Goal: Task Accomplishment & Management: Complete application form

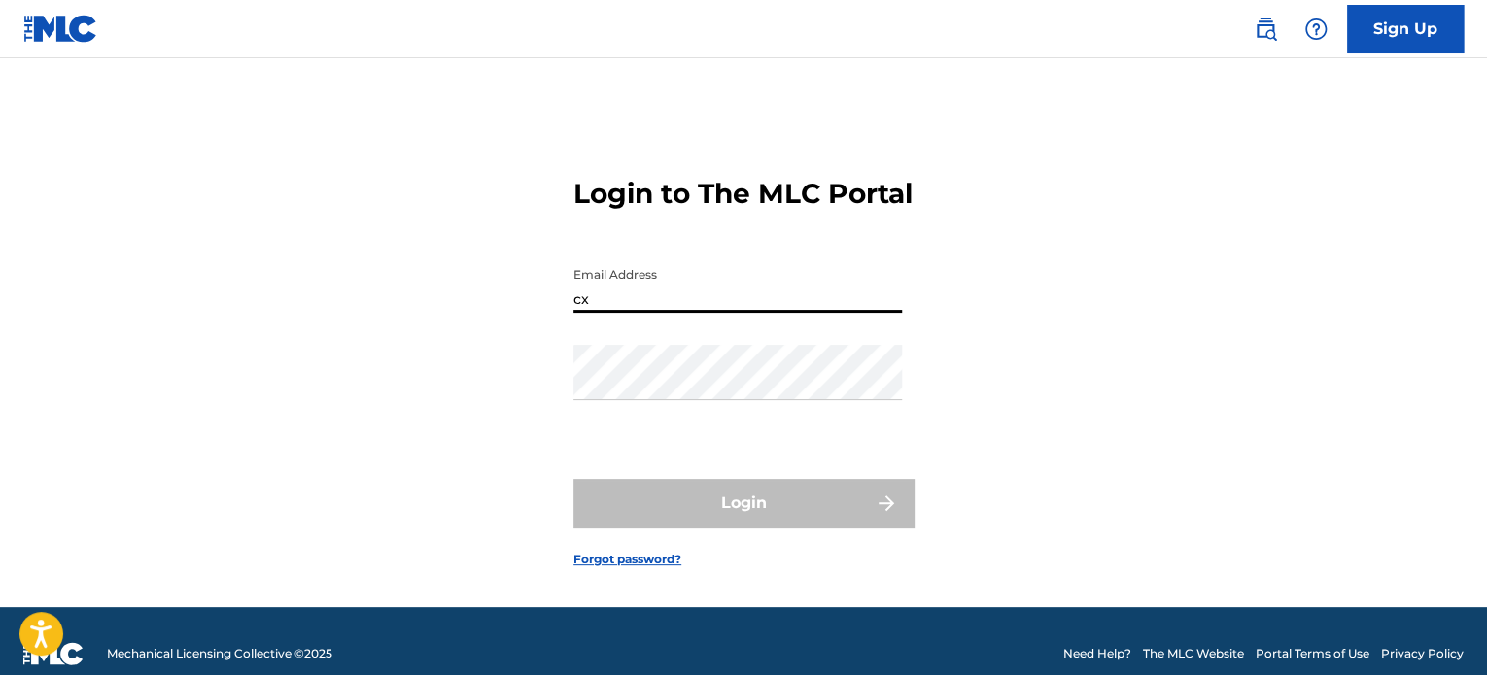
type input "x"
type input "[EMAIL_ADDRESS][DOMAIN_NAME]"
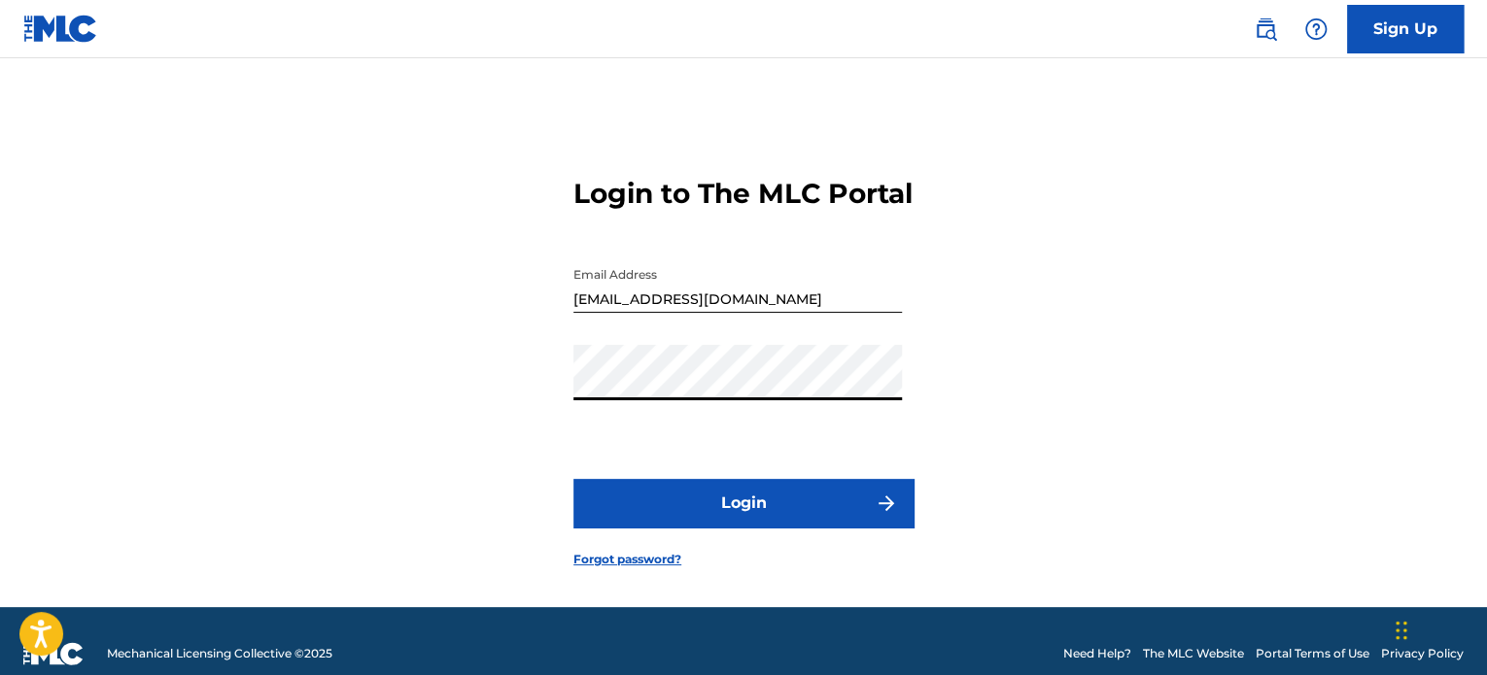
click at [573, 479] on button "Login" at bounding box center [743, 503] width 340 height 49
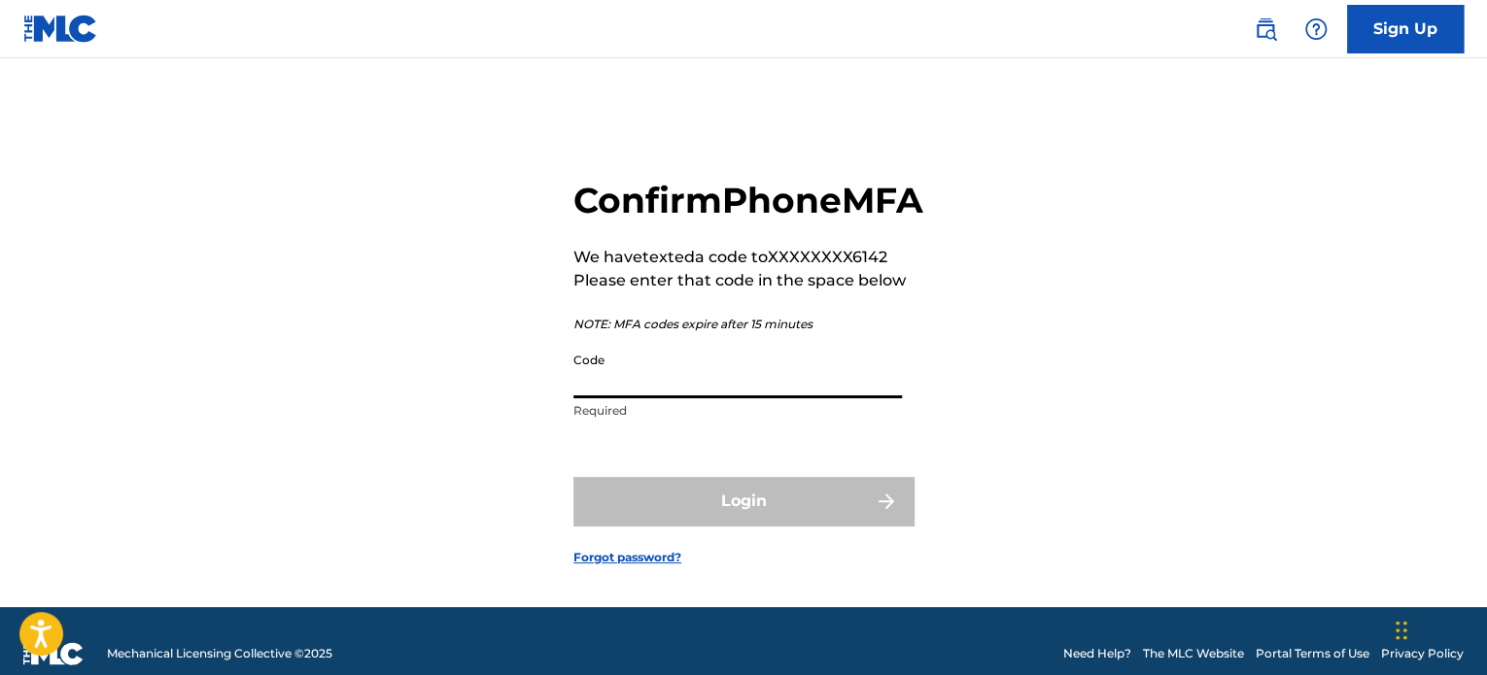
click at [734, 398] on input "Code" at bounding box center [737, 370] width 328 height 55
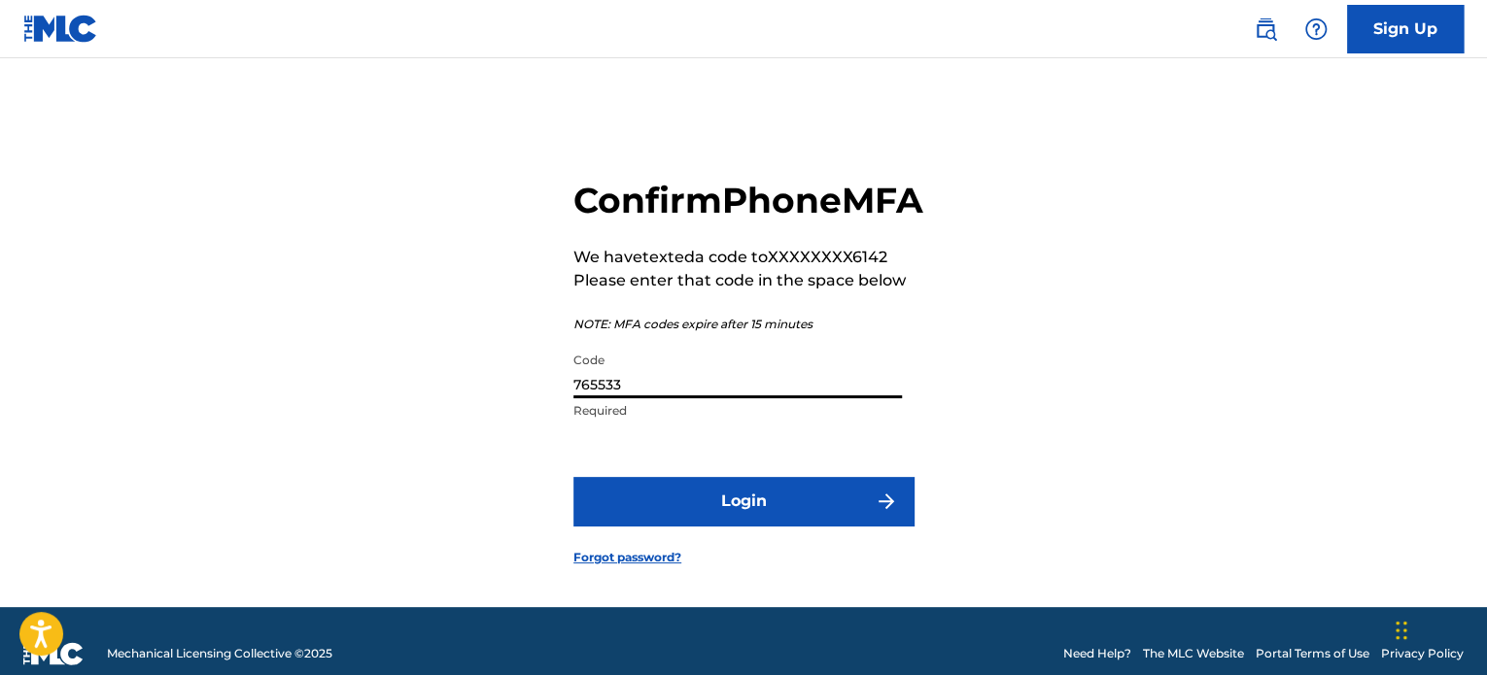
type input "765533"
click at [573, 477] on button "Login" at bounding box center [743, 501] width 340 height 49
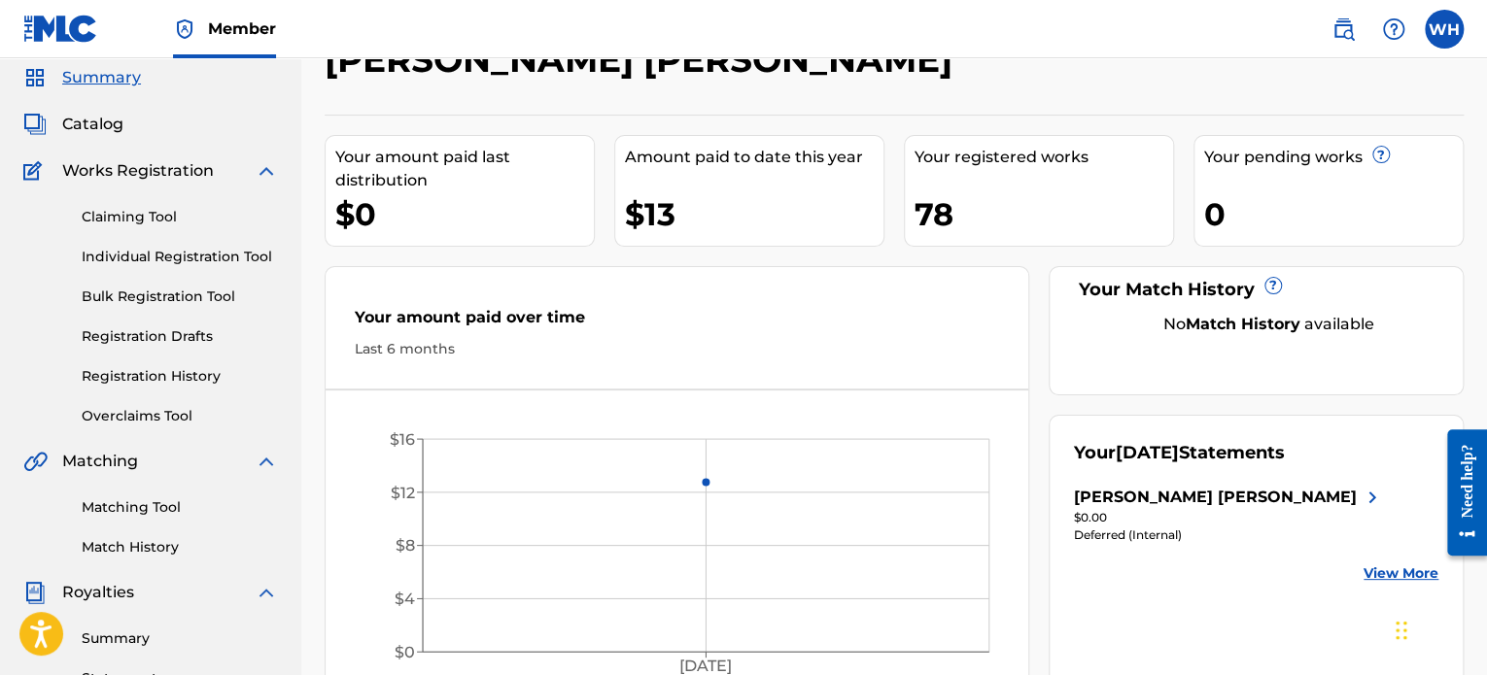
scroll to position [70, 0]
click at [103, 111] on div "Summary Catalog Works Registration Claiming Tool Individual Registration Tool B…" at bounding box center [150, 542] width 301 height 1000
click at [108, 120] on span "Catalog" at bounding box center [92, 123] width 61 height 23
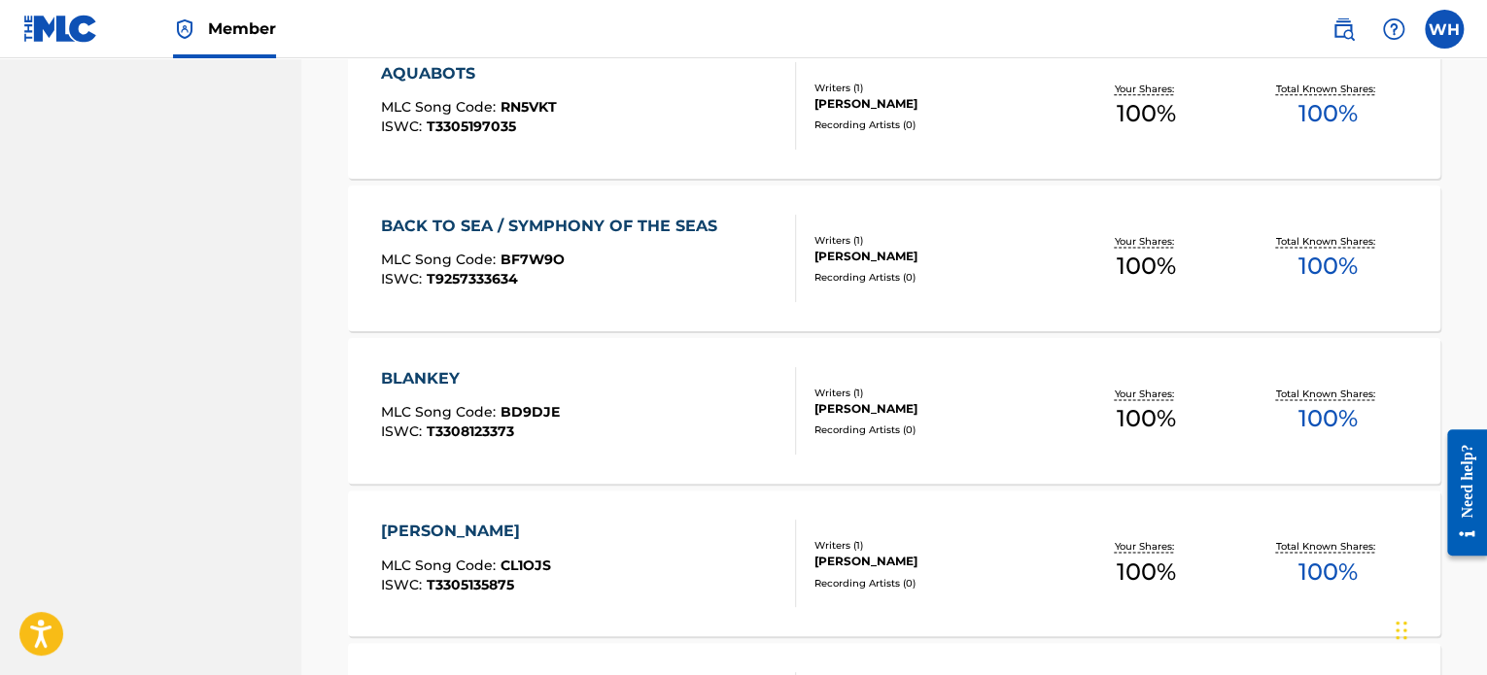
scroll to position [1596, 0]
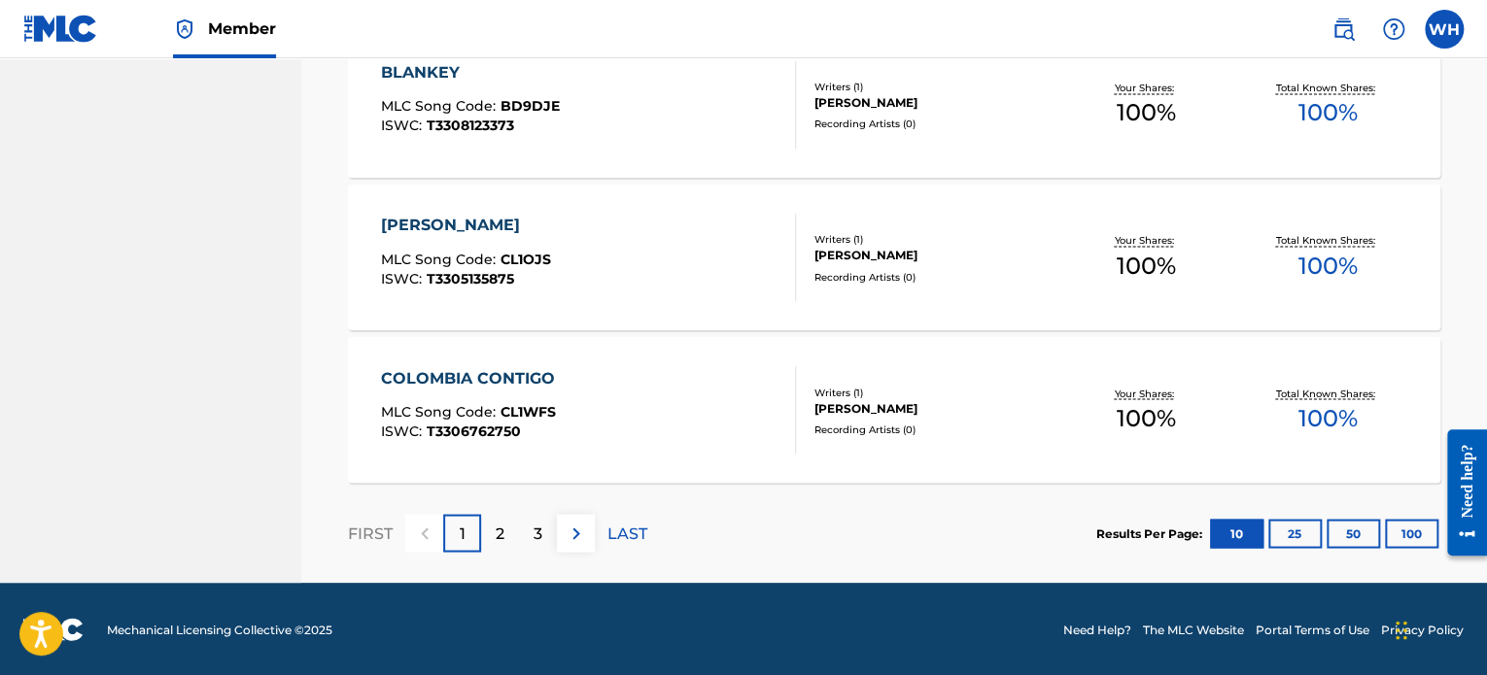
click at [1435, 530] on div at bounding box center [1459, 492] width 54 height 156
click at [1399, 535] on button "100" at bounding box center [1411, 533] width 53 height 29
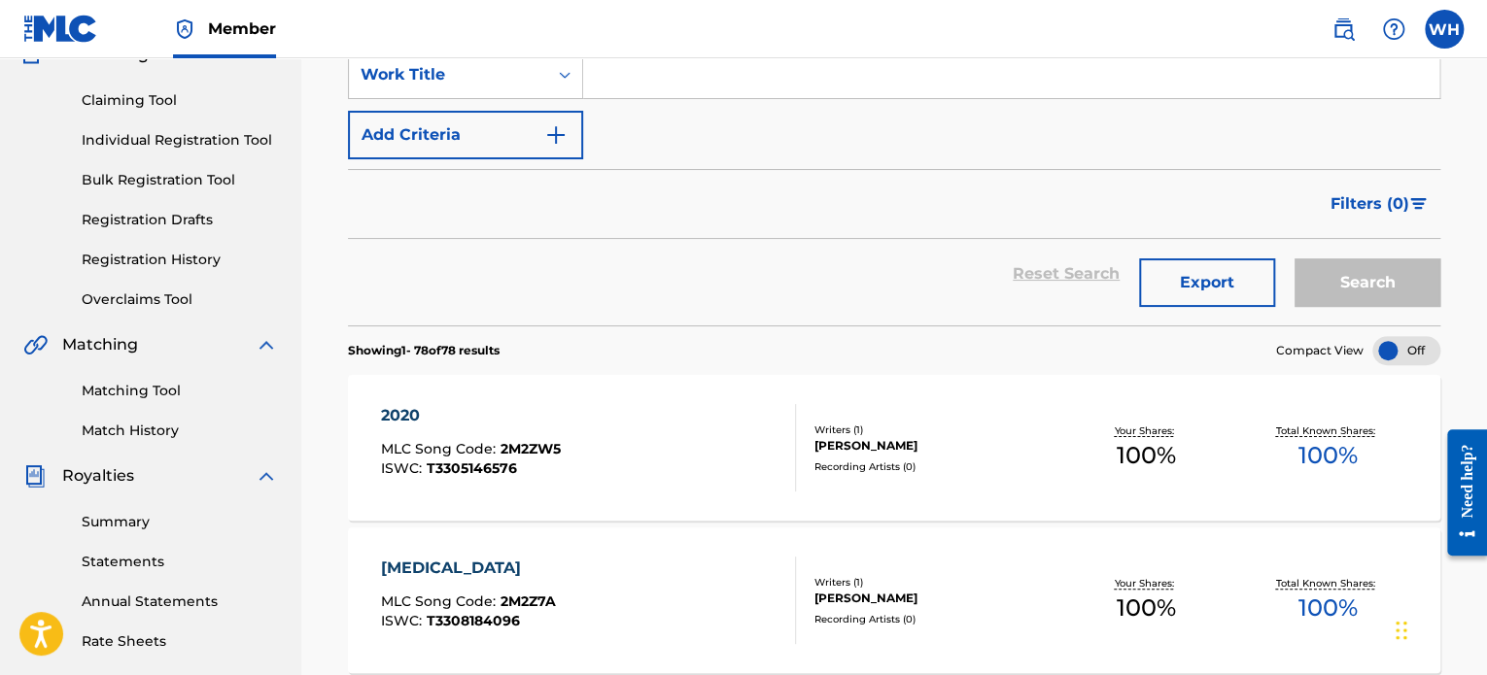
scroll to position [0, 0]
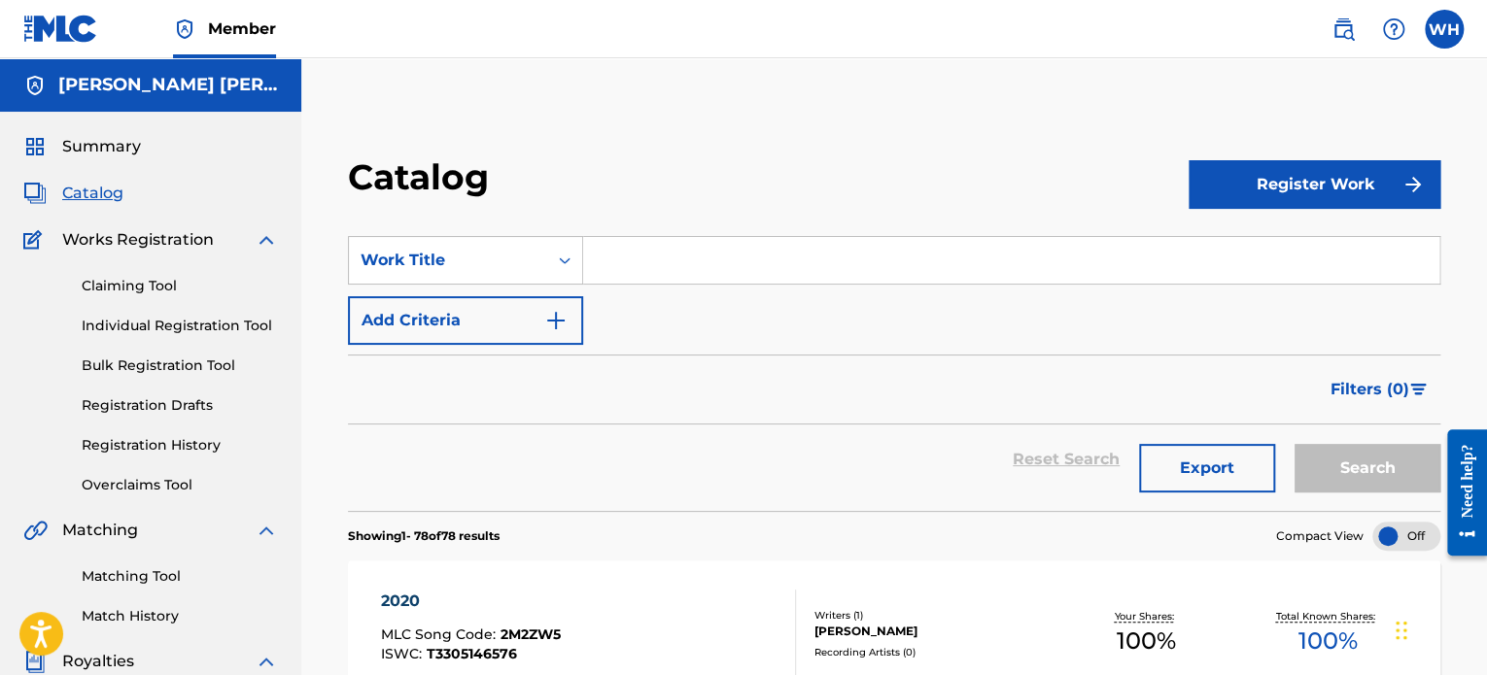
click at [177, 324] on link "Individual Registration Tool" at bounding box center [180, 326] width 196 height 20
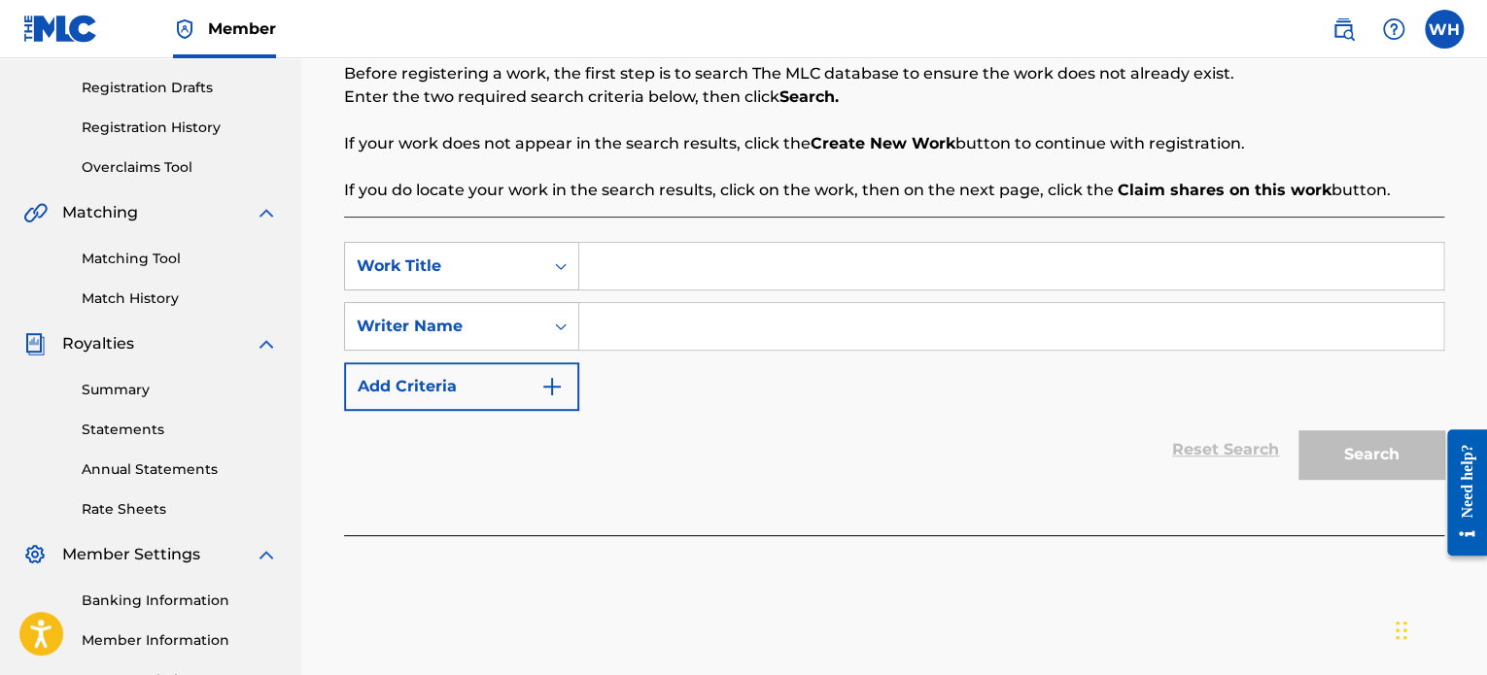
scroll to position [330, 0]
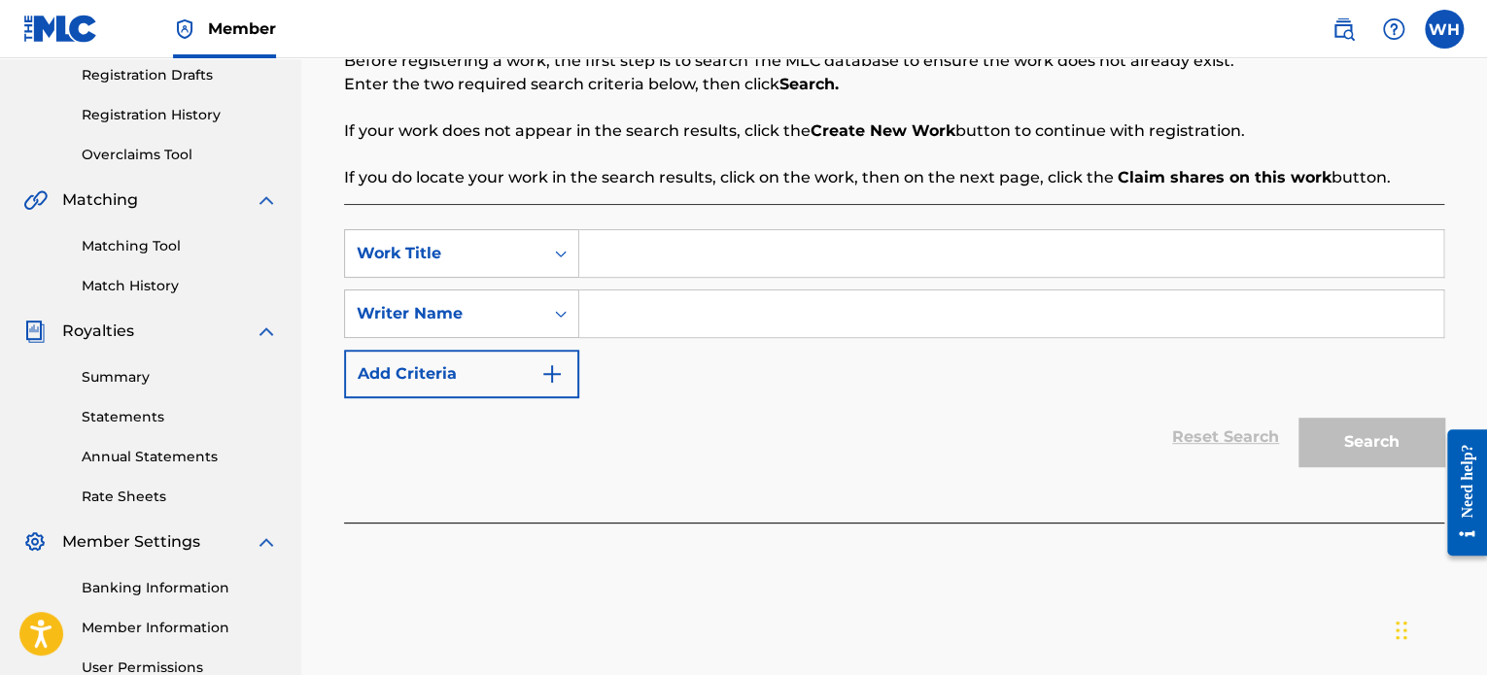
click at [645, 258] on input "Search Form" at bounding box center [1011, 253] width 864 height 47
type input "The Girl with the Sun in Her Eyes"
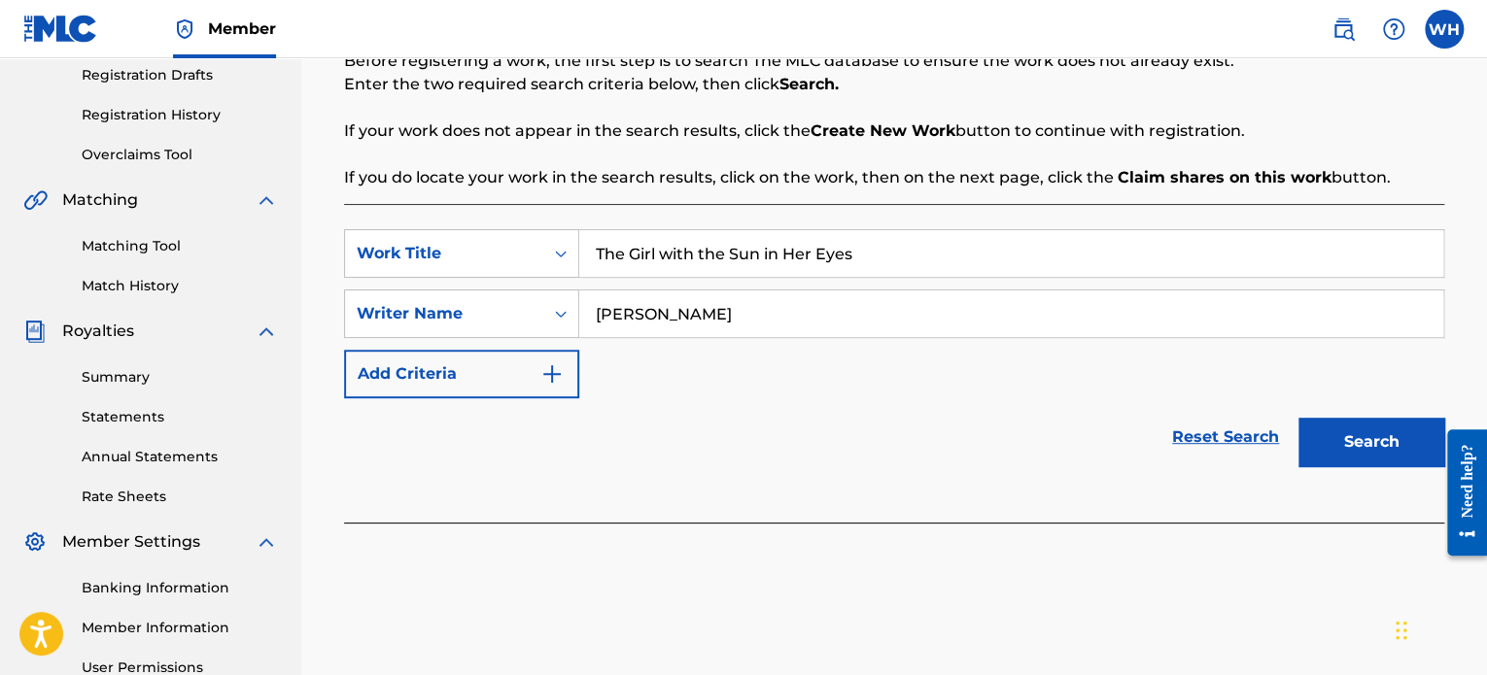
type input "[PERSON_NAME]"
click at [1363, 456] on button "Search" at bounding box center [1371, 442] width 146 height 49
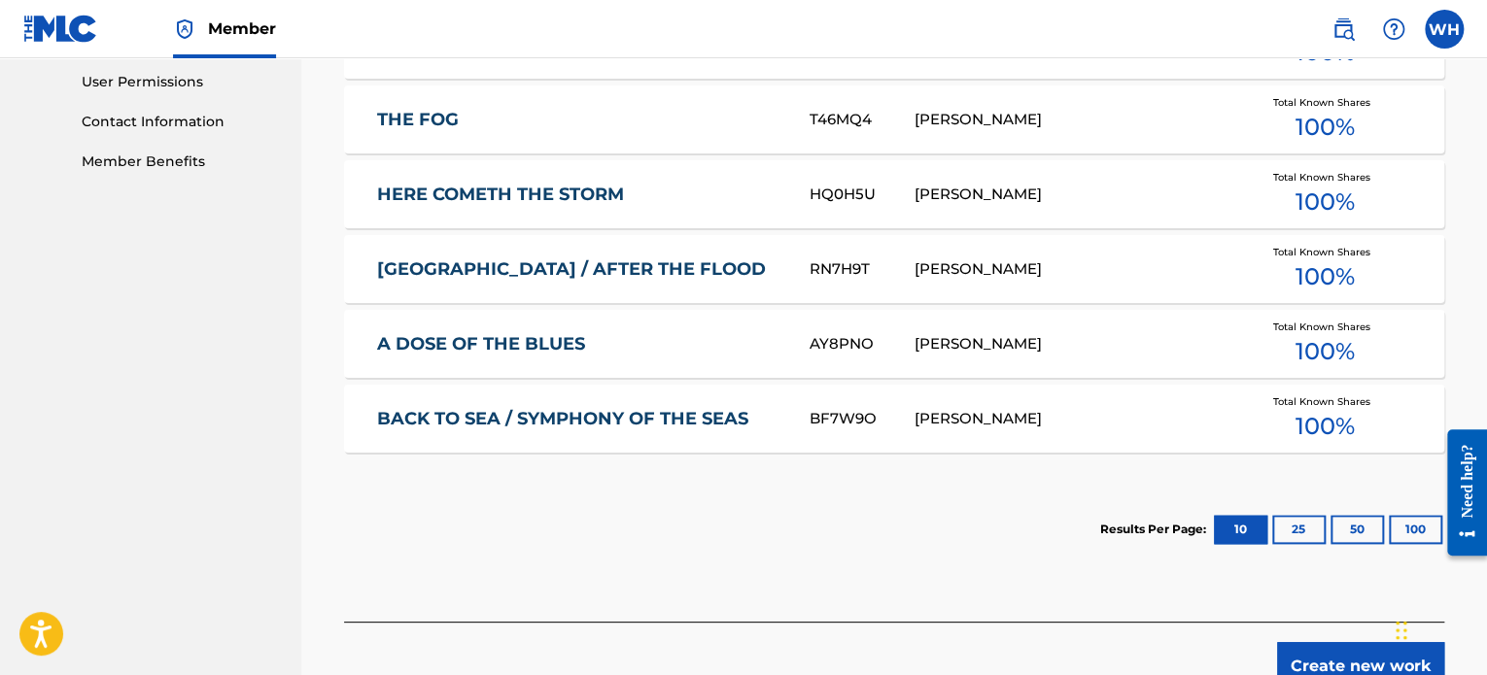
scroll to position [1044, 0]
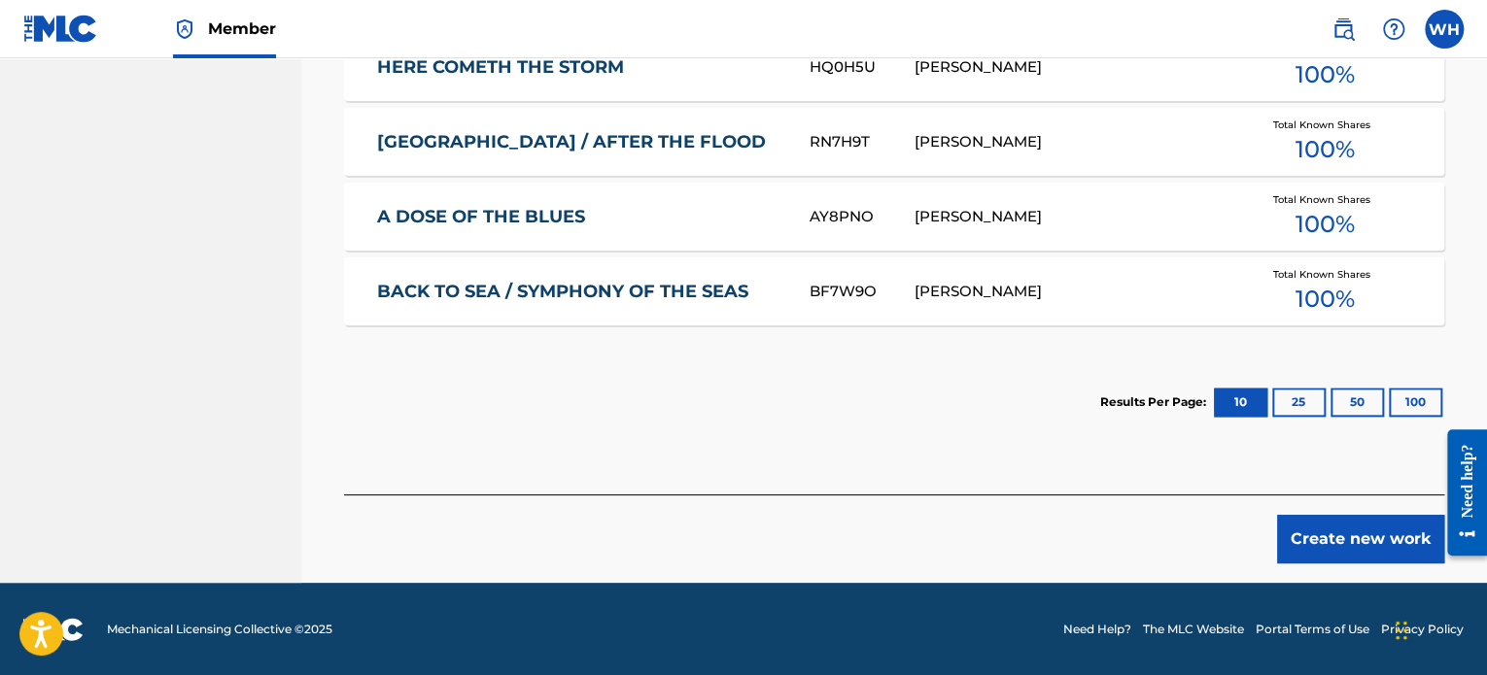
click at [1309, 531] on button "Create new work" at bounding box center [1360, 539] width 167 height 49
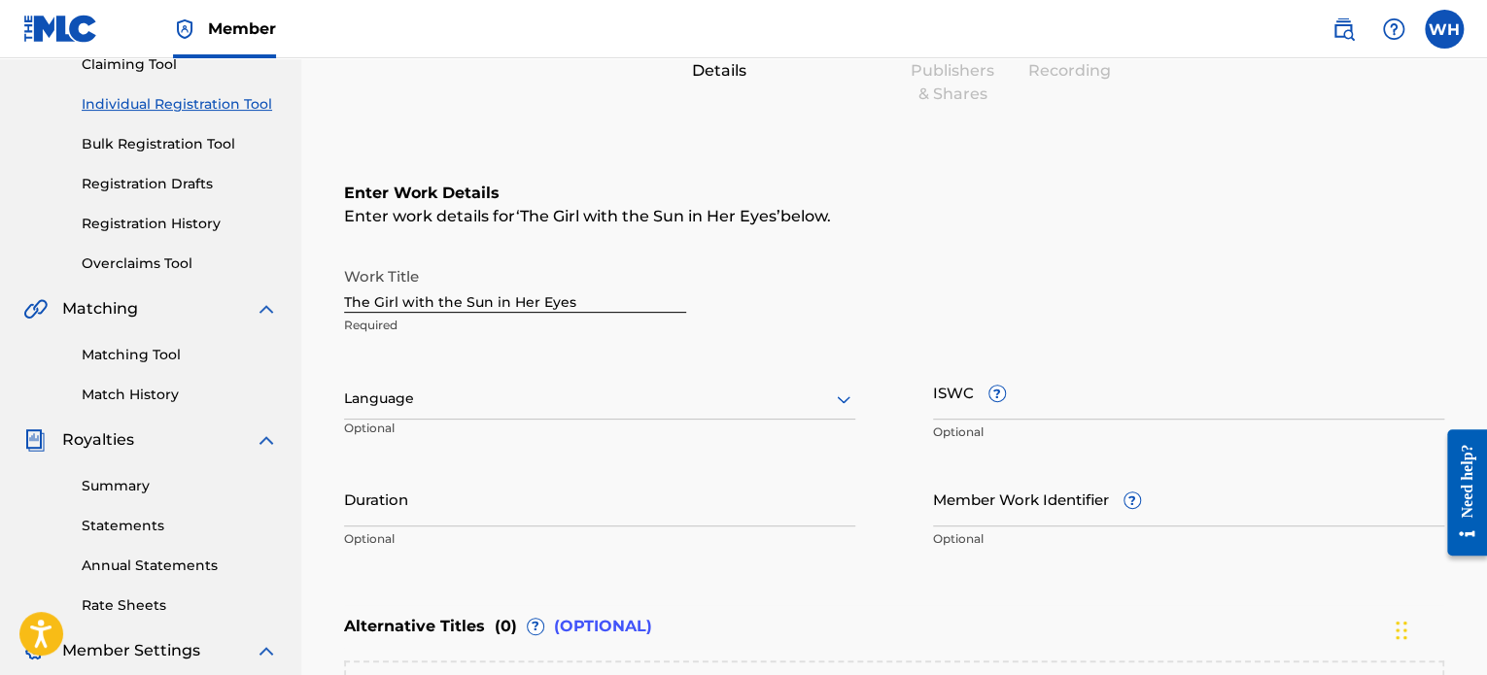
scroll to position [357, 0]
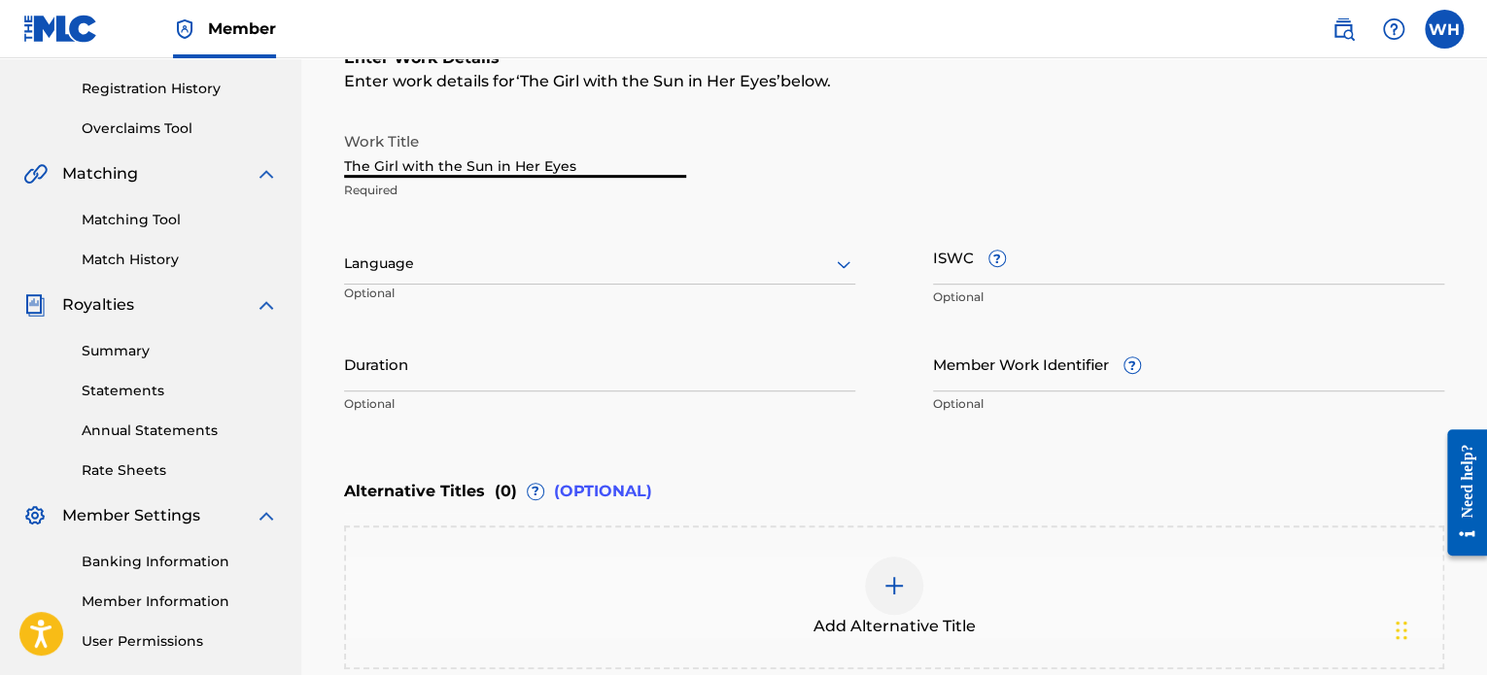
click at [596, 166] on input "The Girl with the Sun in Her Eyes" at bounding box center [515, 149] width 342 height 55
click at [474, 263] on div at bounding box center [599, 264] width 511 height 24
click at [746, 202] on div "Work Title The Girl with the Sun in Her Eyes Required" at bounding box center [894, 165] width 1100 height 87
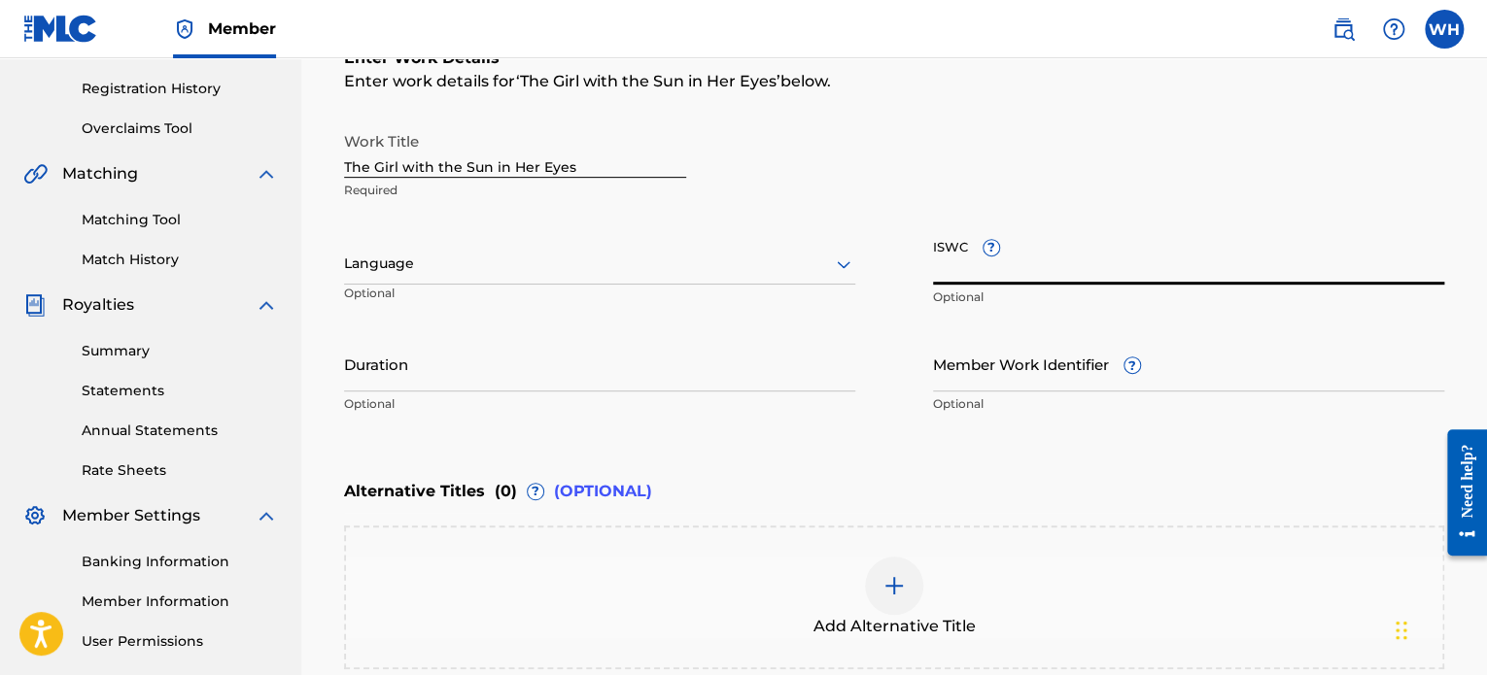
click at [961, 257] on input "ISWC ?" at bounding box center [1188, 256] width 511 height 55
paste input "T-330.818.357-1"
type input "T-330.818.357-1"
click at [440, 381] on input "Duration" at bounding box center [599, 363] width 511 height 55
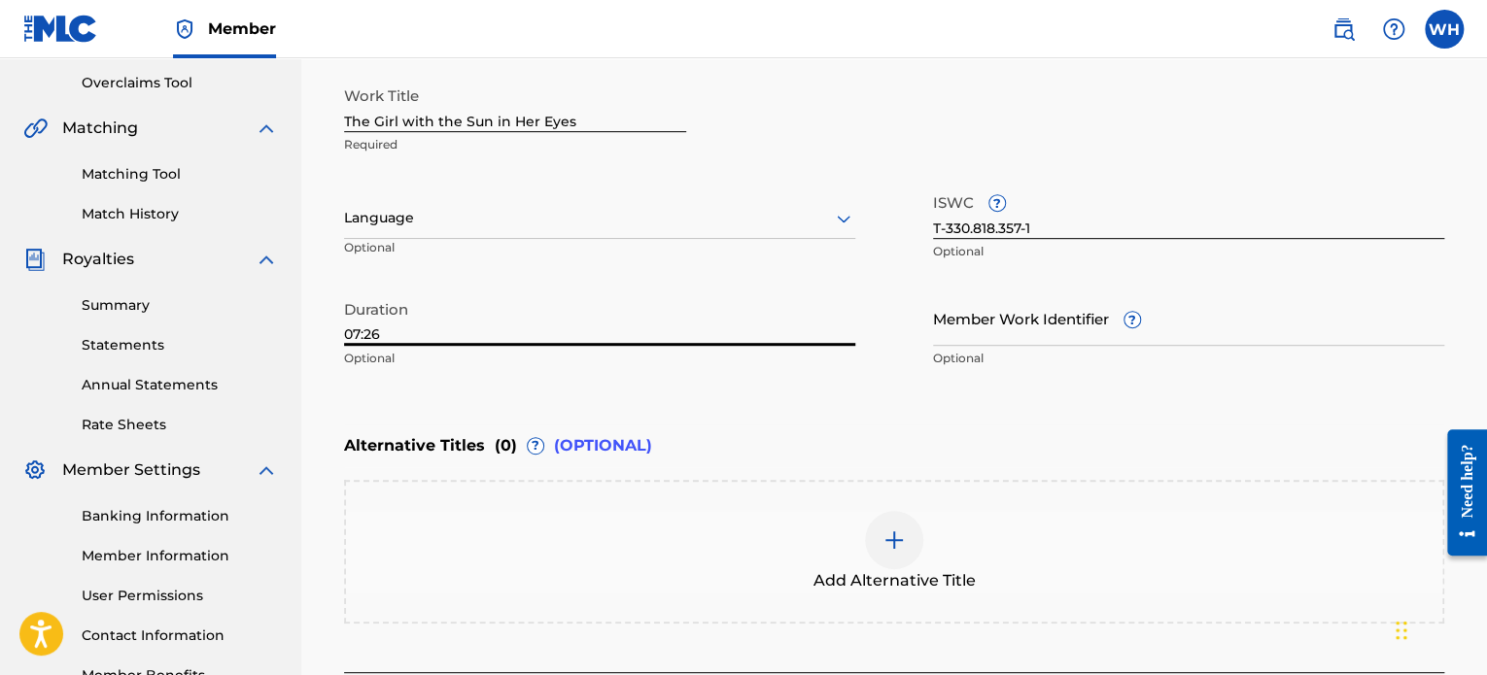
scroll to position [423, 0]
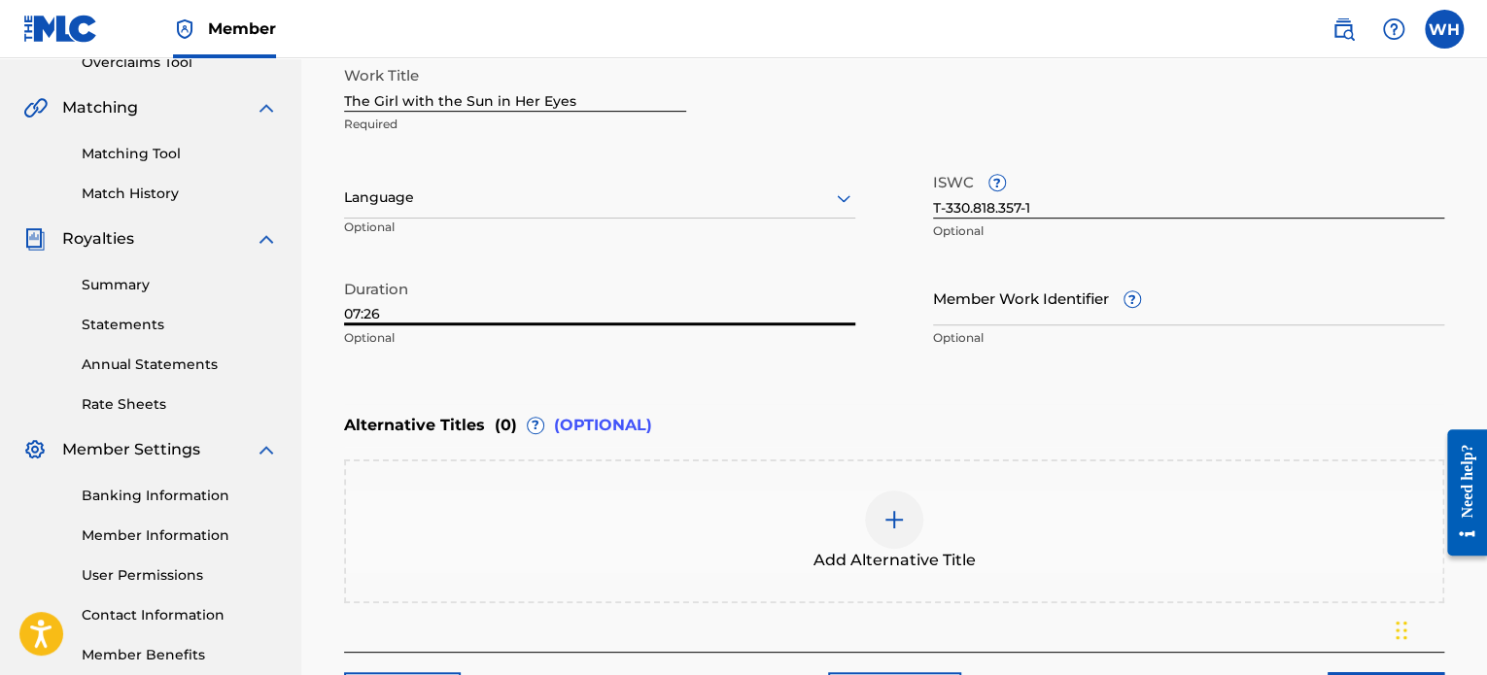
type input "07:26"
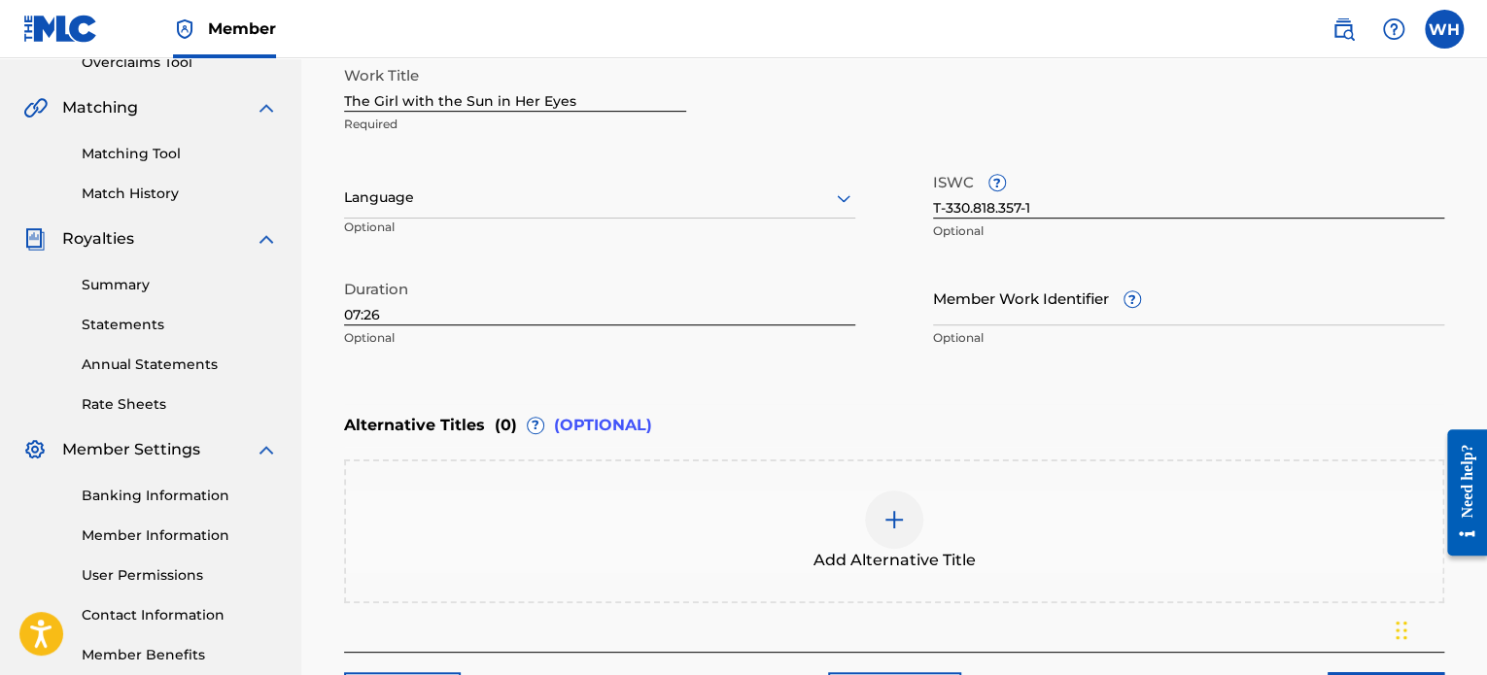
click at [889, 524] on img at bounding box center [893, 519] width 23 height 23
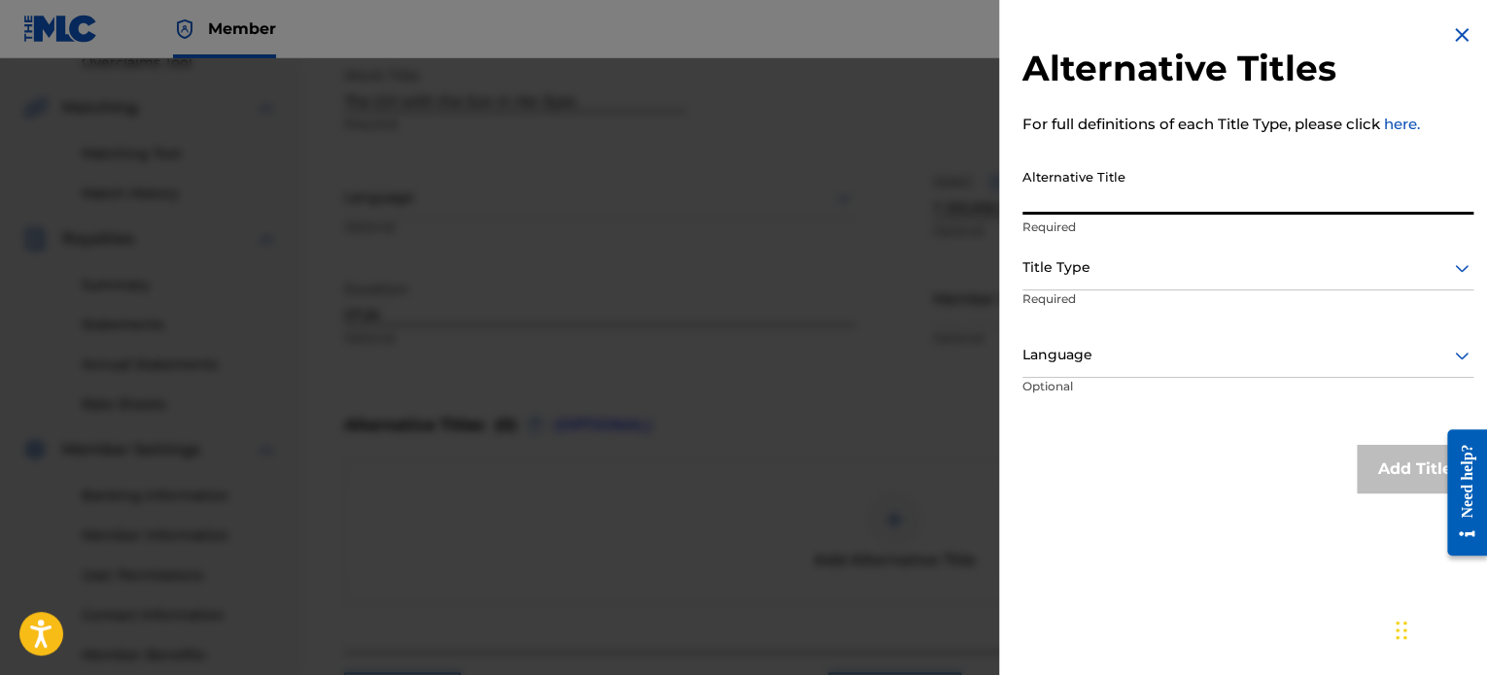
click at [1049, 201] on input "Alternative Title" at bounding box center [1247, 186] width 451 height 55
type input "Girl with the Sun in Her Eyes"
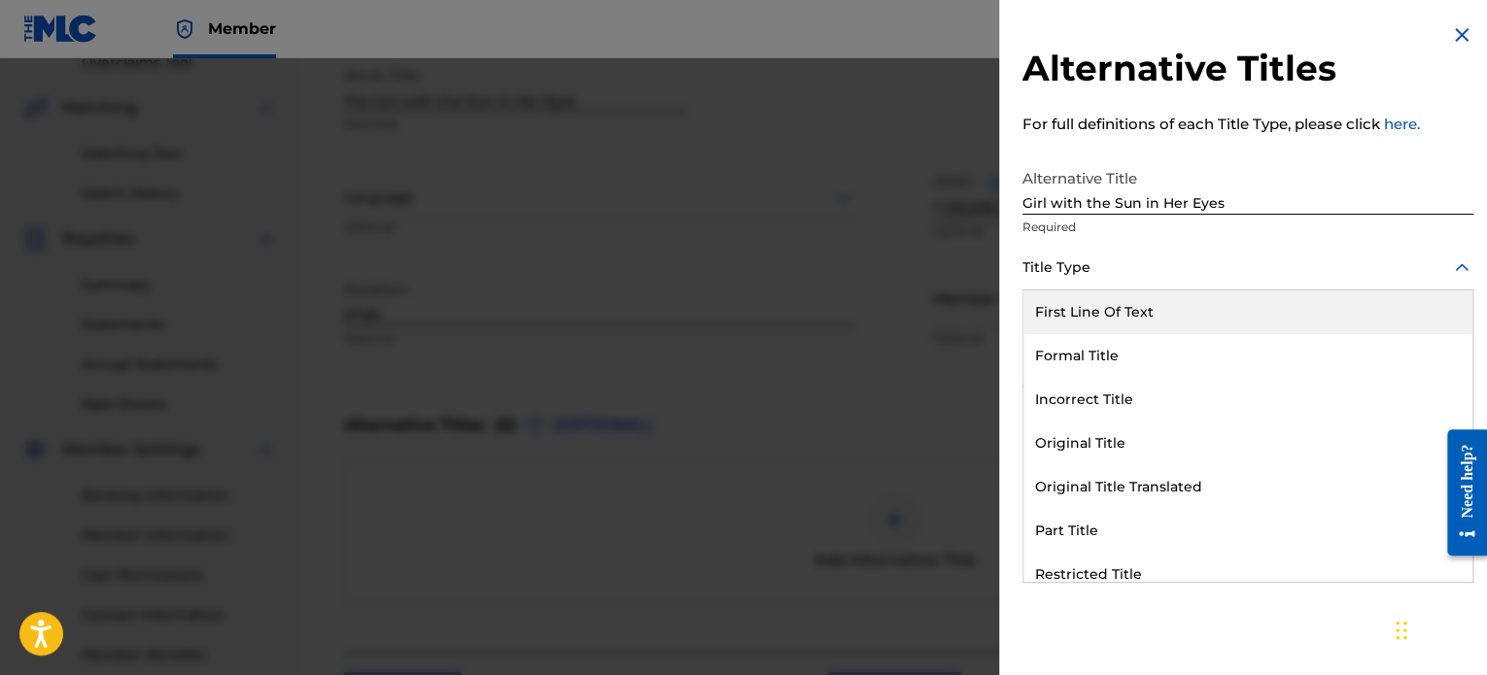
click at [1196, 266] on div at bounding box center [1247, 268] width 451 height 24
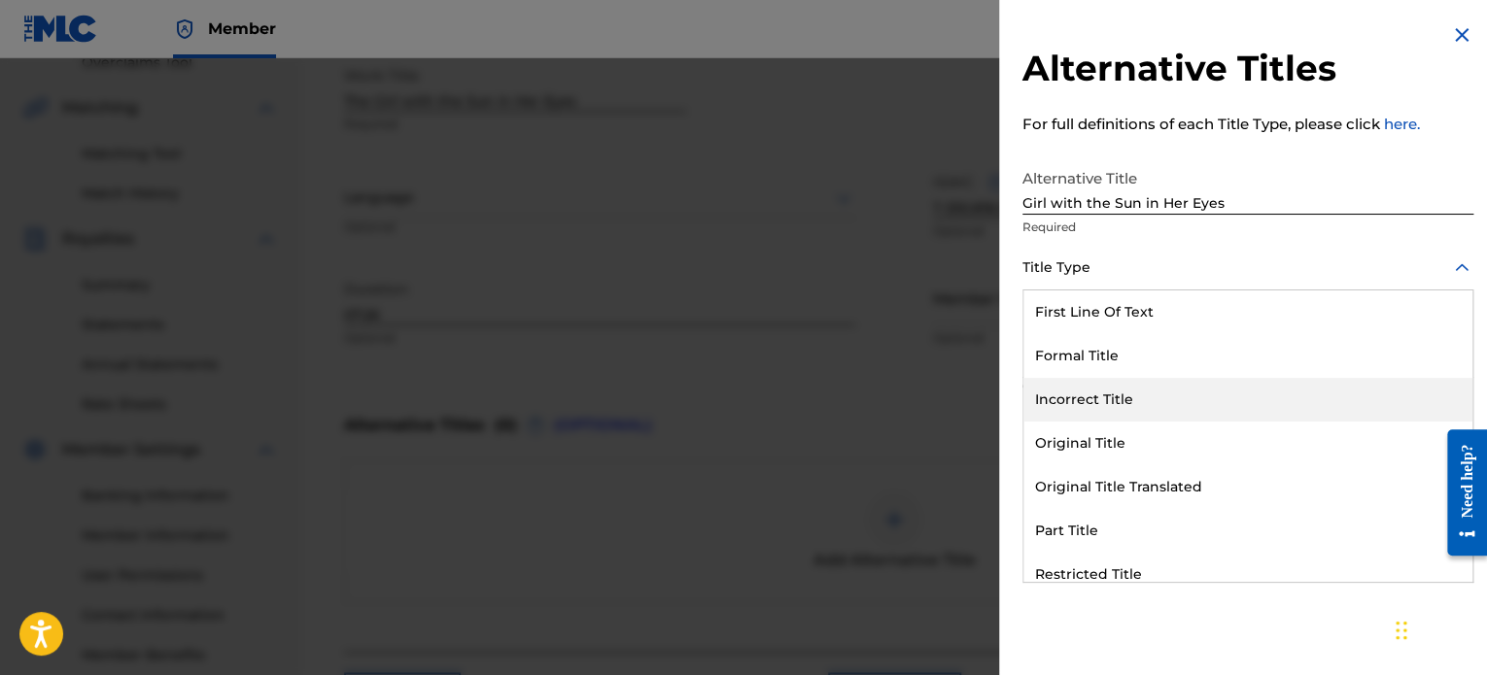
scroll to position [189, 0]
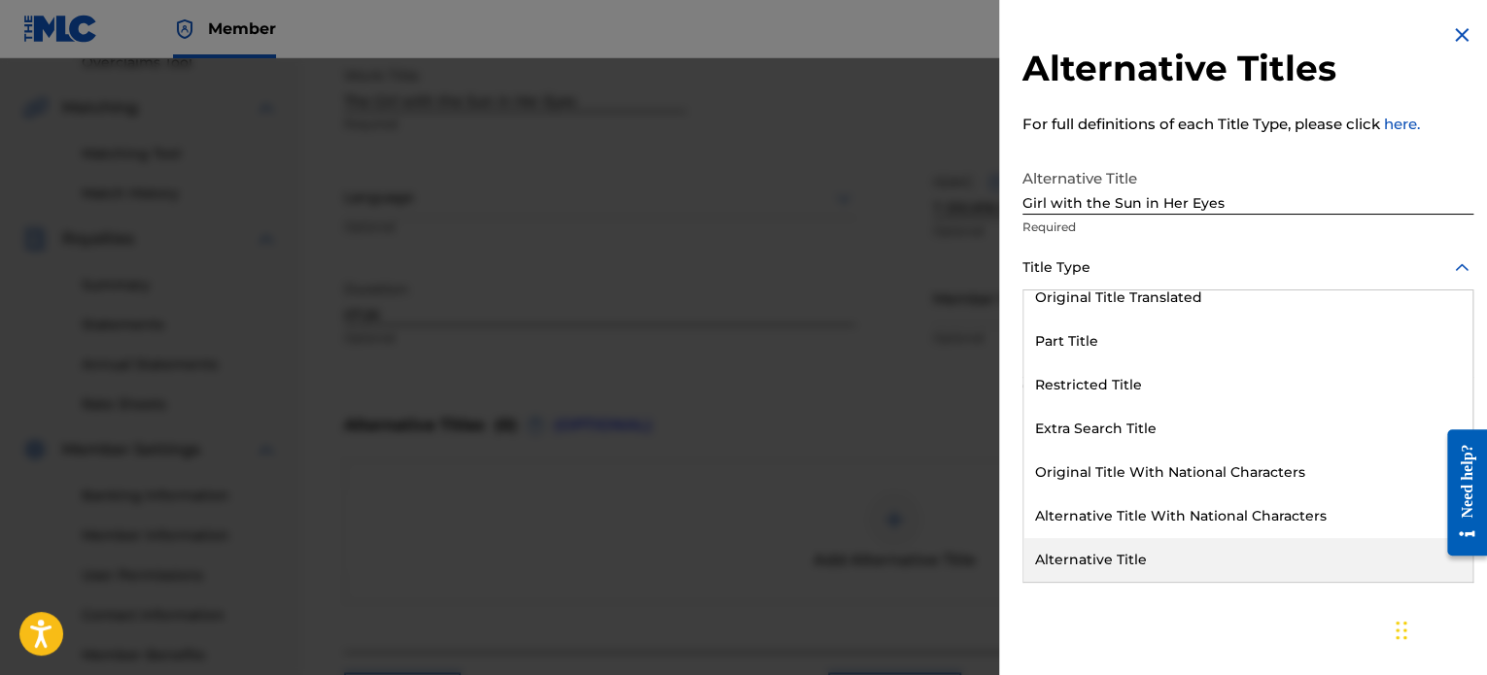
click at [1127, 563] on div "Alternative Title" at bounding box center [1247, 560] width 449 height 44
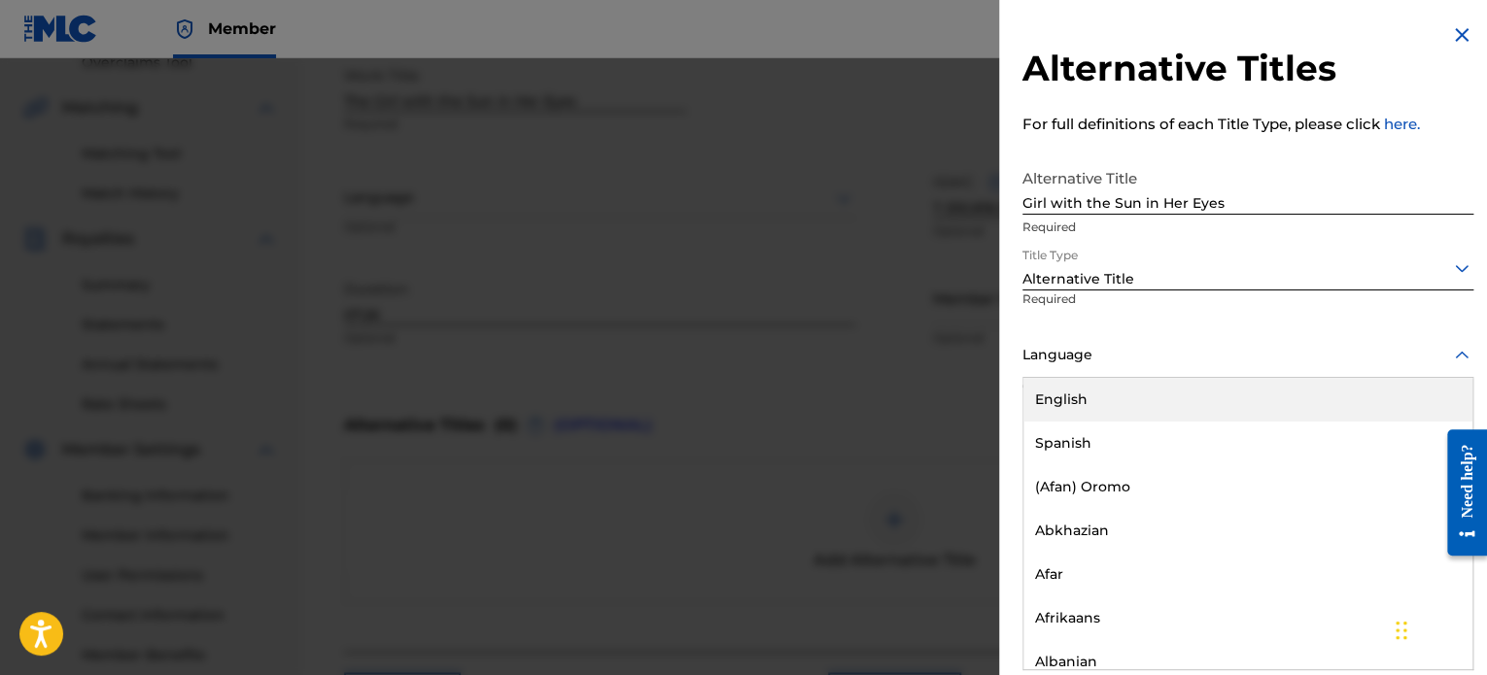
click at [1162, 358] on div at bounding box center [1247, 355] width 451 height 24
click at [1129, 380] on div "English" at bounding box center [1247, 400] width 449 height 44
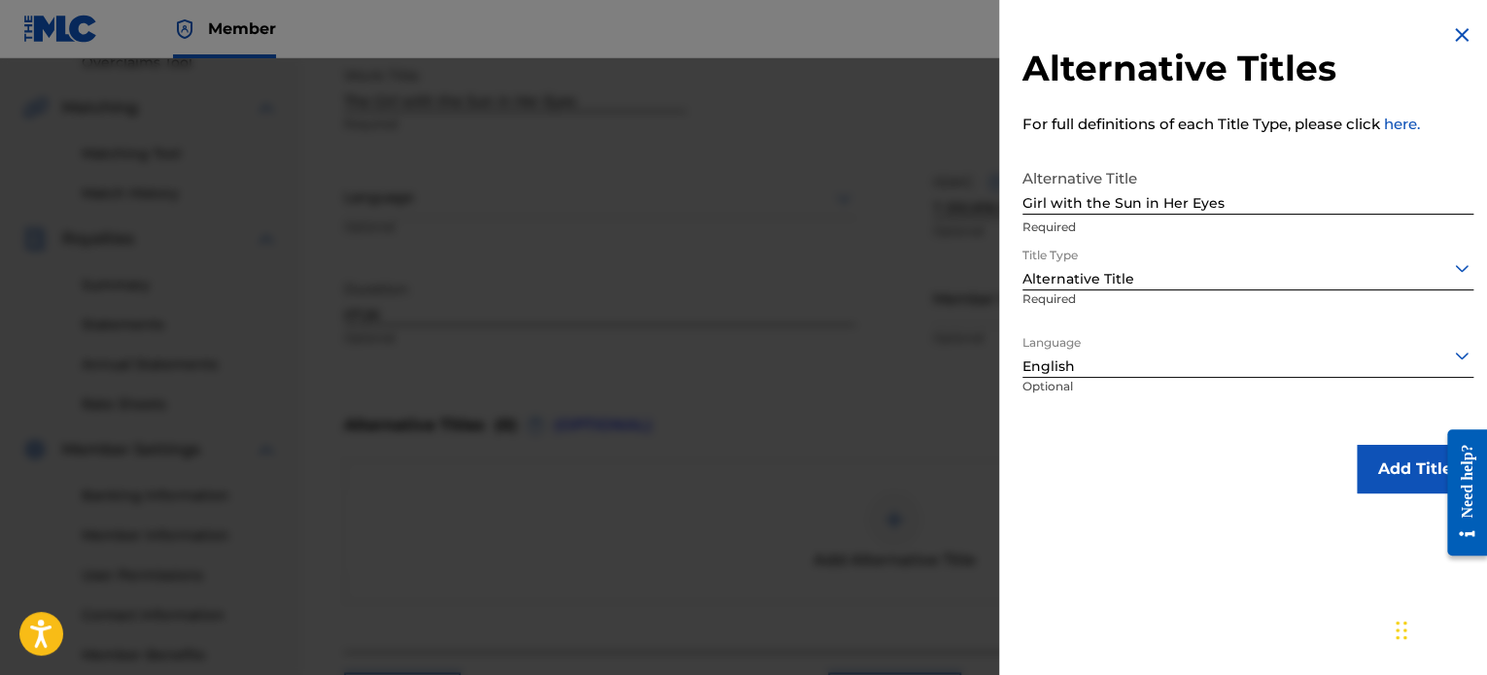
click at [1374, 454] on button "Add Title" at bounding box center [1414, 469] width 117 height 49
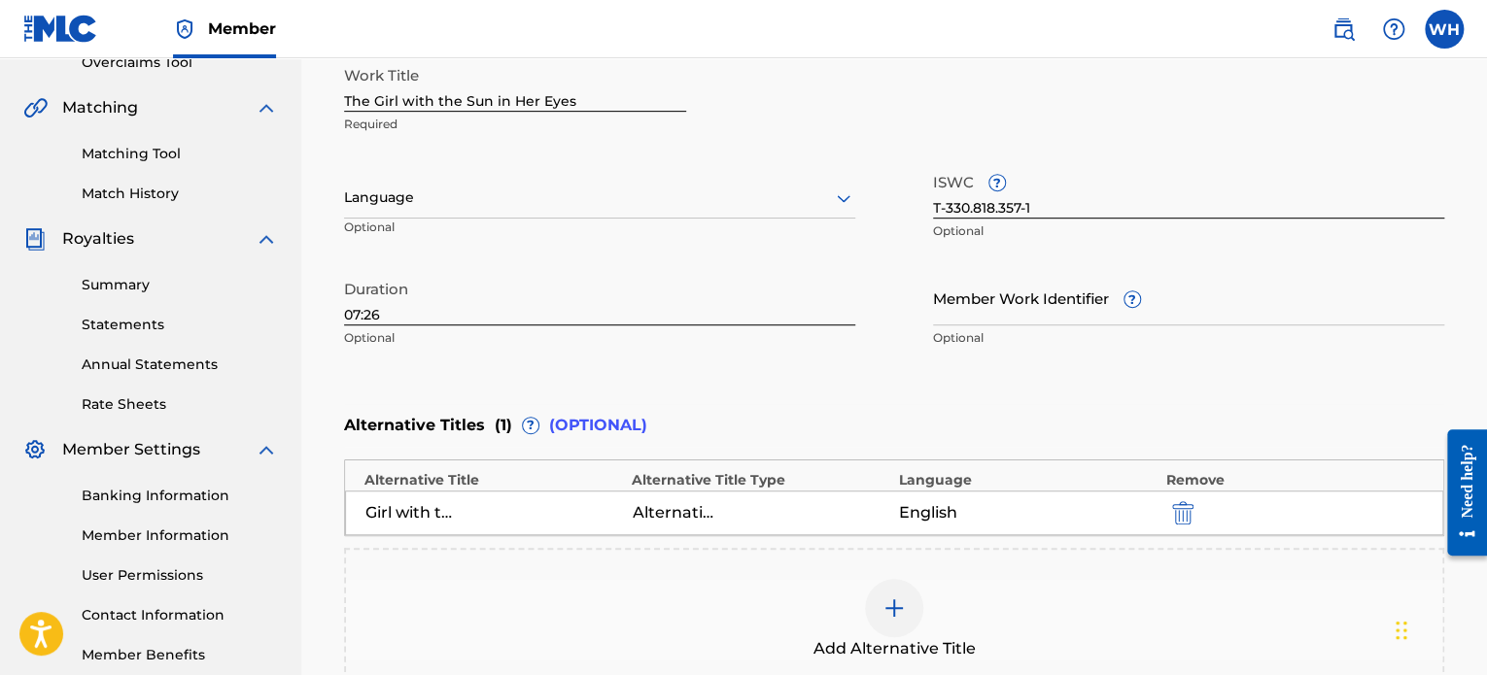
click at [772, 204] on div at bounding box center [599, 198] width 511 height 24
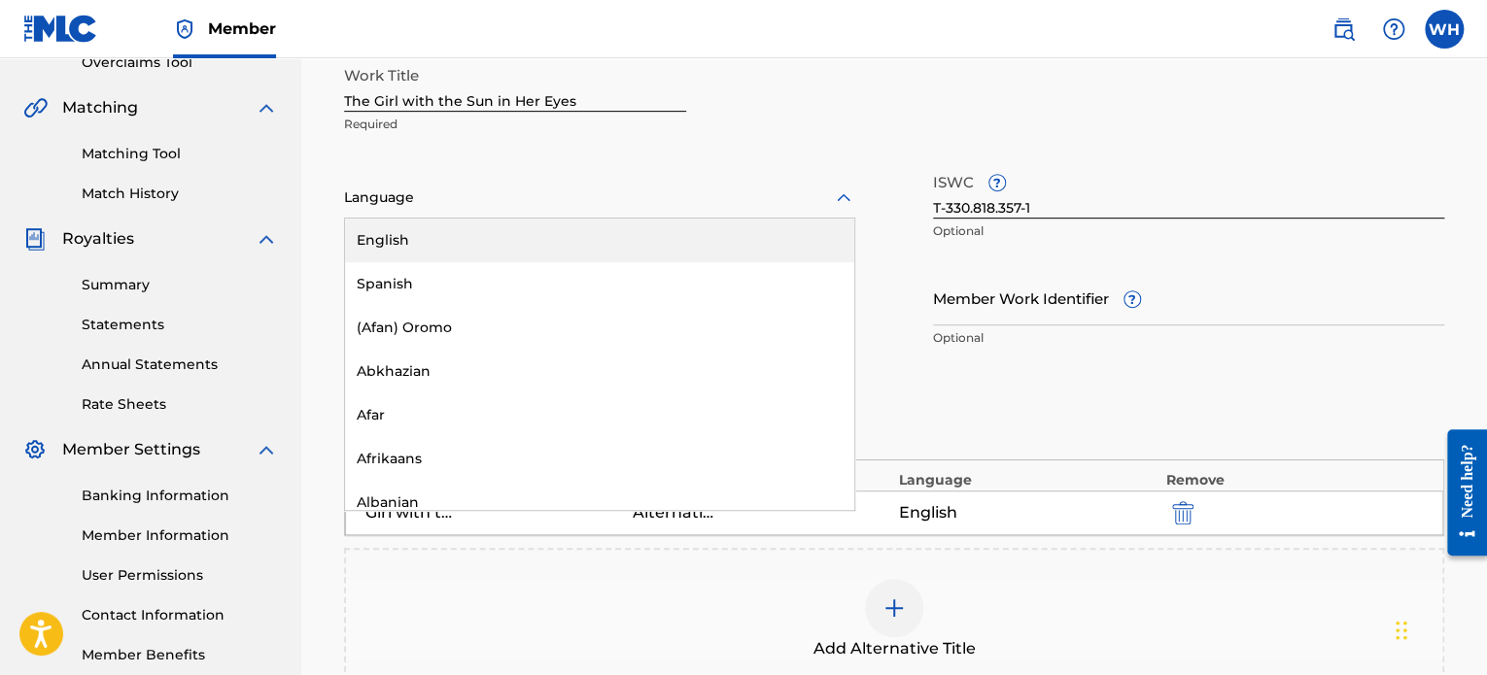
click at [701, 223] on div "English" at bounding box center [599, 241] width 509 height 44
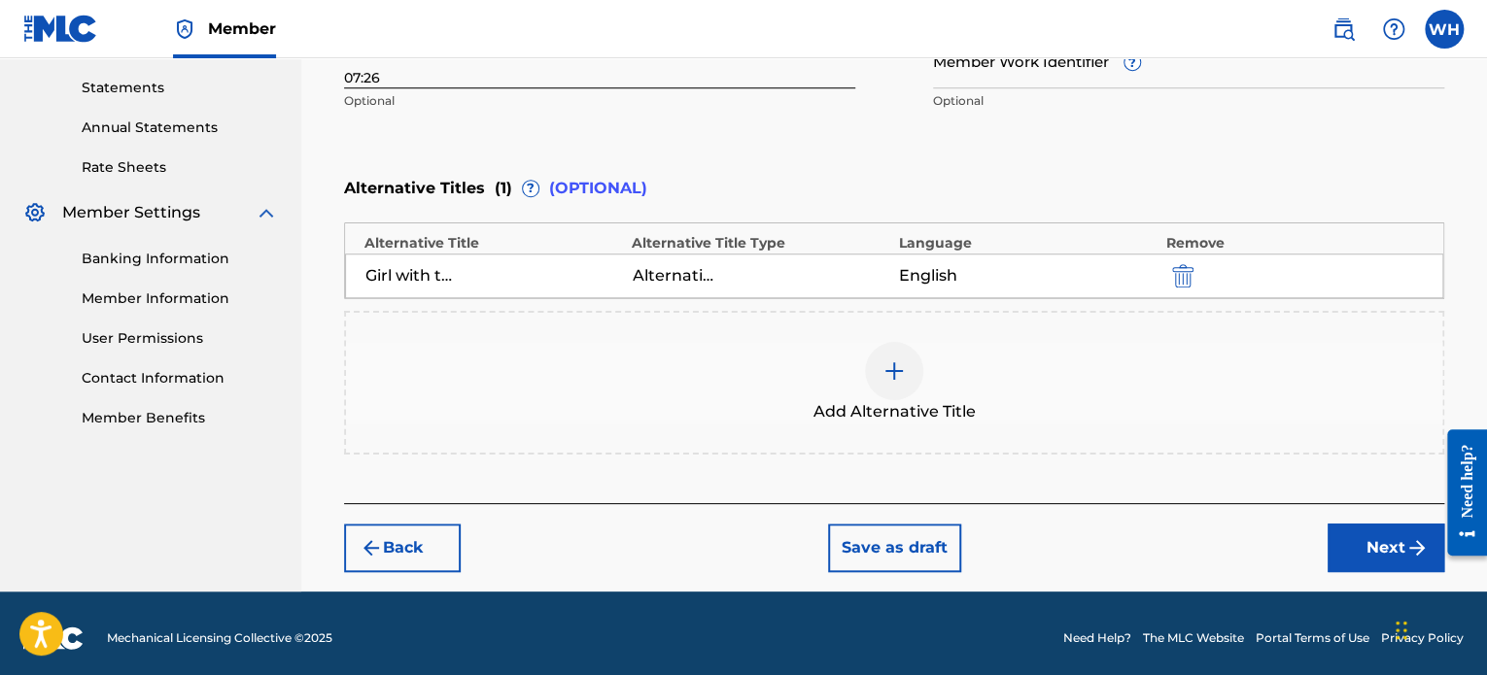
scroll to position [652, 0]
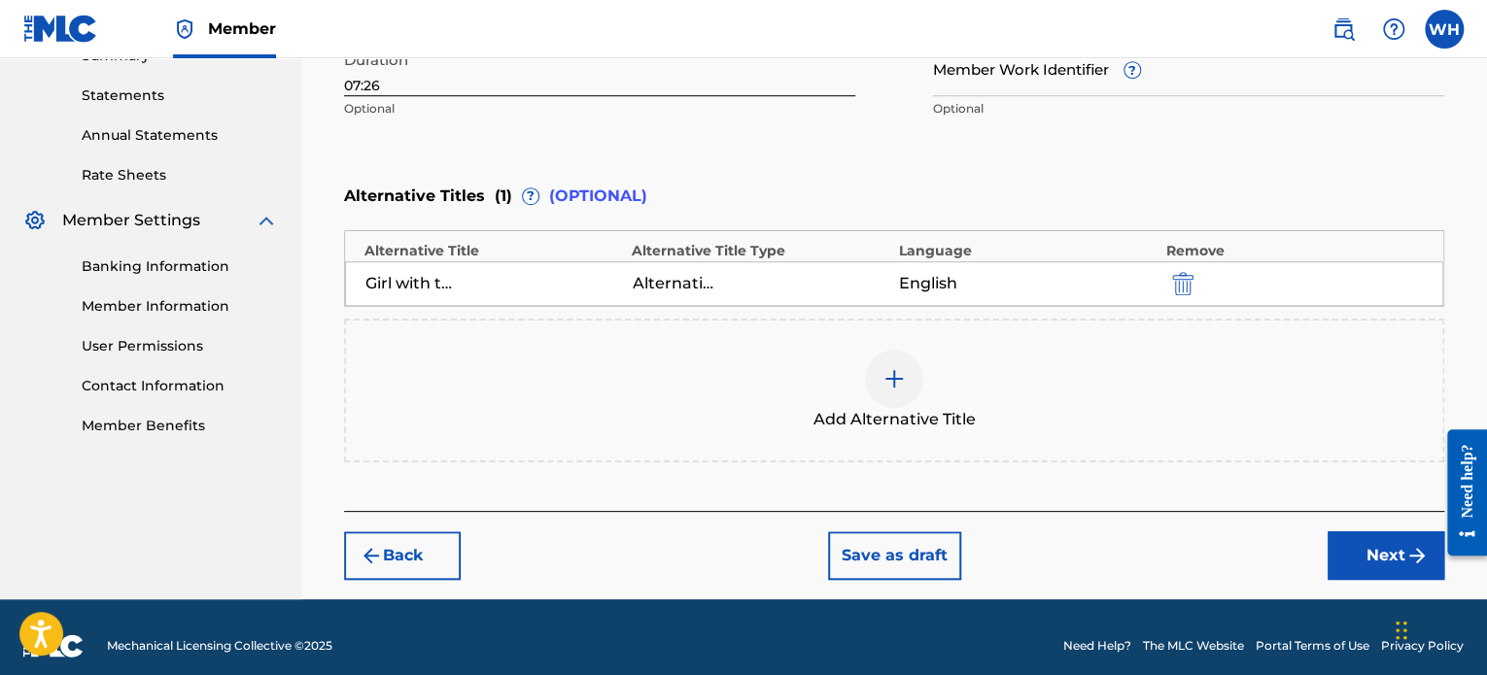
click at [1384, 555] on button "Next" at bounding box center [1385, 555] width 117 height 49
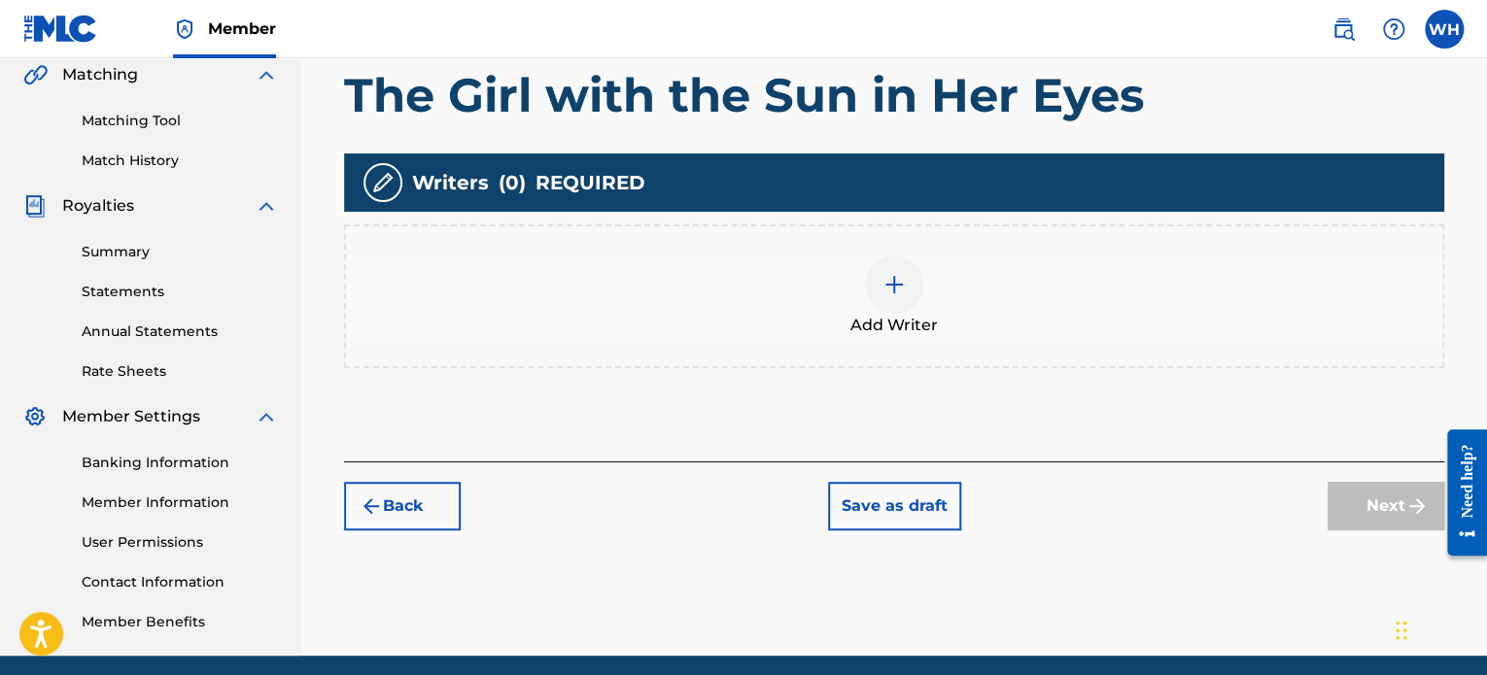
scroll to position [457, 0]
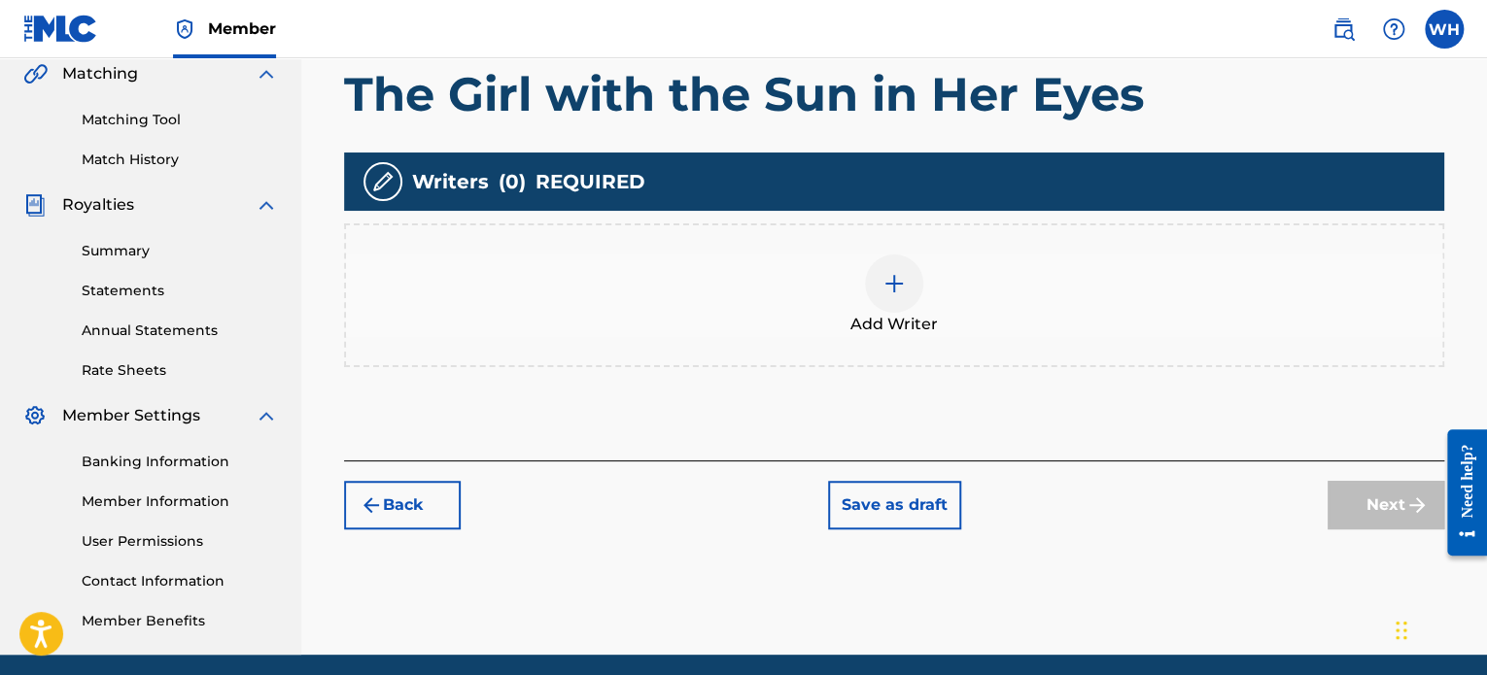
click at [906, 276] on div at bounding box center [894, 284] width 58 height 58
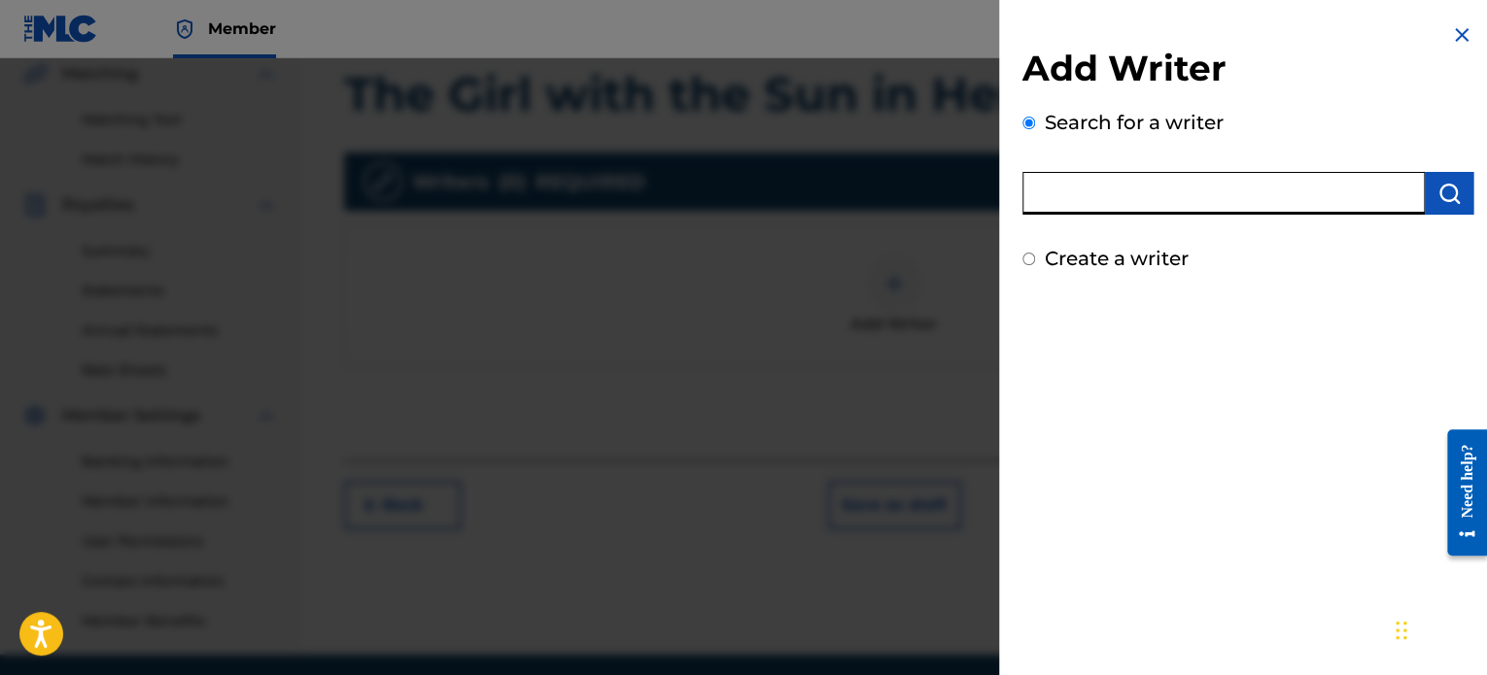
click at [1099, 204] on input "text" at bounding box center [1223, 193] width 402 height 43
type input "[PERSON_NAME]"
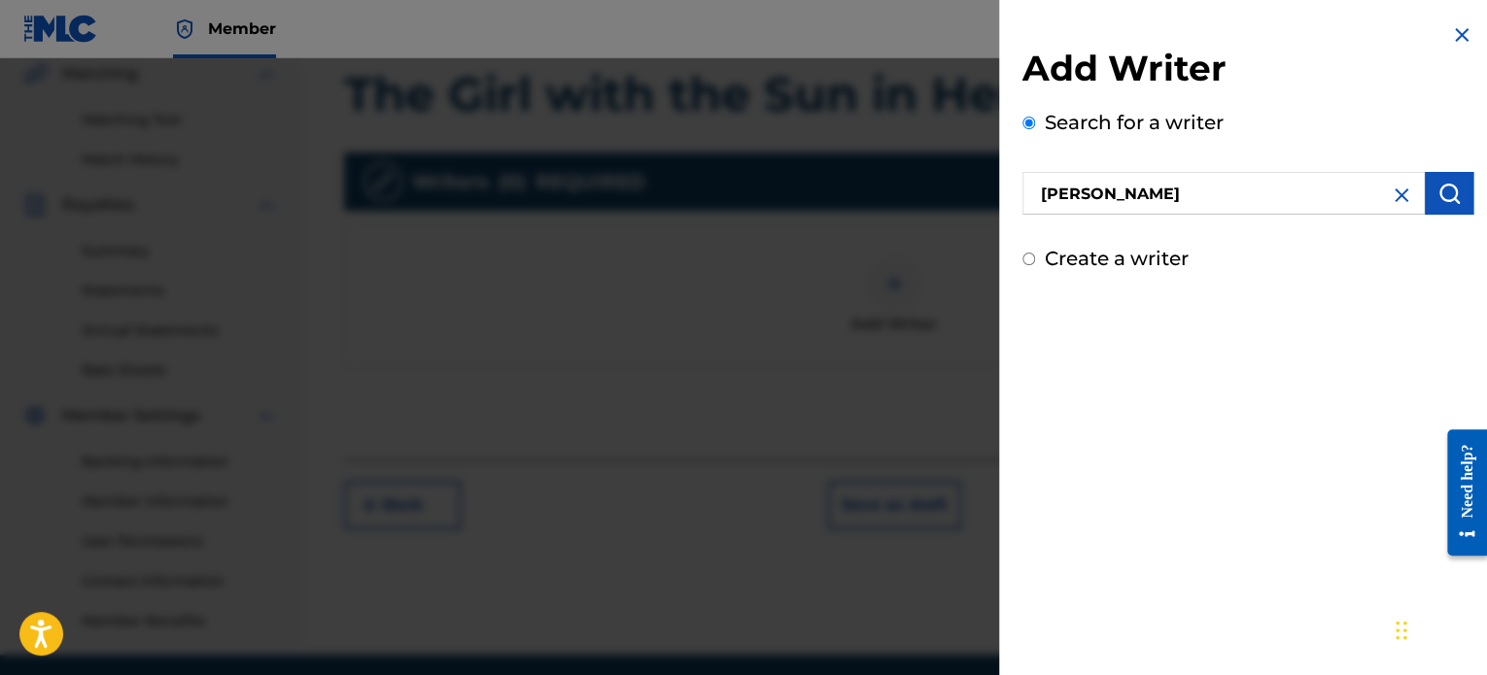
click at [1445, 194] on img "submit" at bounding box center [1448, 193] width 23 height 23
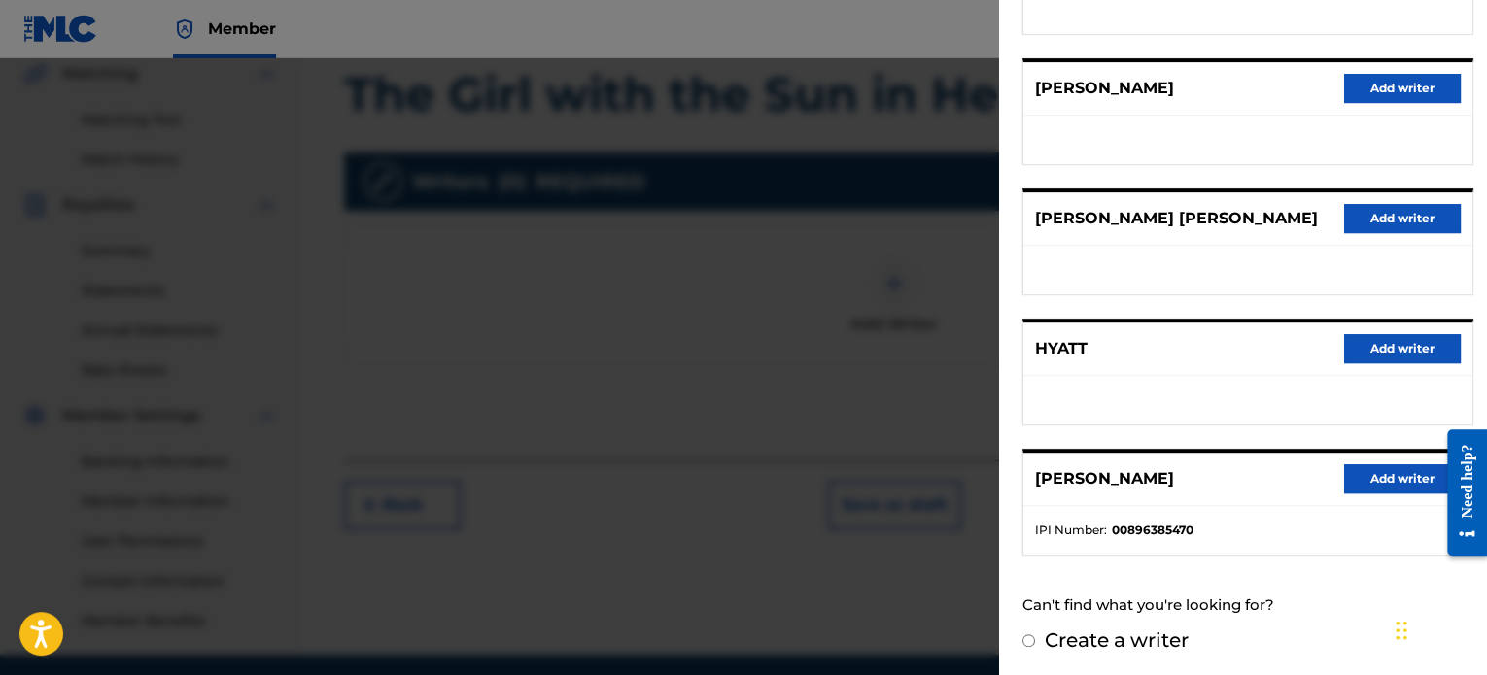
scroll to position [529, 0]
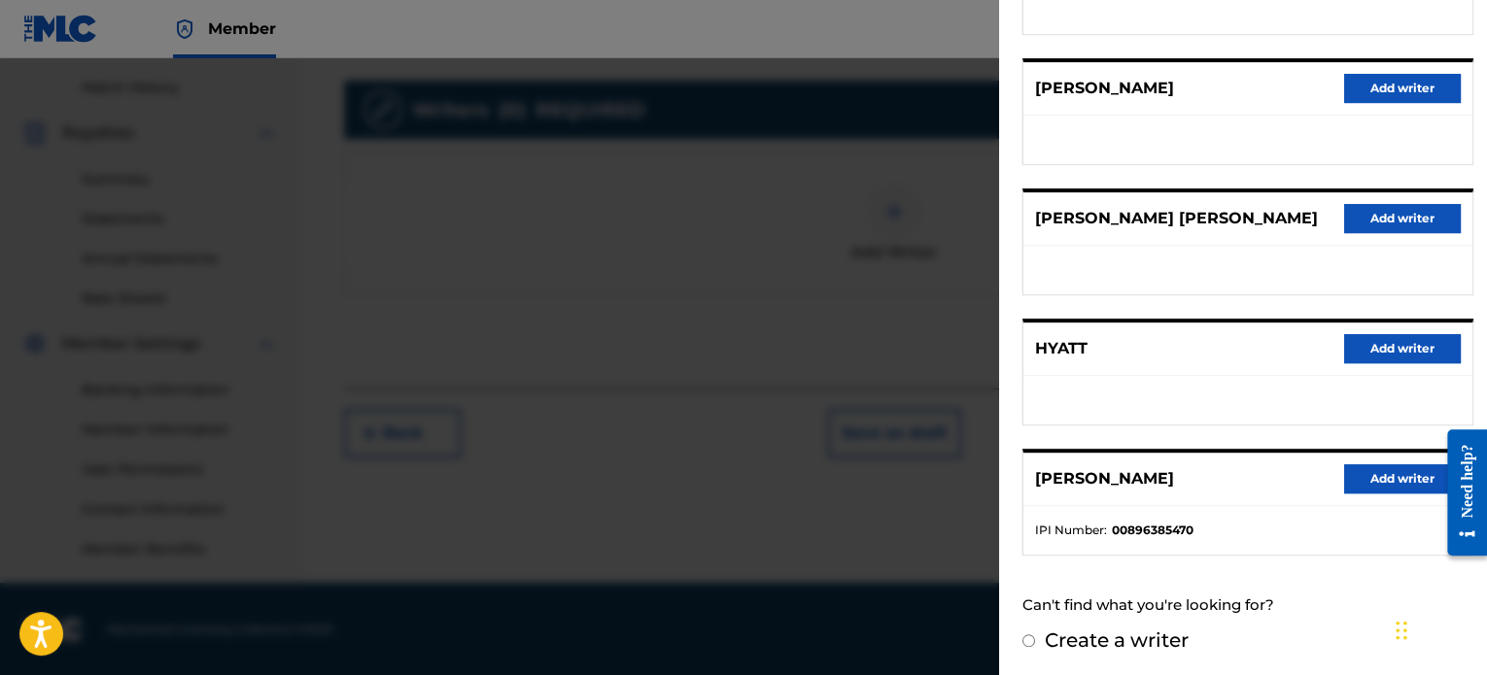
click at [1357, 487] on button "Add writer" at bounding box center [1402, 478] width 117 height 29
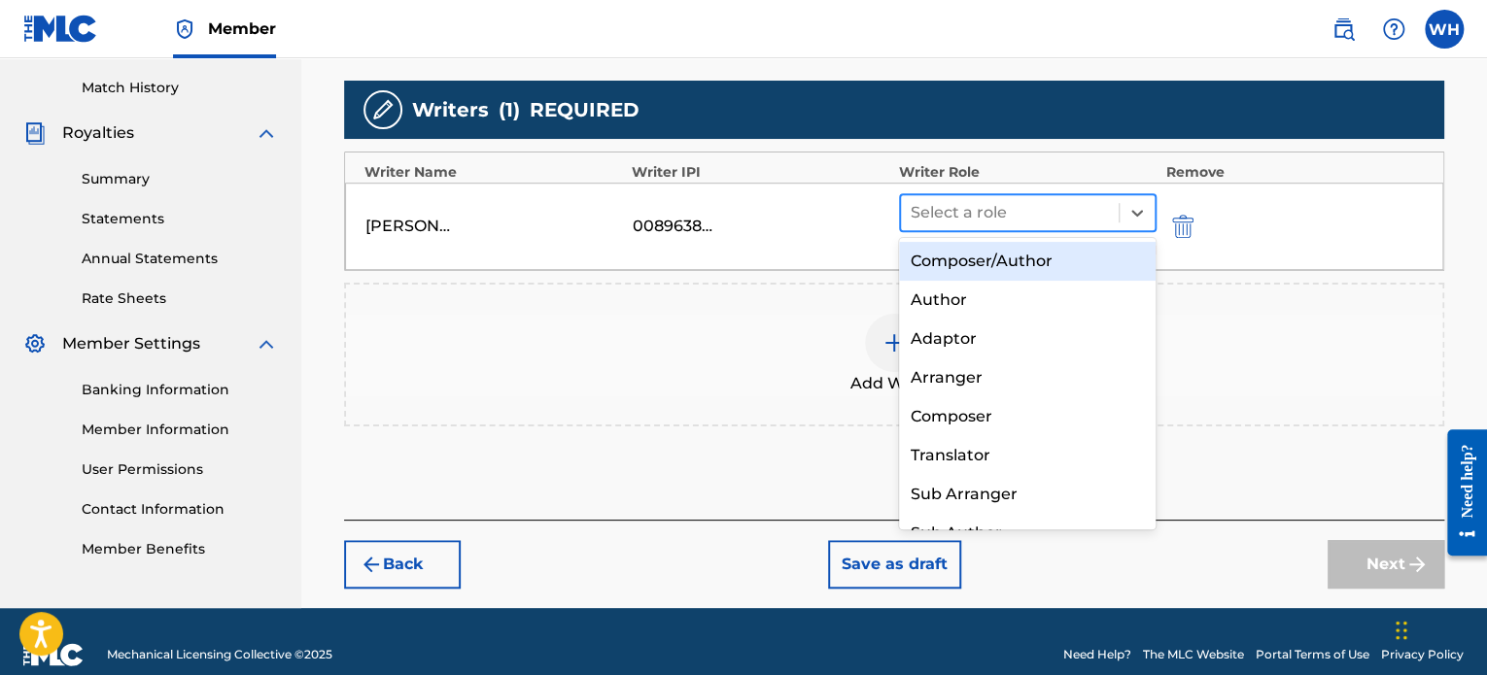
click at [1099, 205] on div at bounding box center [1009, 212] width 198 height 27
click at [1006, 263] on div "Composer/Author" at bounding box center [1027, 261] width 257 height 39
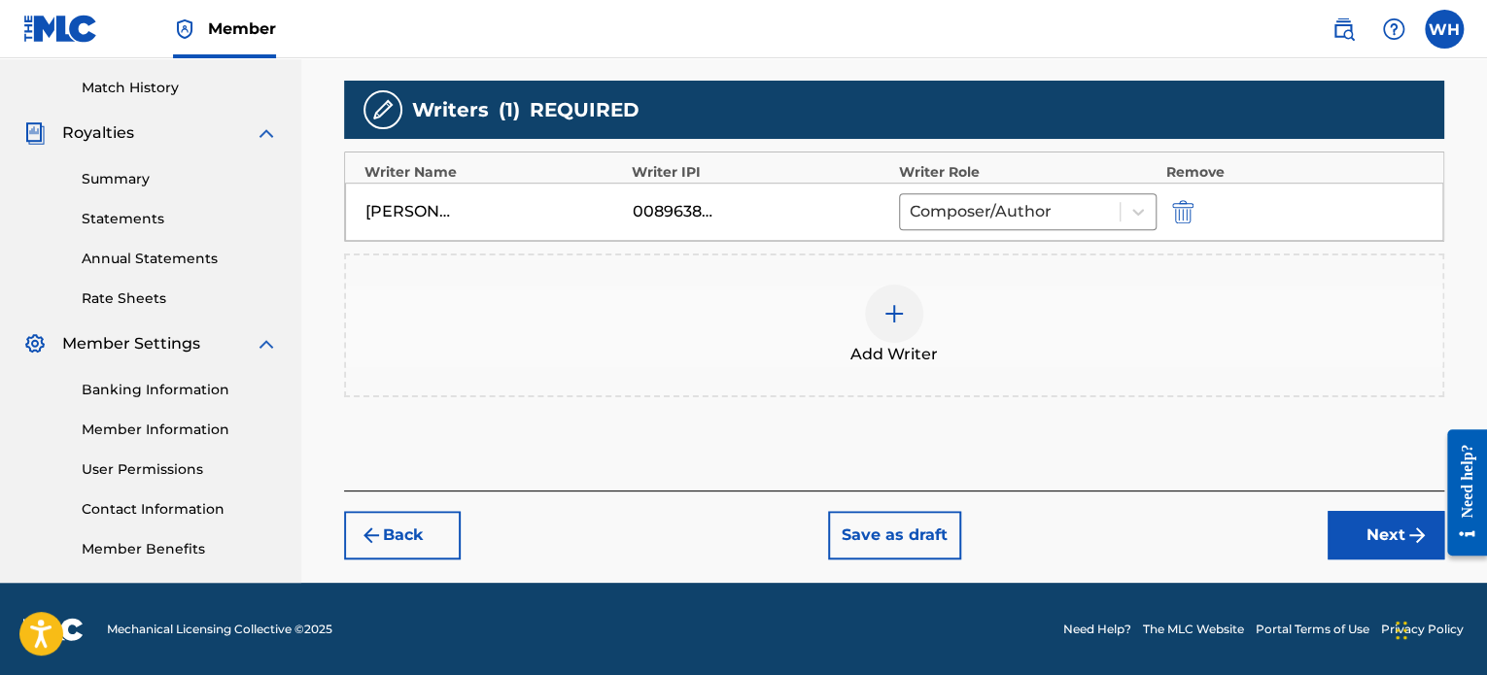
click at [1341, 539] on button "Next" at bounding box center [1385, 535] width 117 height 49
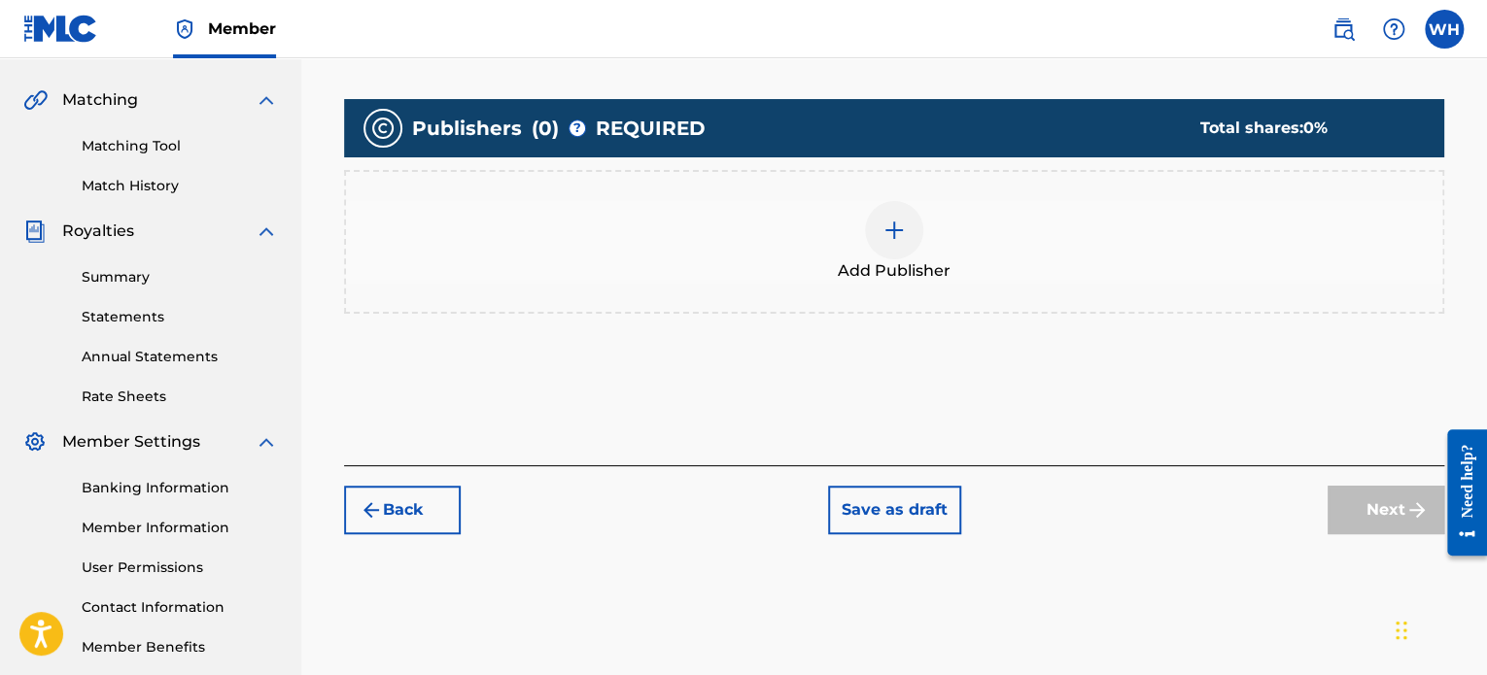
scroll to position [438, 0]
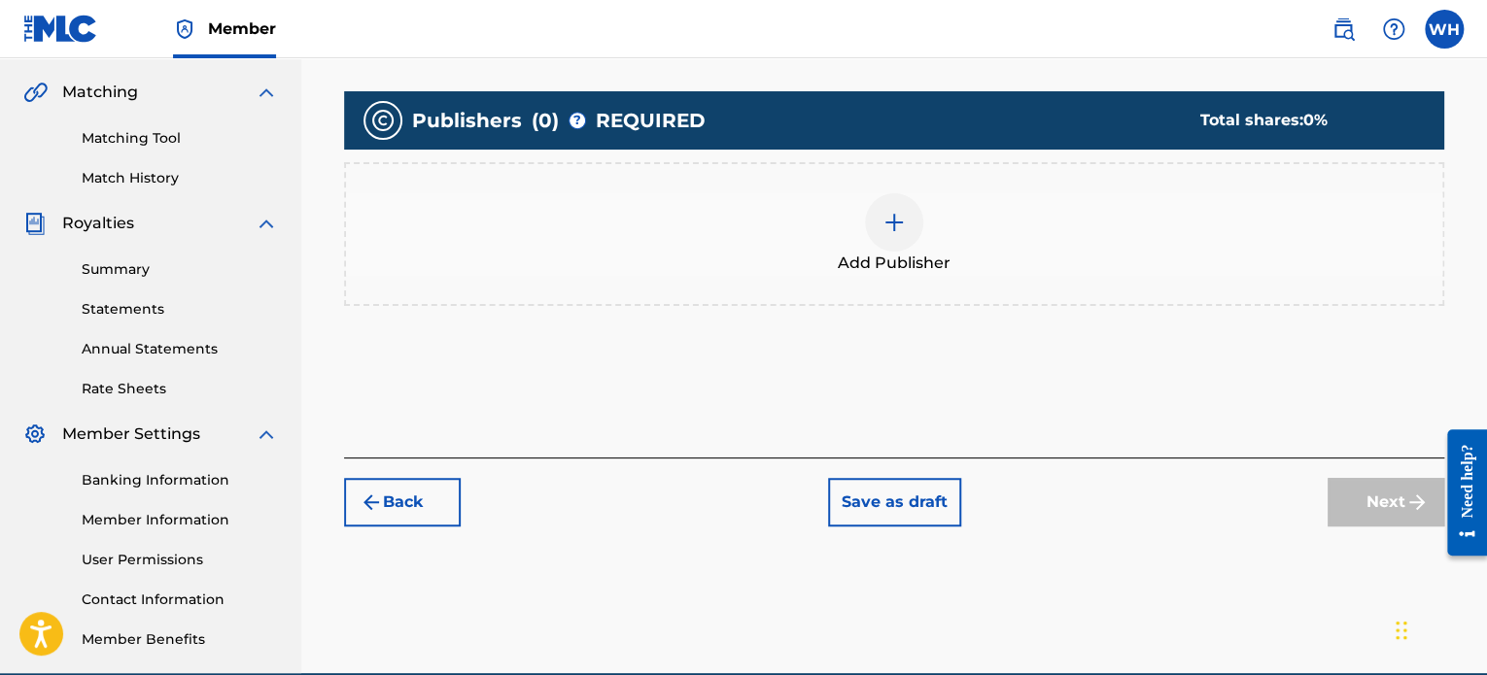
click at [914, 219] on div at bounding box center [894, 222] width 58 height 58
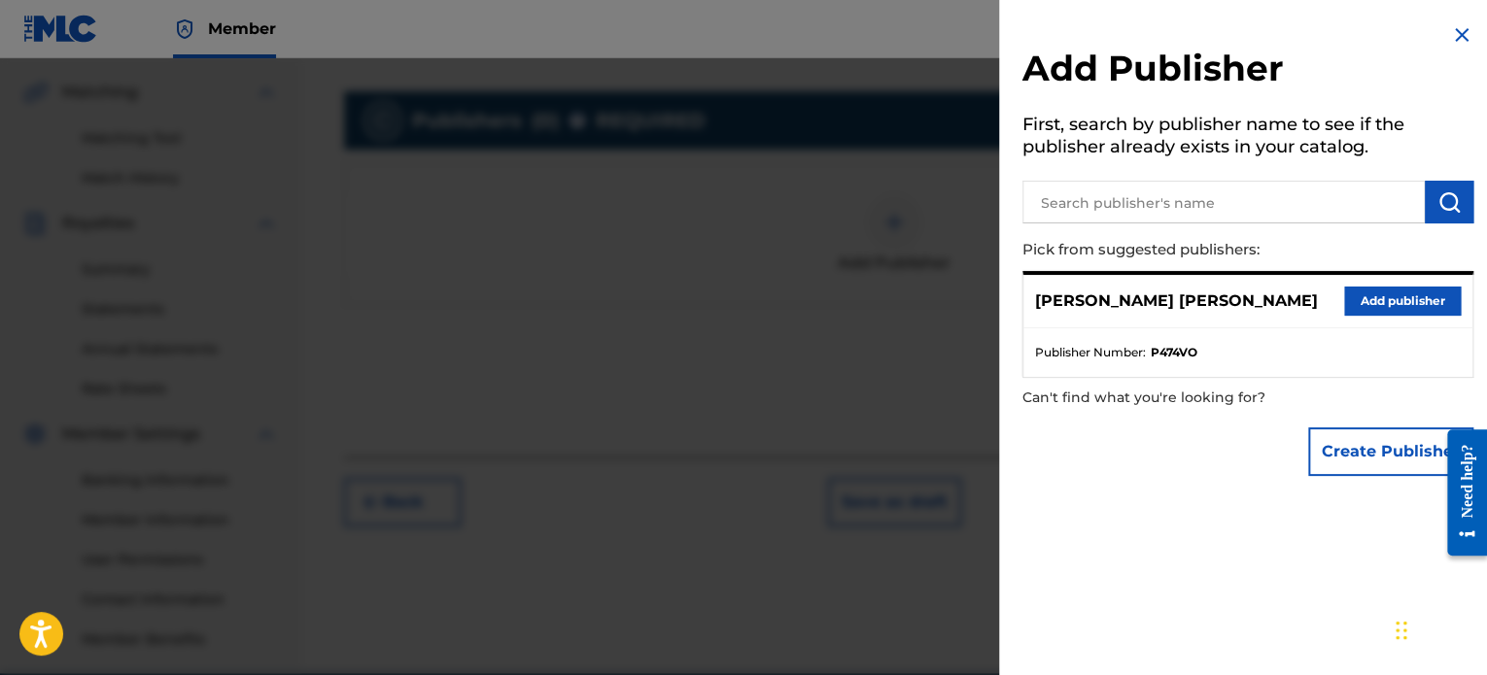
click at [1372, 298] on button "Add publisher" at bounding box center [1402, 301] width 117 height 29
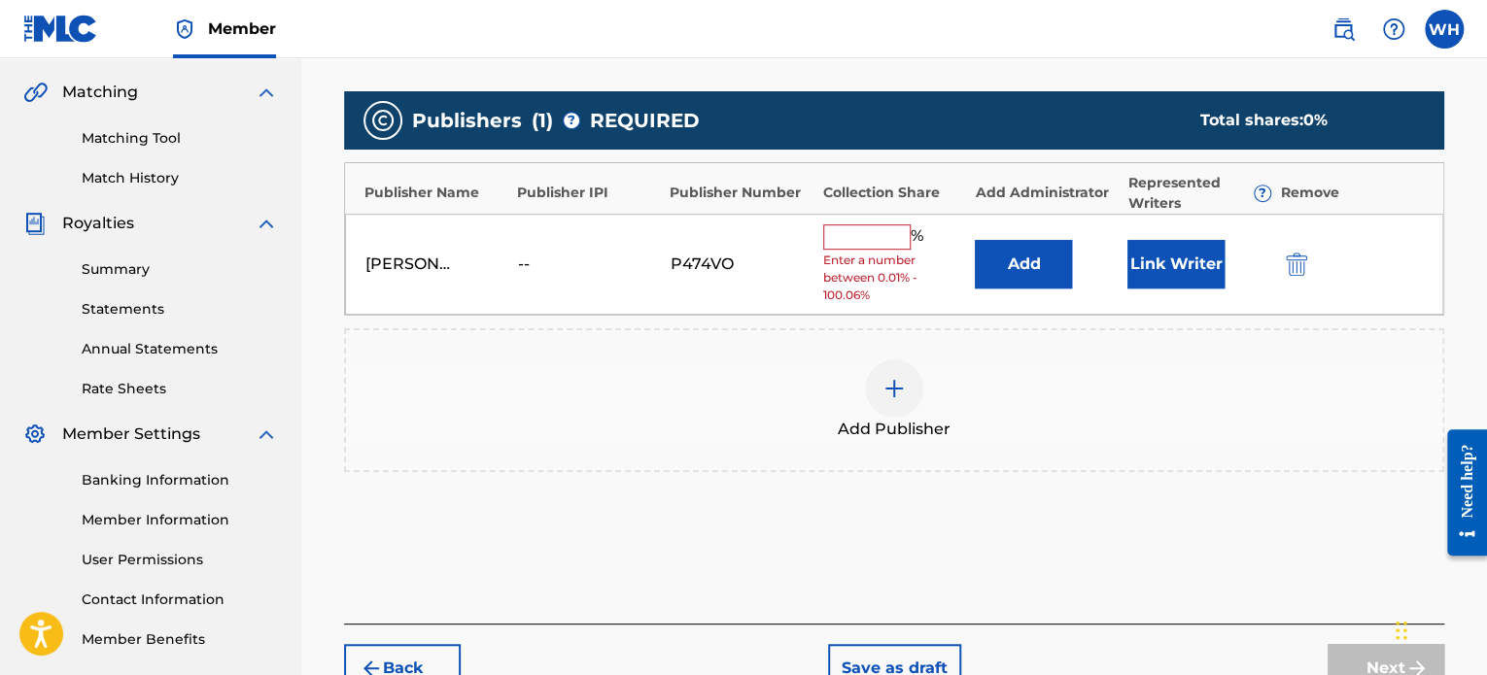
click at [878, 232] on input "text" at bounding box center [866, 236] width 87 height 25
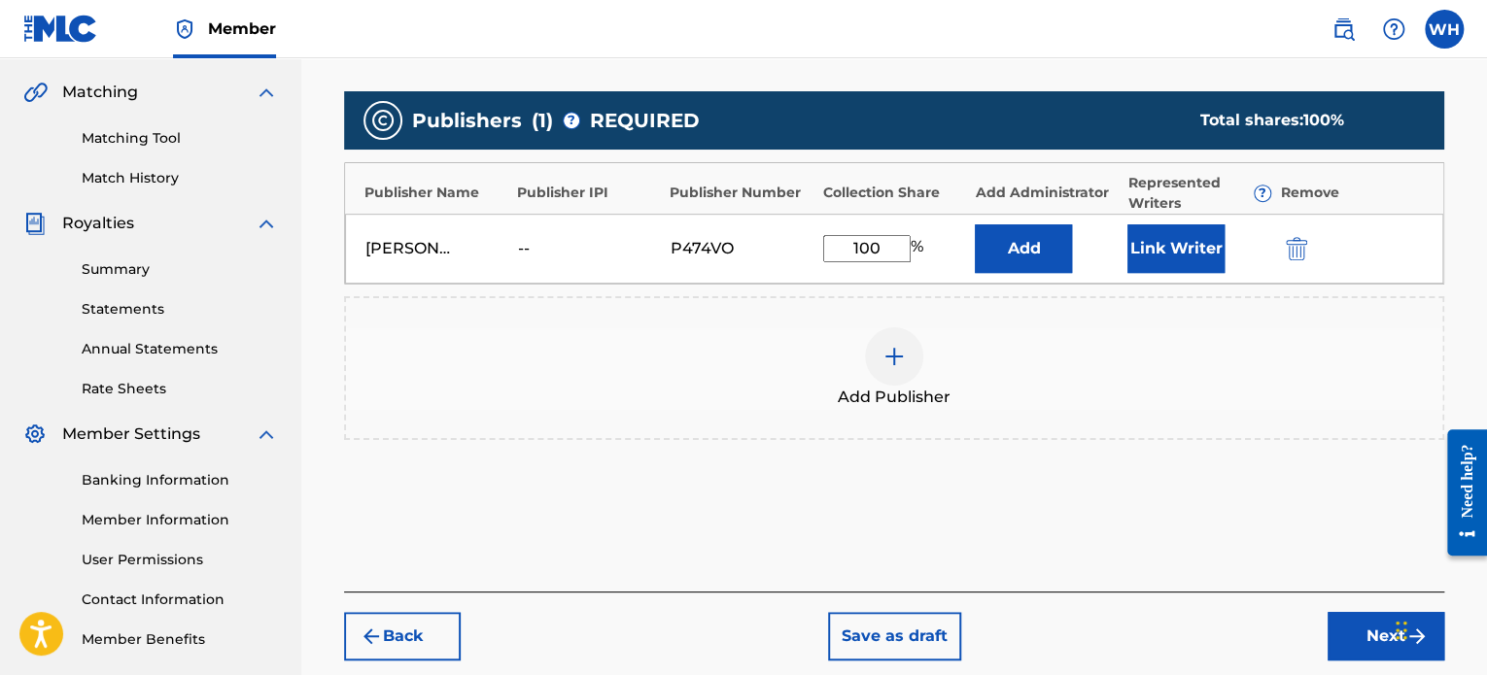
type input "100"
click at [1165, 265] on button "Link Writer" at bounding box center [1175, 248] width 97 height 49
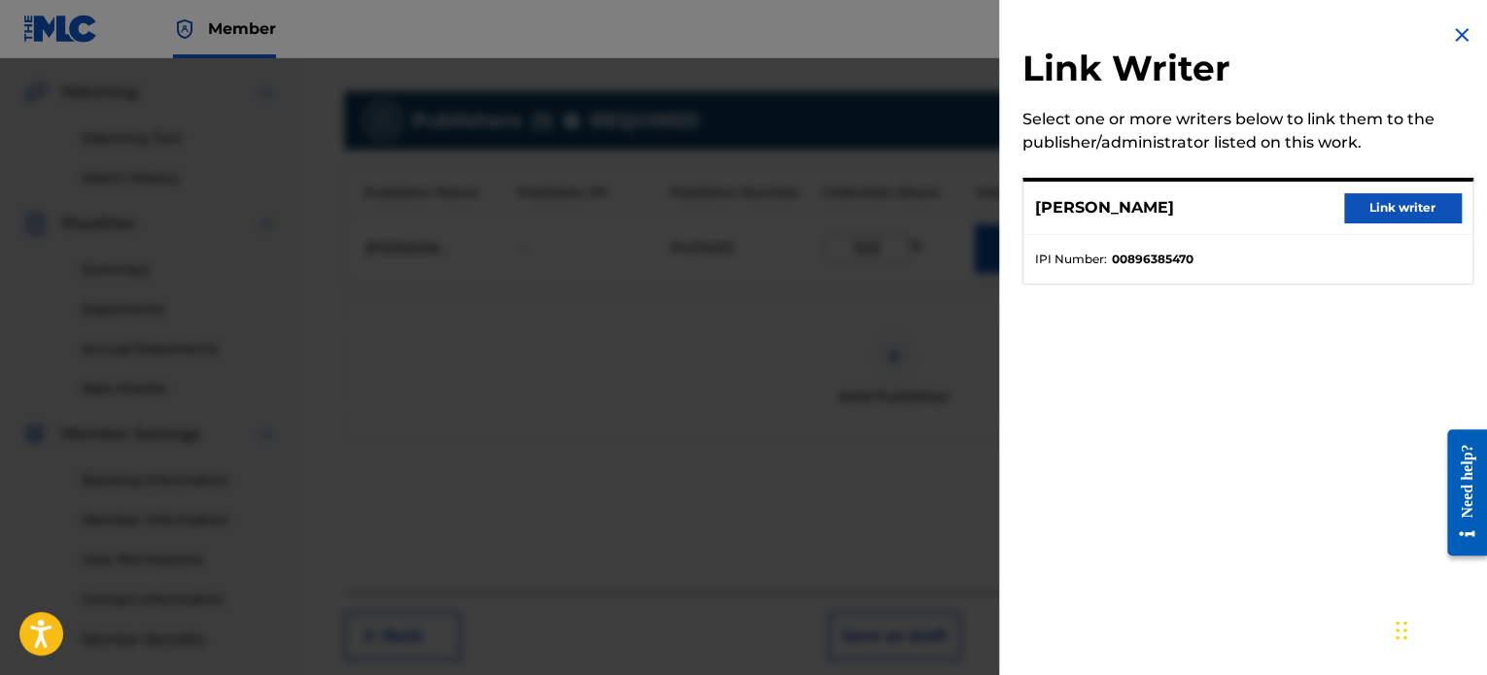
click at [1364, 202] on button "Link writer" at bounding box center [1402, 207] width 117 height 29
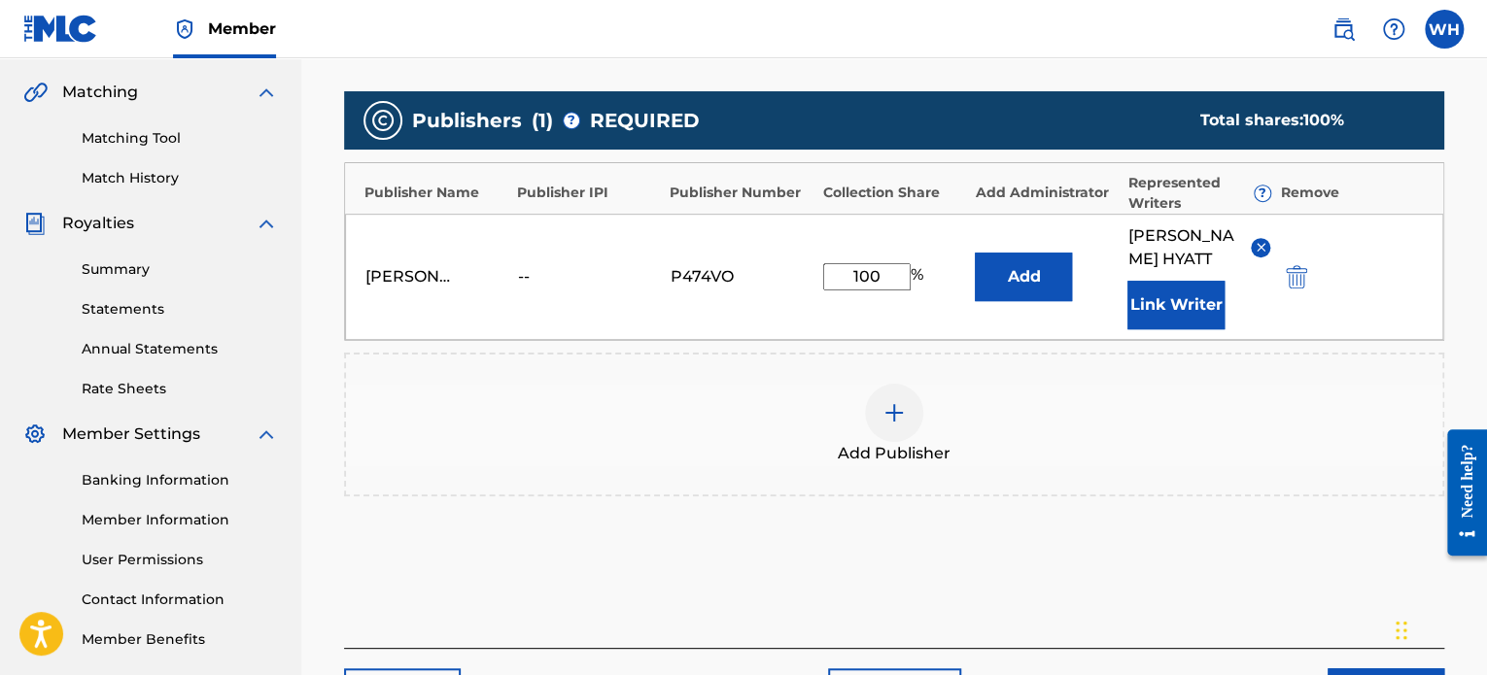
scroll to position [591, 0]
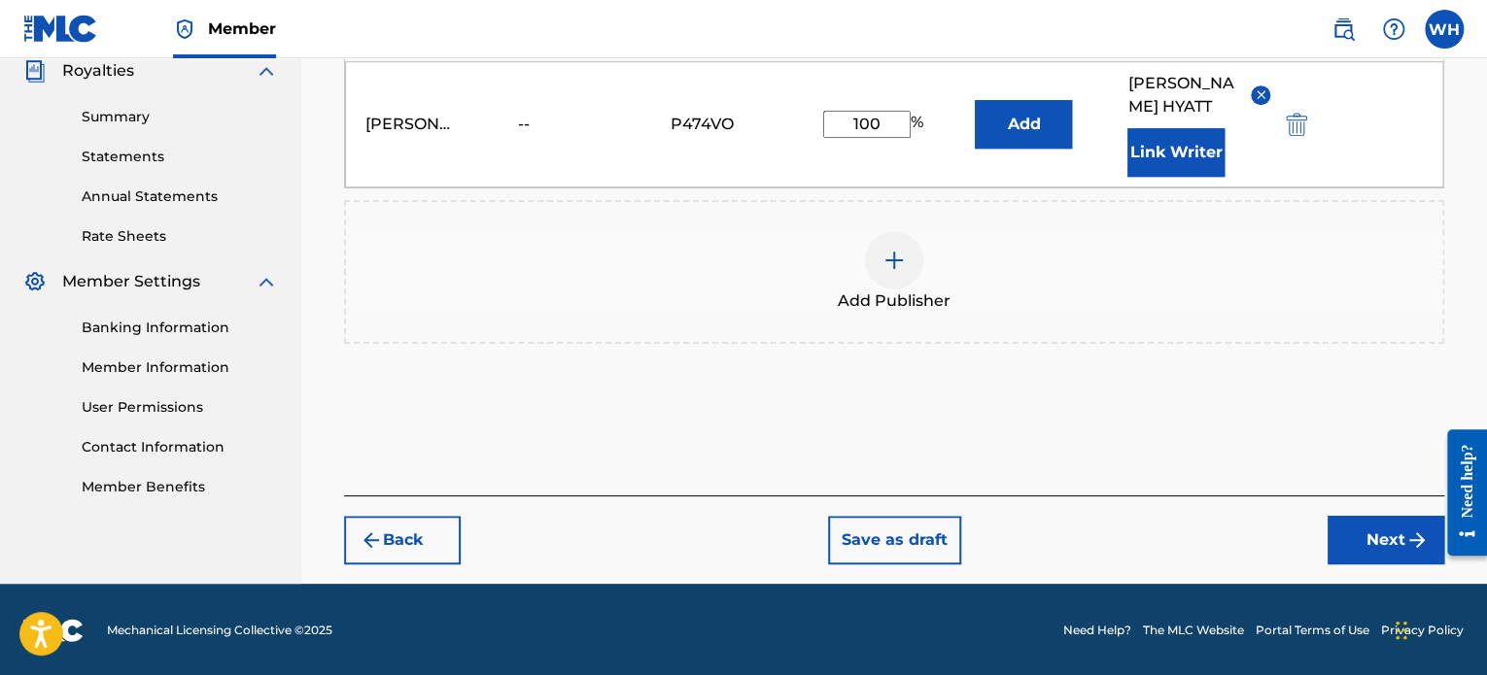
click at [1405, 534] on img "submit" at bounding box center [1416, 540] width 23 height 23
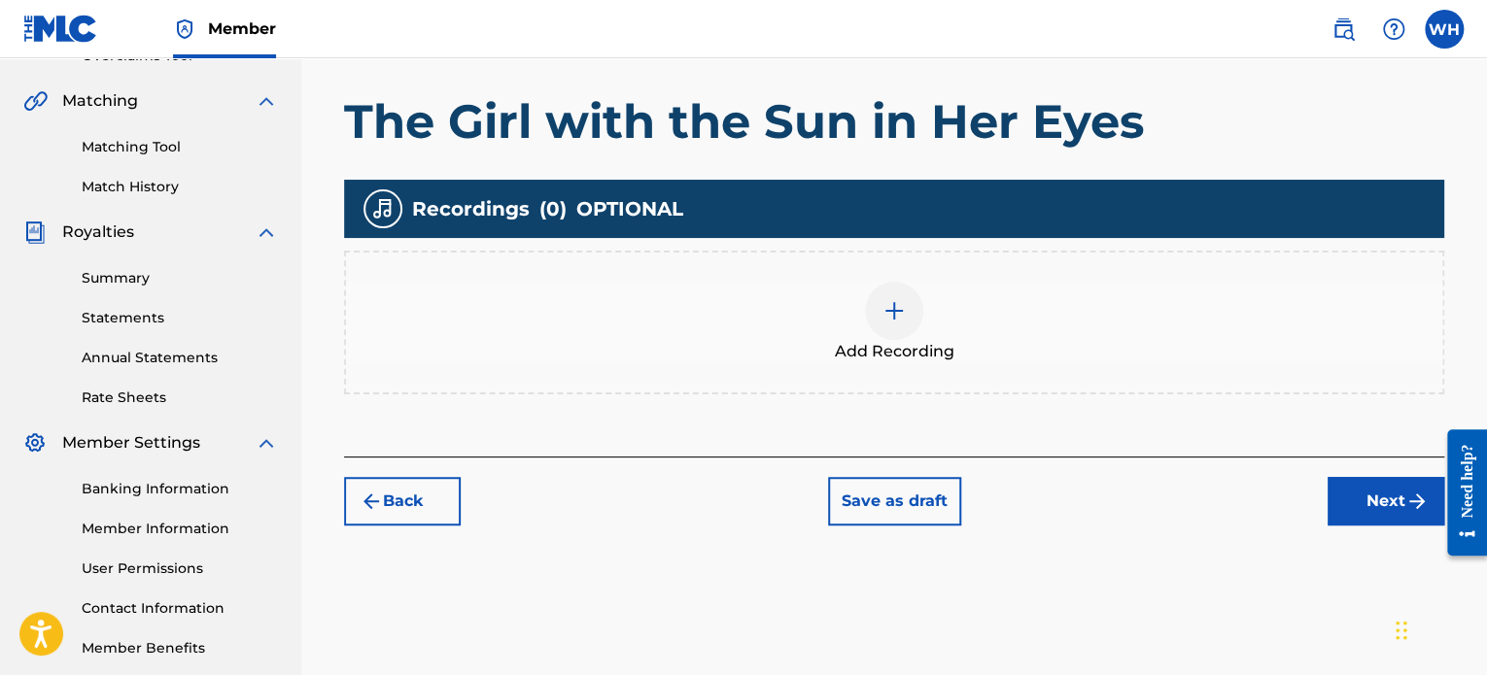
scroll to position [529, 0]
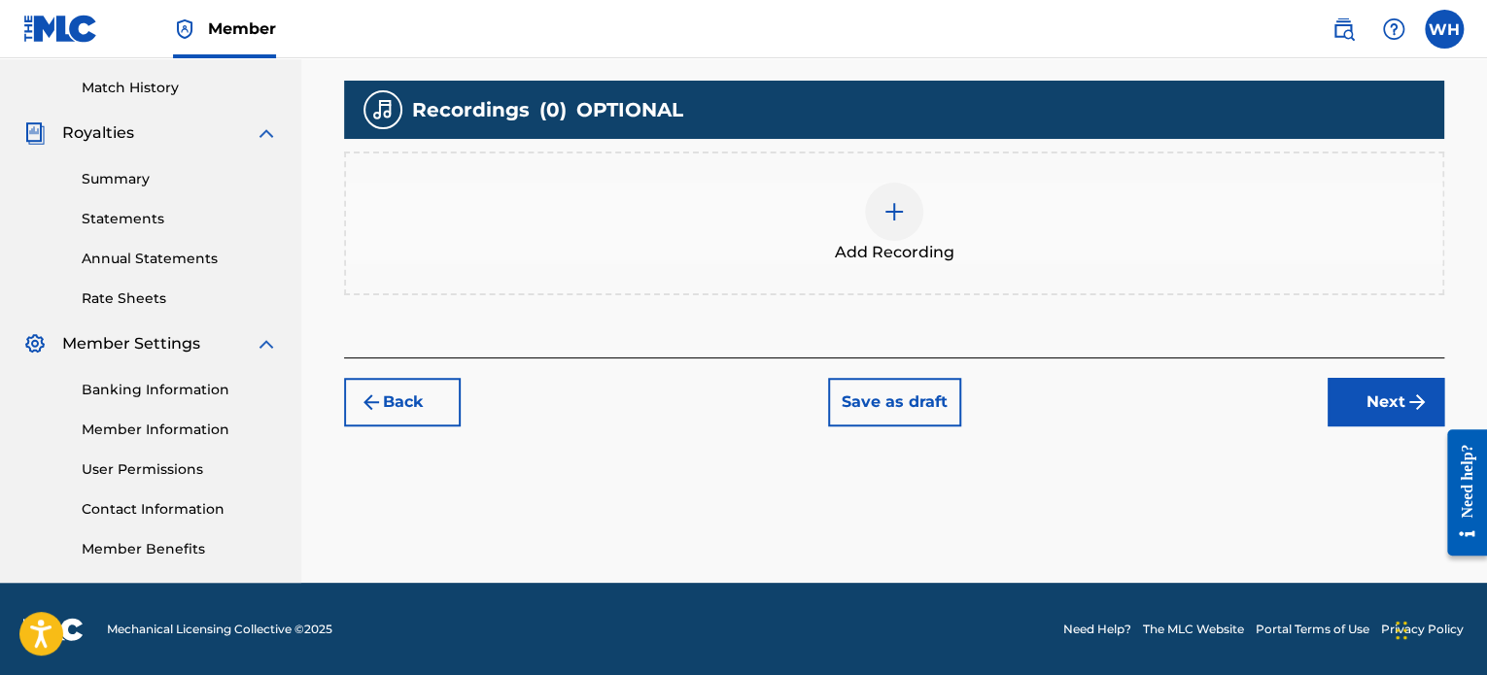
click at [901, 212] on img at bounding box center [893, 211] width 23 height 23
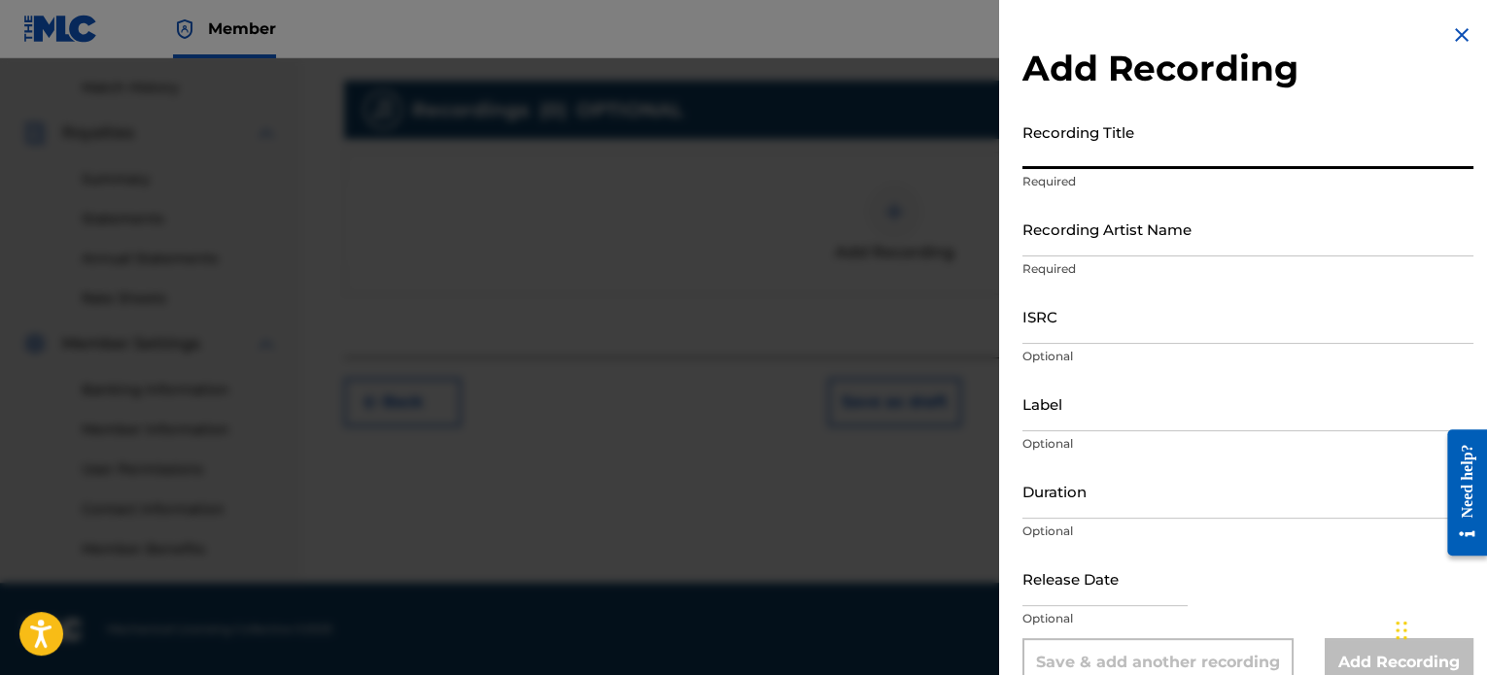
click at [1147, 156] on input "Recording Title" at bounding box center [1247, 141] width 451 height 55
type input "The Girl with the Sun in Her Eyes"
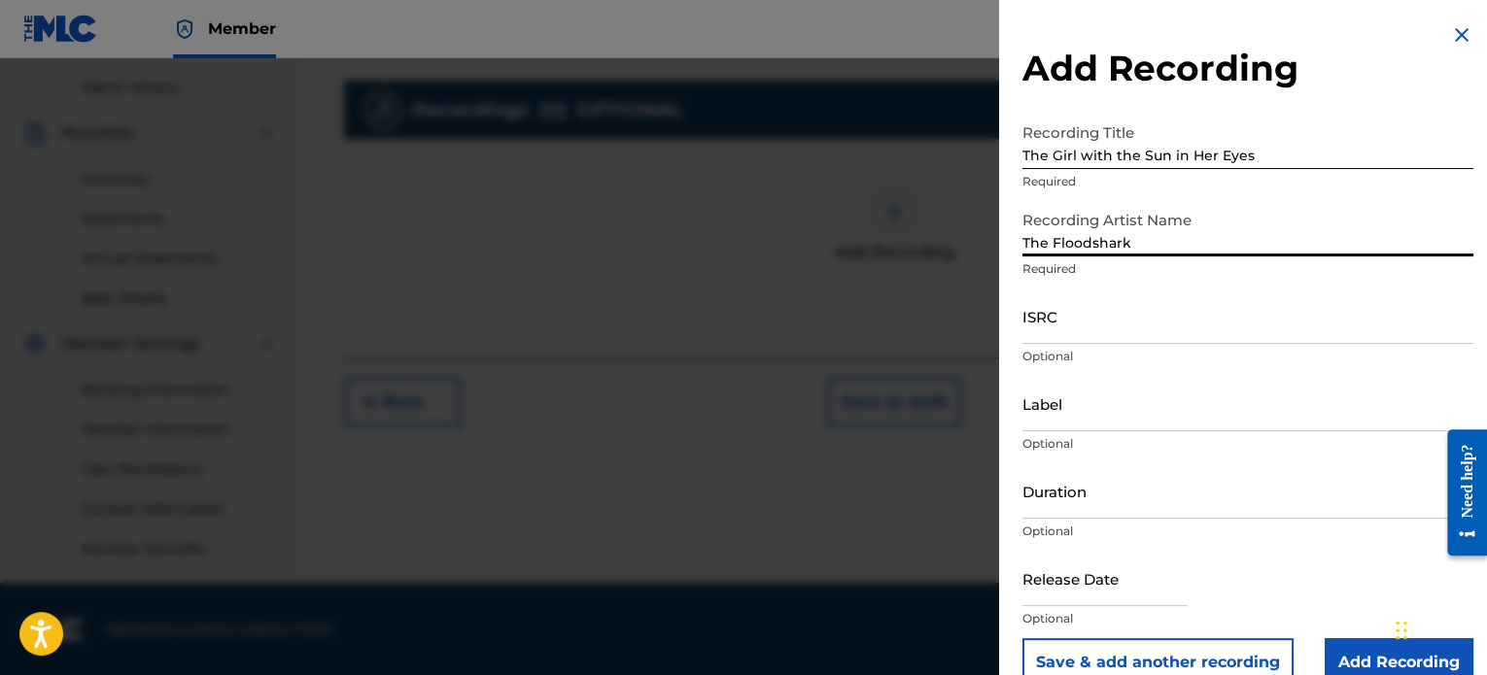
type input "The Floodshark"
paste input "ushm91809052"
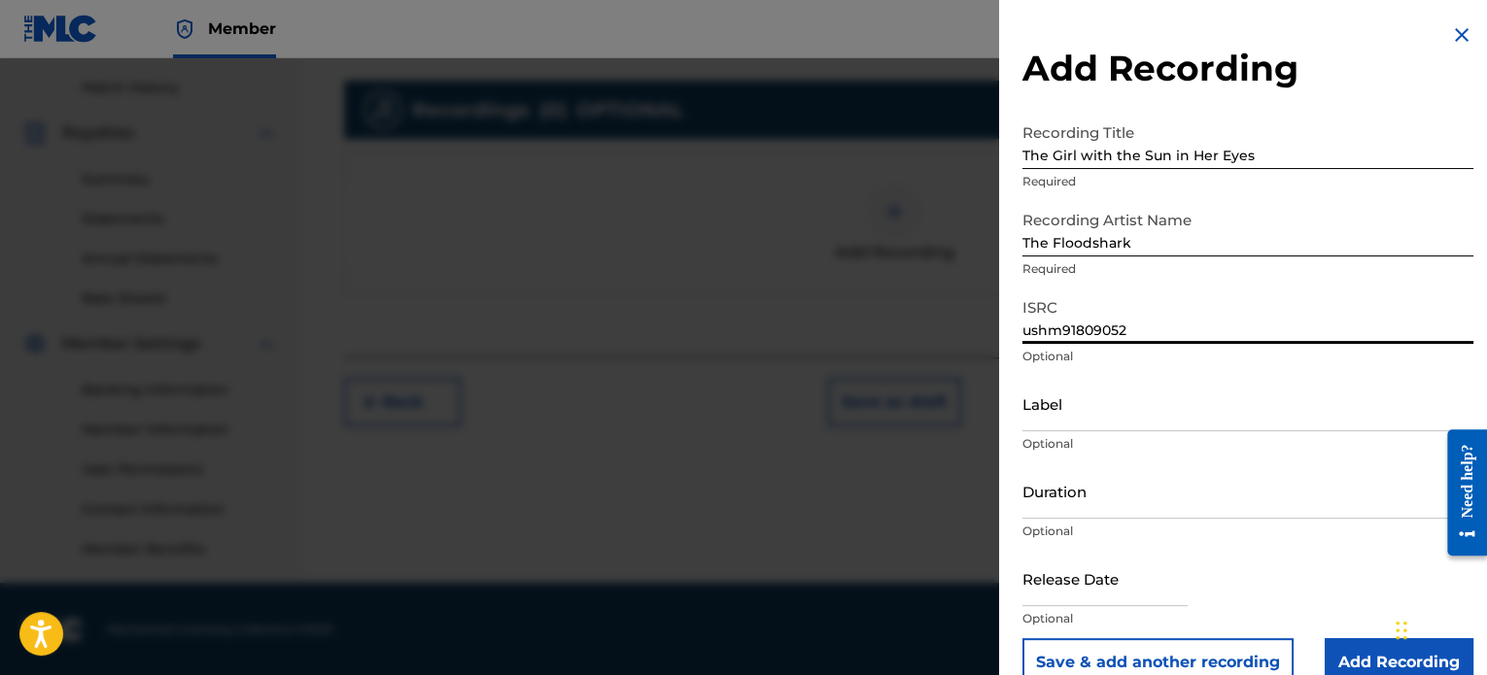
type input "ushm91809052"
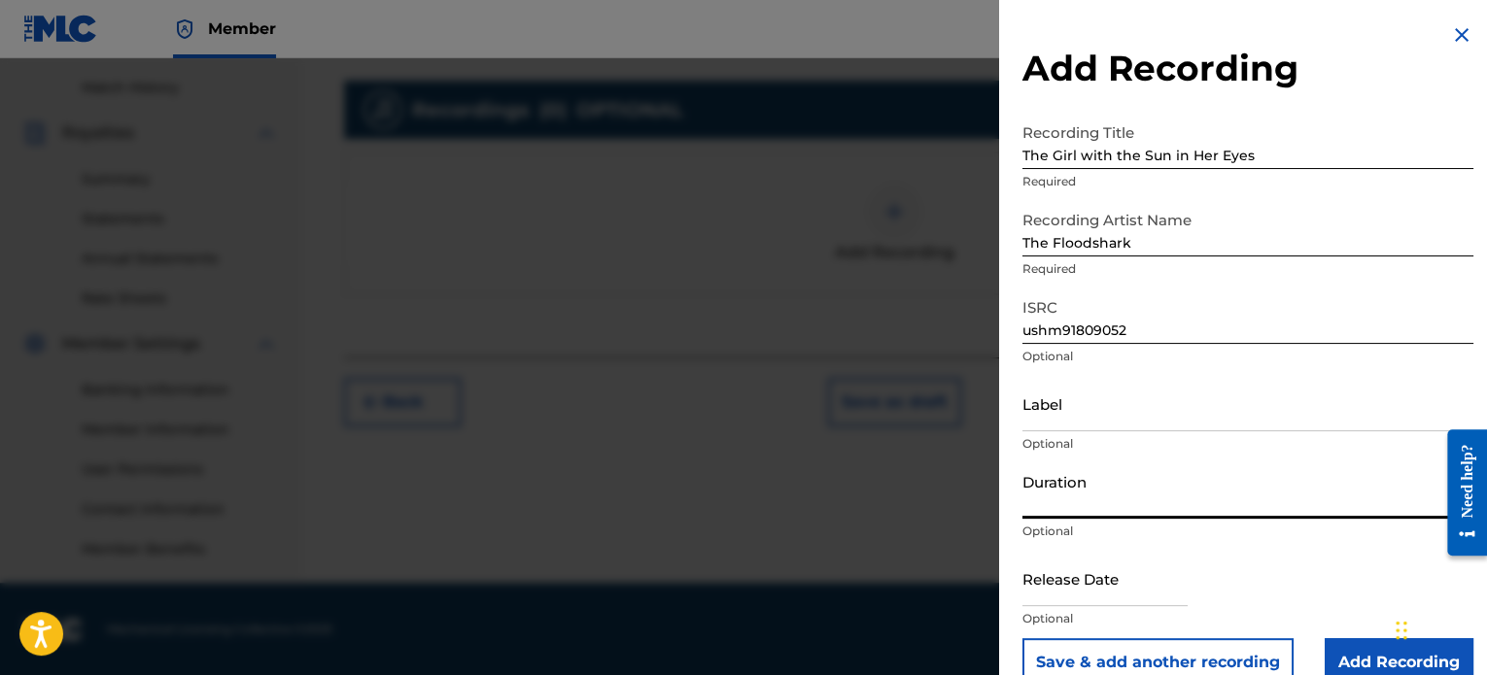
click at [1097, 505] on input "Duration" at bounding box center [1247, 490] width 451 height 55
type input "07:26"
click at [1118, 580] on input "text" at bounding box center [1104, 578] width 165 height 55
select select "7"
select select "2025"
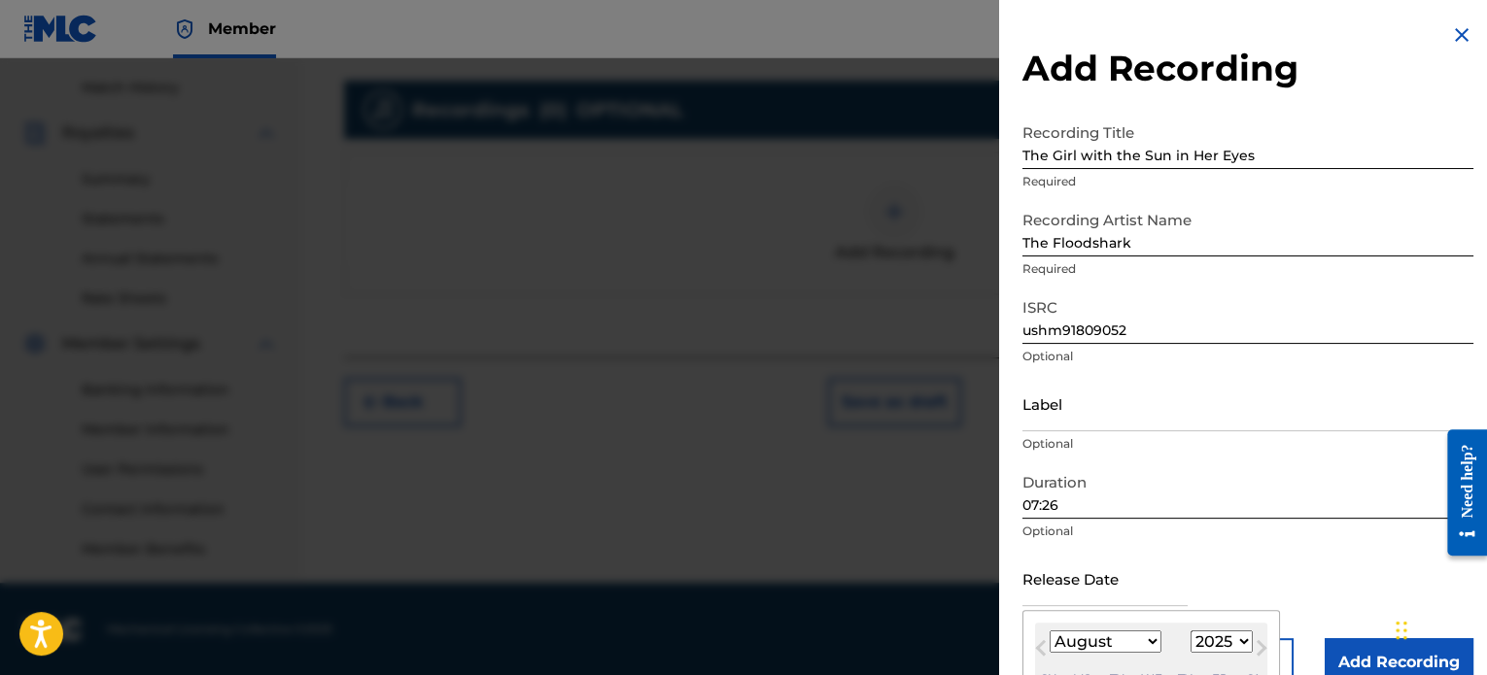
type input "[DATE]"
select select "8"
select select "2018"
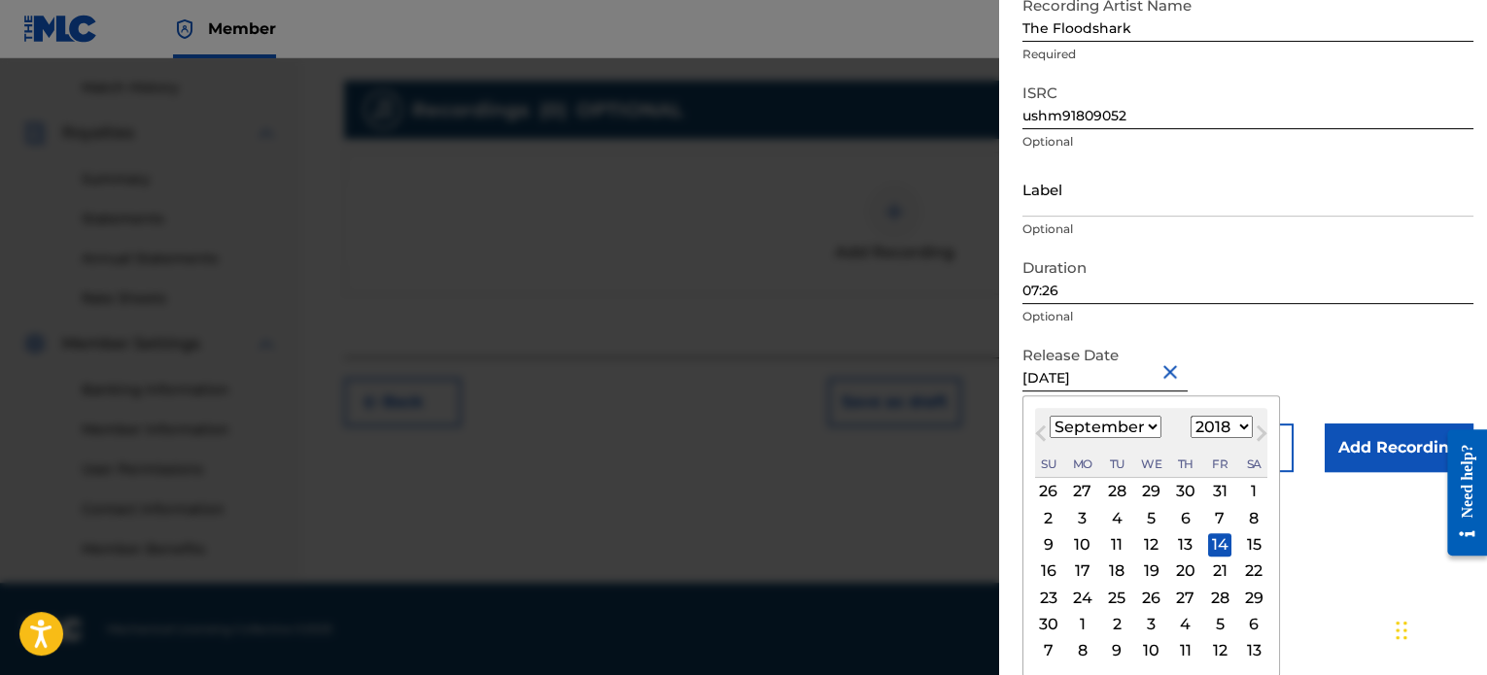
click at [1216, 550] on div "14" at bounding box center [1219, 544] width 23 height 23
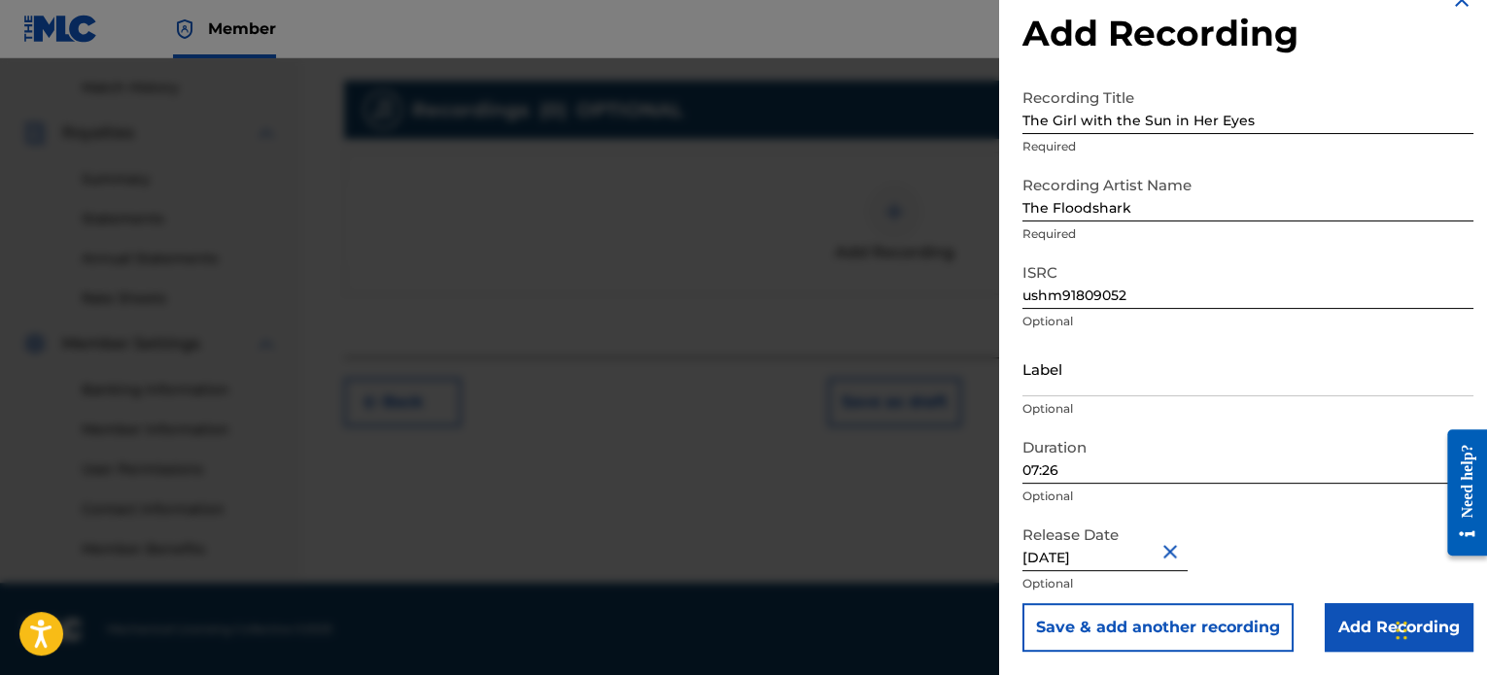
scroll to position [35, 0]
type input "[DATE]"
click at [1103, 556] on input "[DATE]" at bounding box center [1104, 543] width 165 height 55
select select "8"
select select "2018"
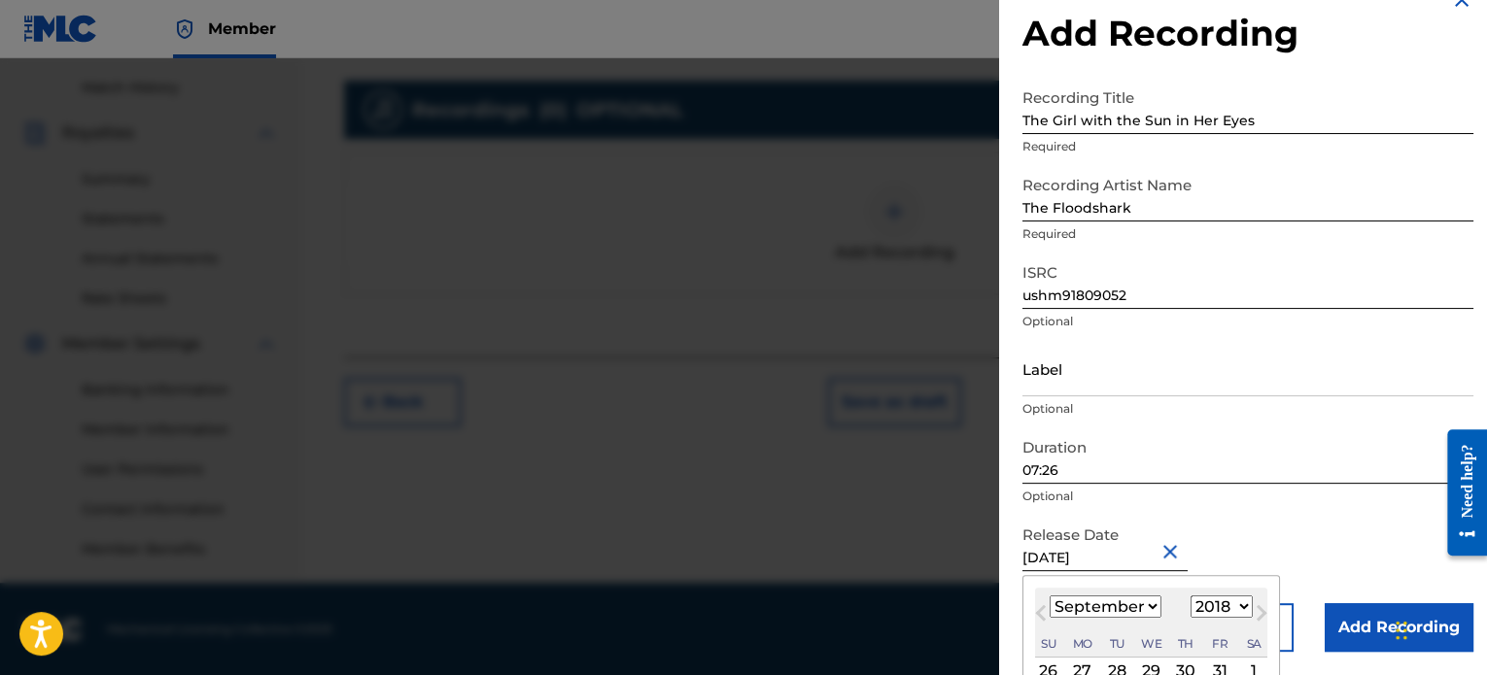
scroll to position [215, 0]
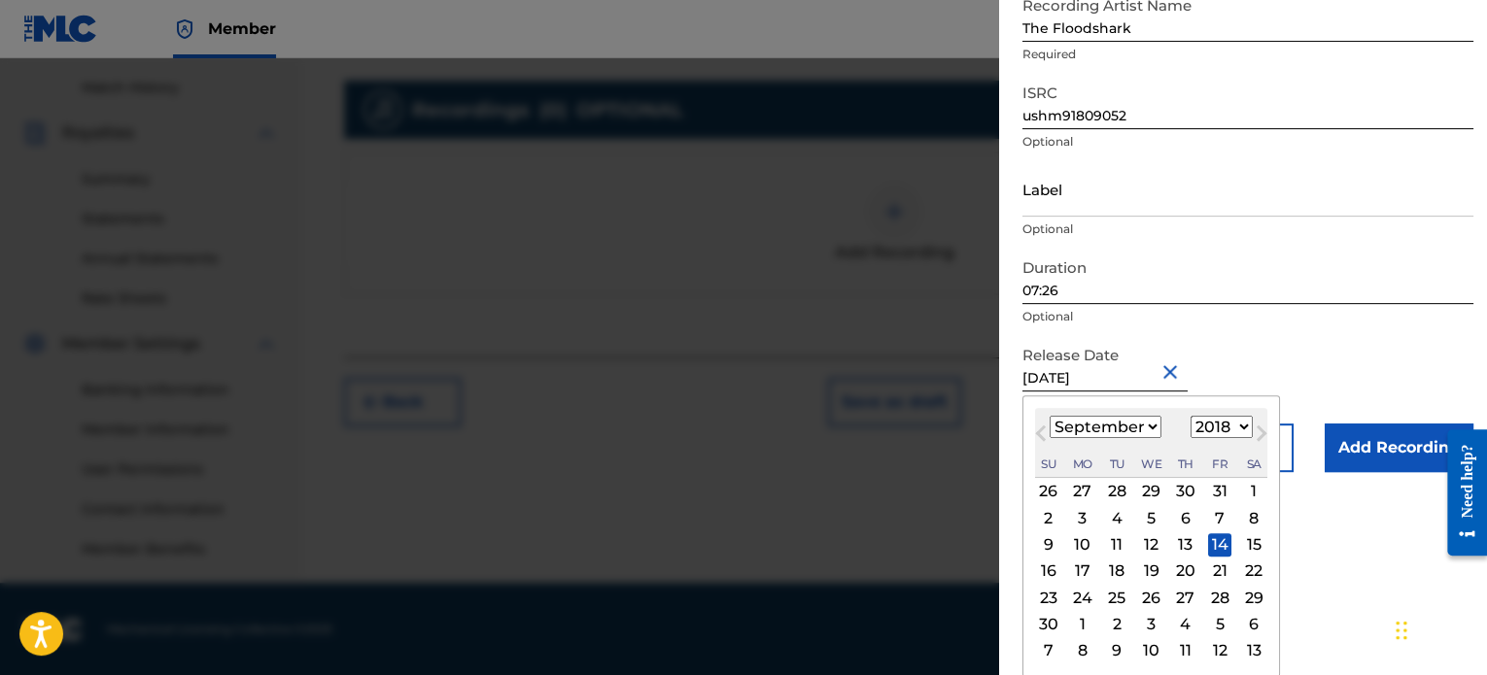
click at [1184, 542] on div "13" at bounding box center [1185, 544] width 23 height 23
type input "[DATE]"
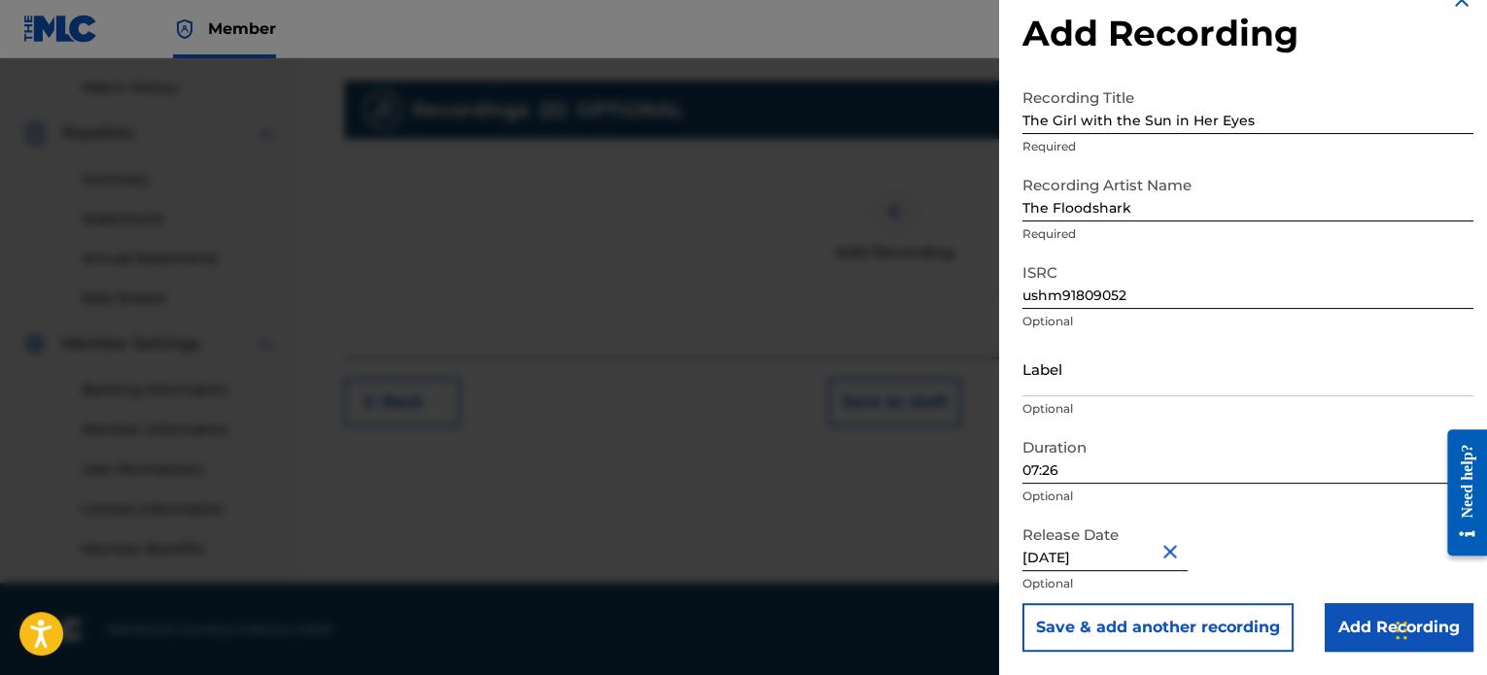
scroll to position [35, 0]
click at [1121, 559] on input "[DATE]" at bounding box center [1104, 543] width 165 height 55
select select "8"
select select "2018"
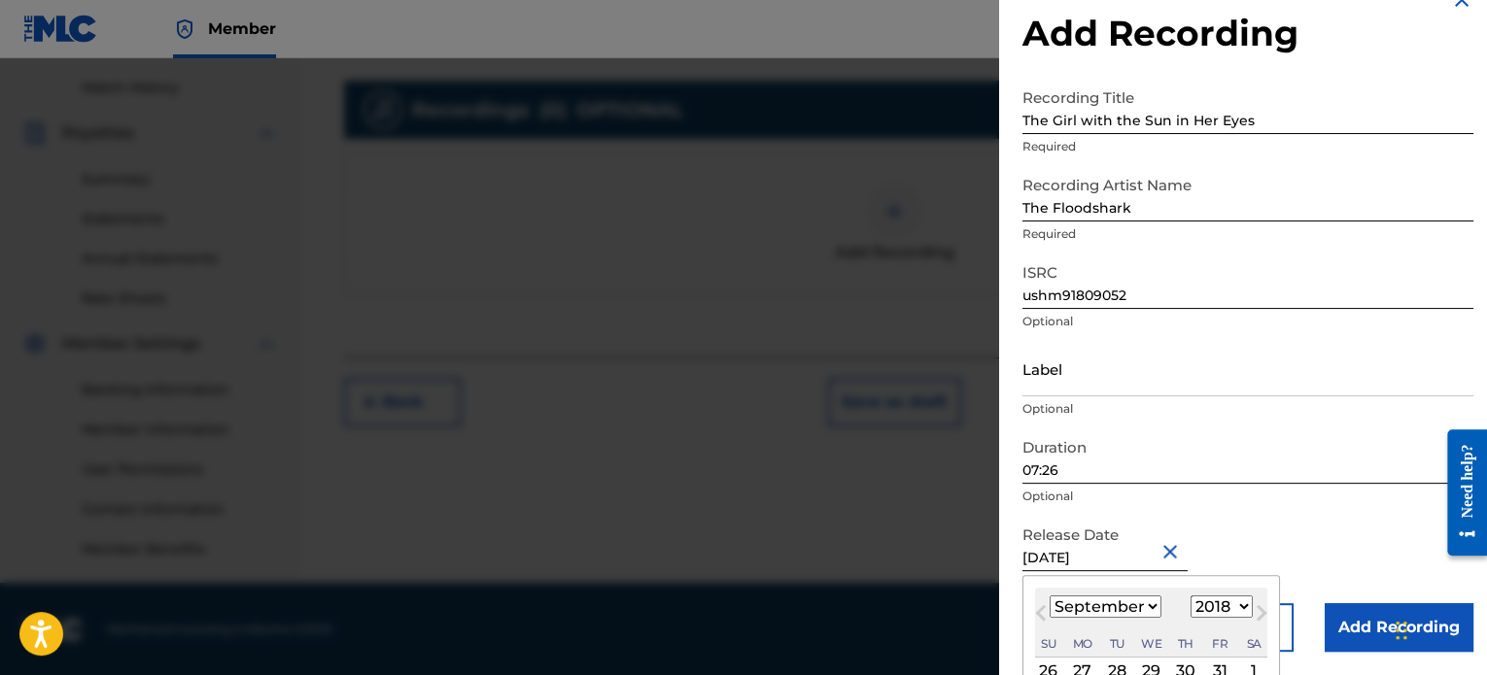
scroll to position [215, 0]
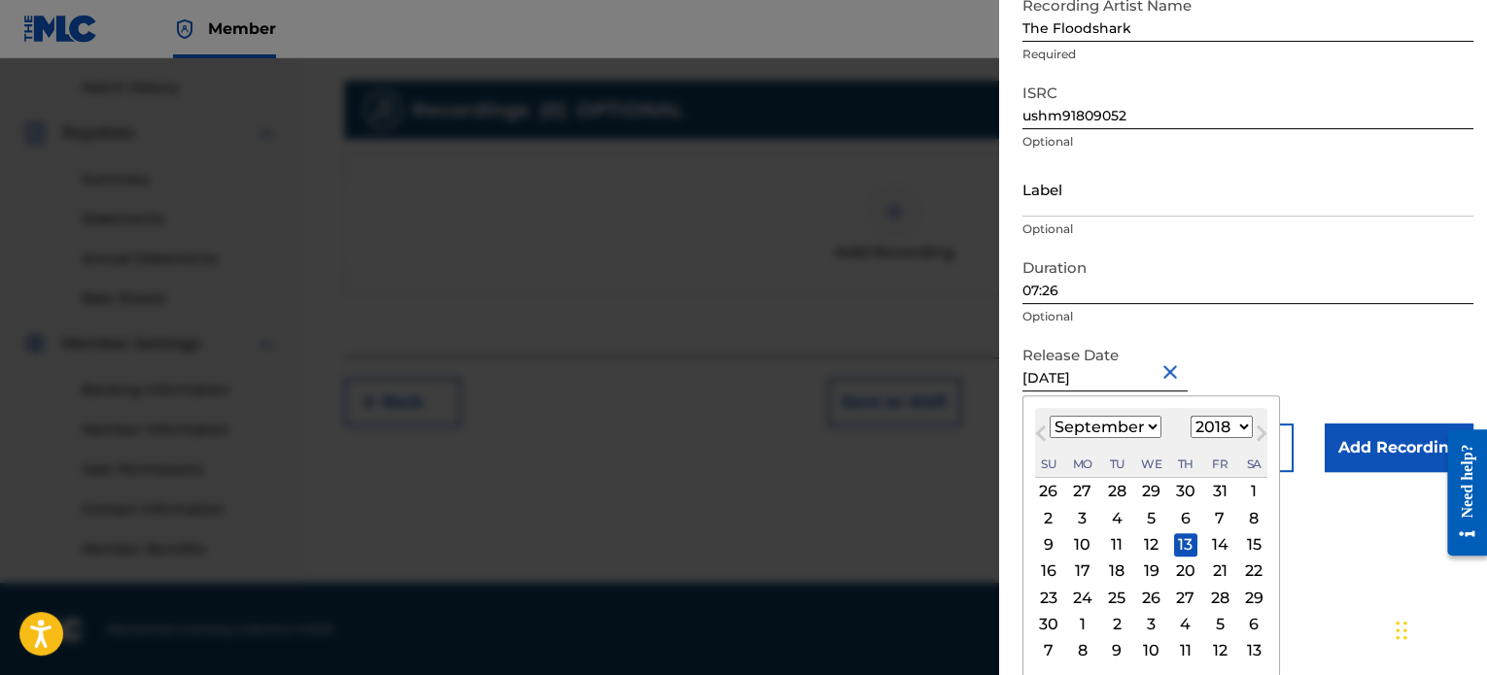
click at [1211, 535] on div "14" at bounding box center [1219, 544] width 23 height 23
type input "[DATE]"
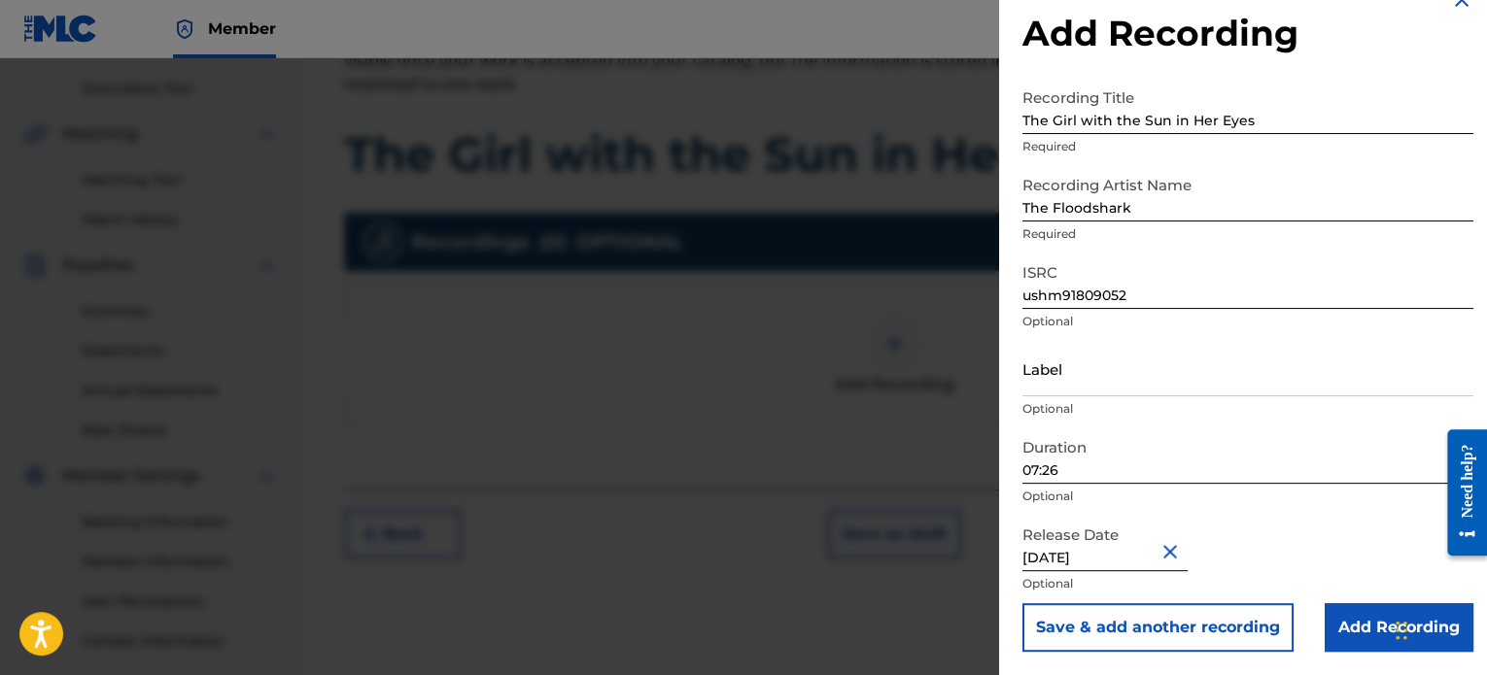
scroll to position [396, 0]
click at [1337, 637] on input "Add Recording" at bounding box center [1398, 627] width 149 height 49
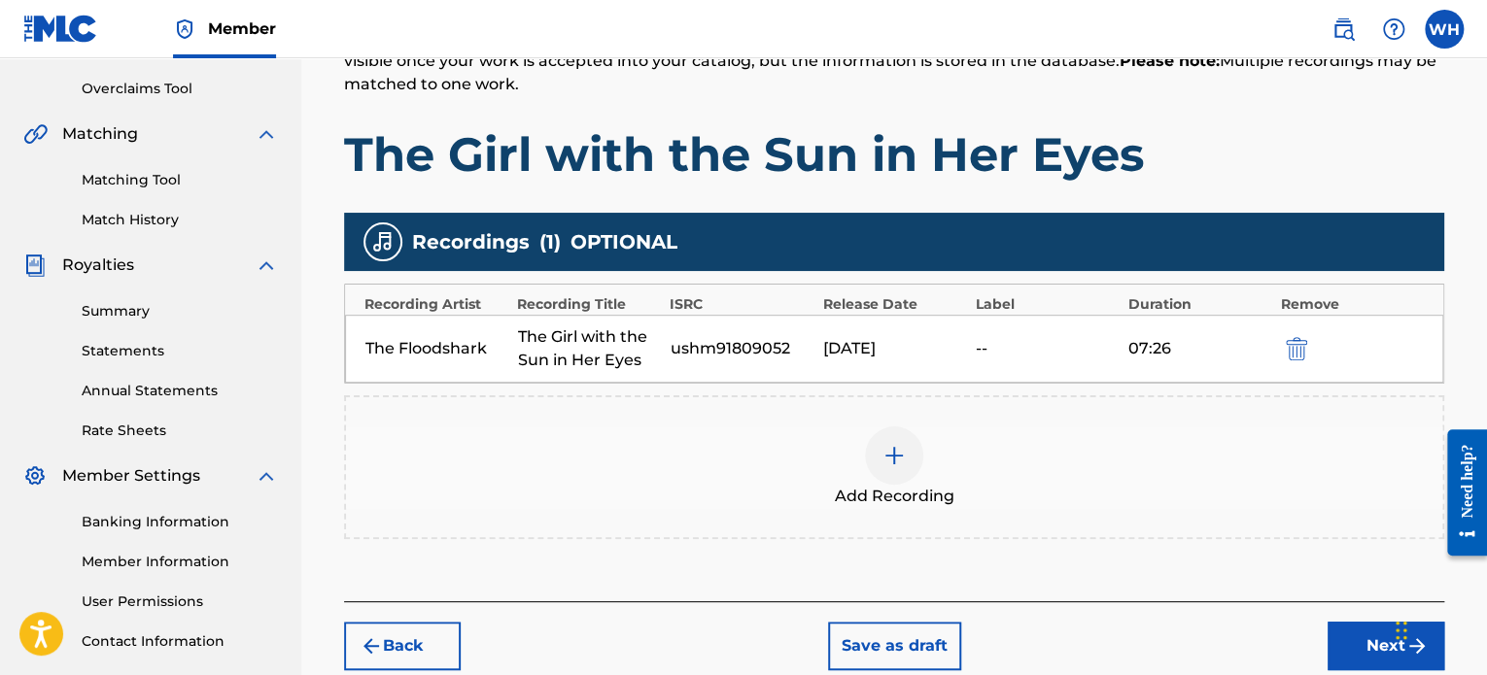
click at [1345, 648] on button "Next" at bounding box center [1385, 646] width 117 height 49
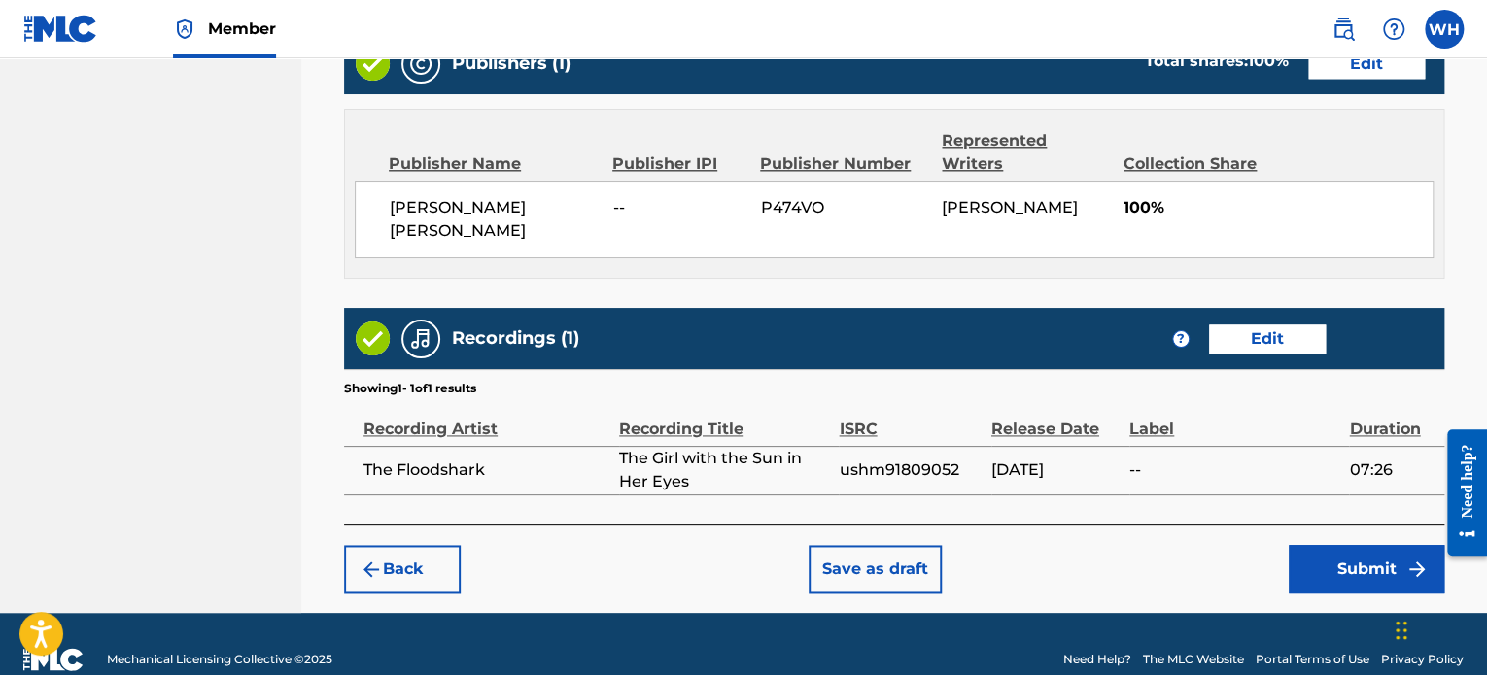
scroll to position [1137, 0]
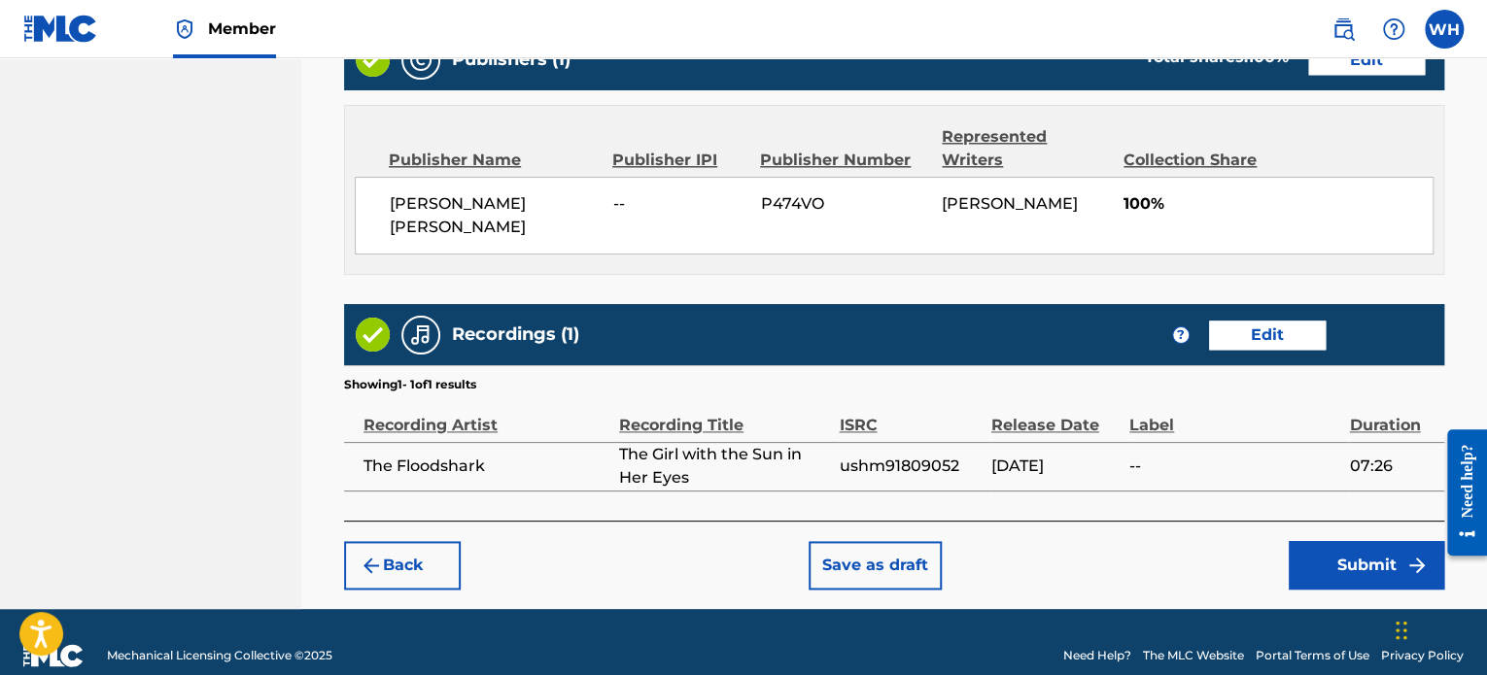
click at [1380, 543] on button "Submit" at bounding box center [1365, 565] width 155 height 49
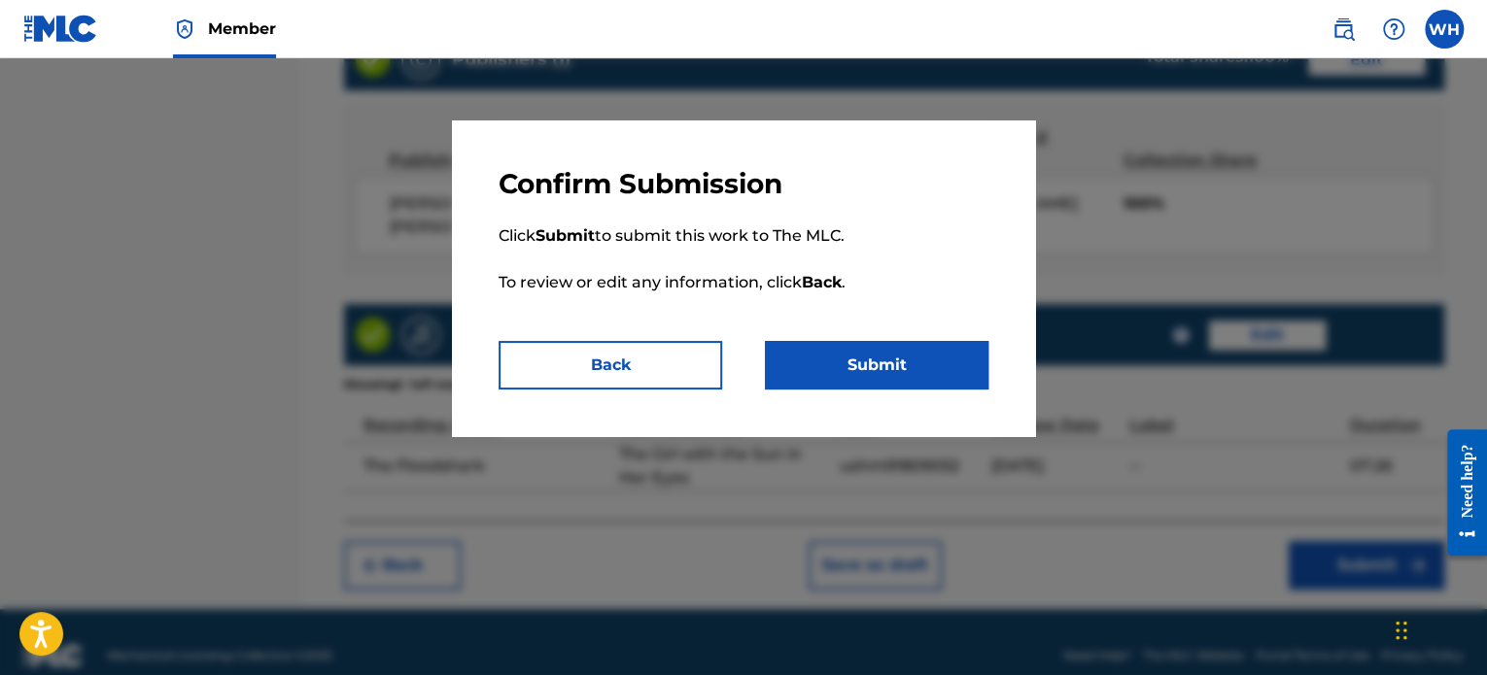
click at [912, 348] on button "Submit" at bounding box center [876, 365] width 223 height 49
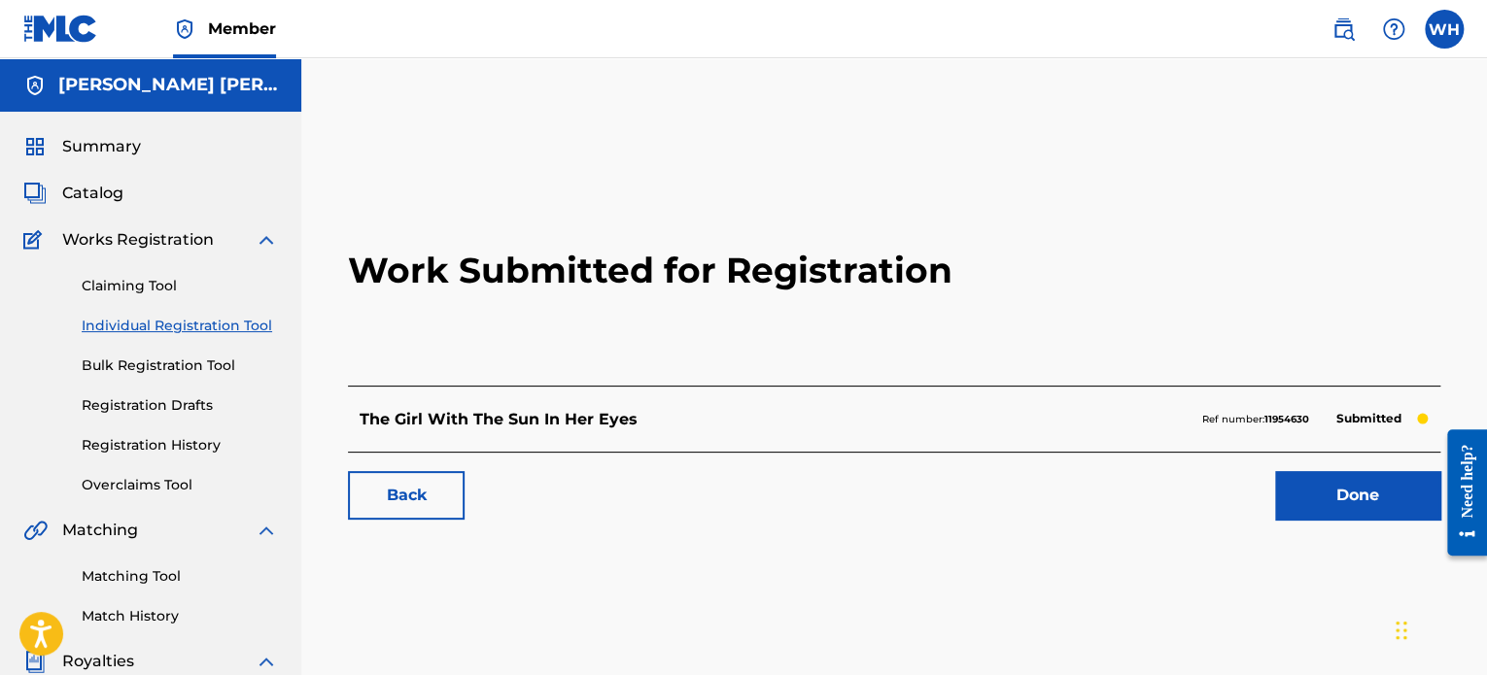
click at [106, 327] on link "Individual Registration Tool" at bounding box center [180, 326] width 196 height 20
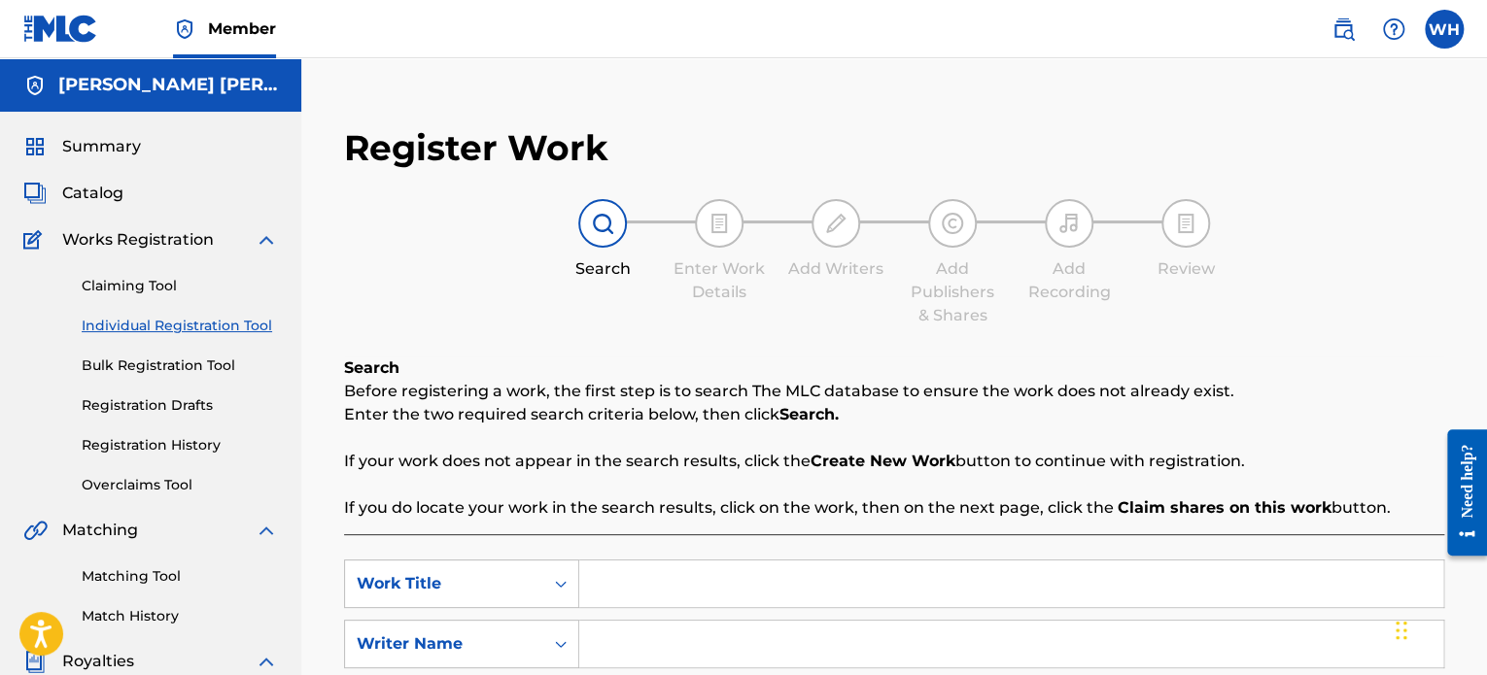
click at [89, 205] on div "Summary Catalog Works Registration Claiming Tool Individual Registration Tool B…" at bounding box center [150, 612] width 301 height 1000
click at [105, 191] on span "Catalog" at bounding box center [92, 193] width 61 height 23
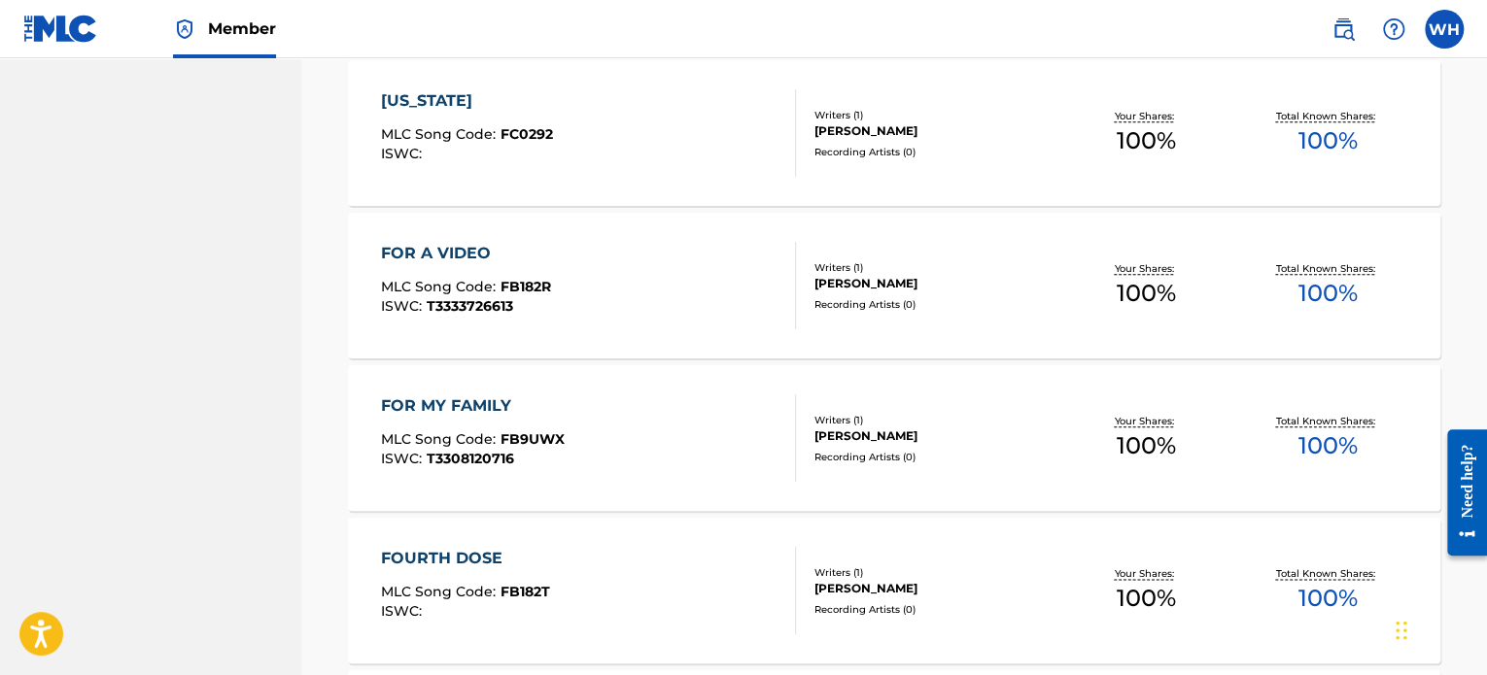
scroll to position [4660, 0]
